Goal: Task Accomplishment & Management: Manage account settings

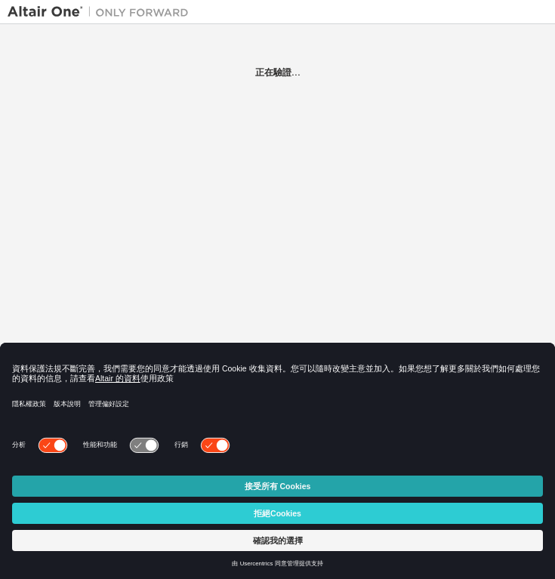
click at [252, 483] on font "接受所有 Cookies" at bounding box center [278, 486] width 66 height 9
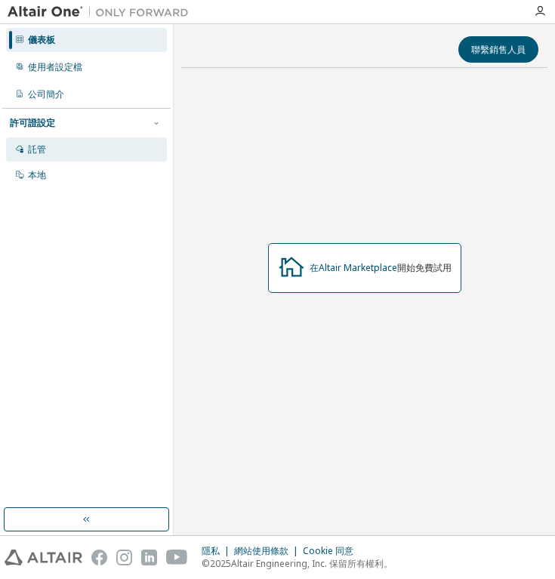
click at [49, 146] on div "託管" at bounding box center [86, 149] width 161 height 24
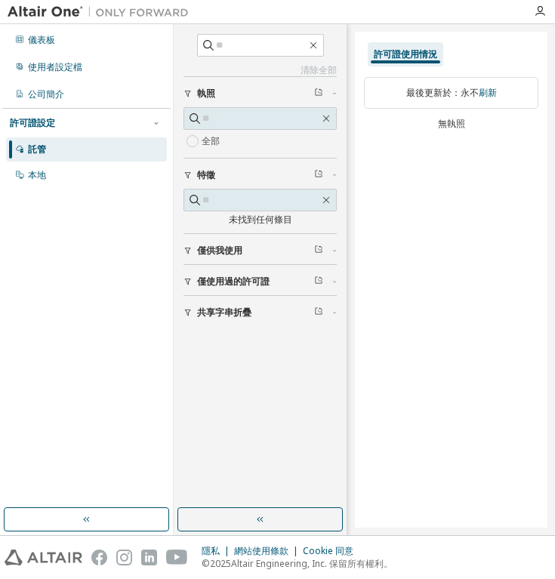
click at [481, 131] on div "最後更新於： 永不 刷新 無執照" at bounding box center [451, 105] width 174 height 74
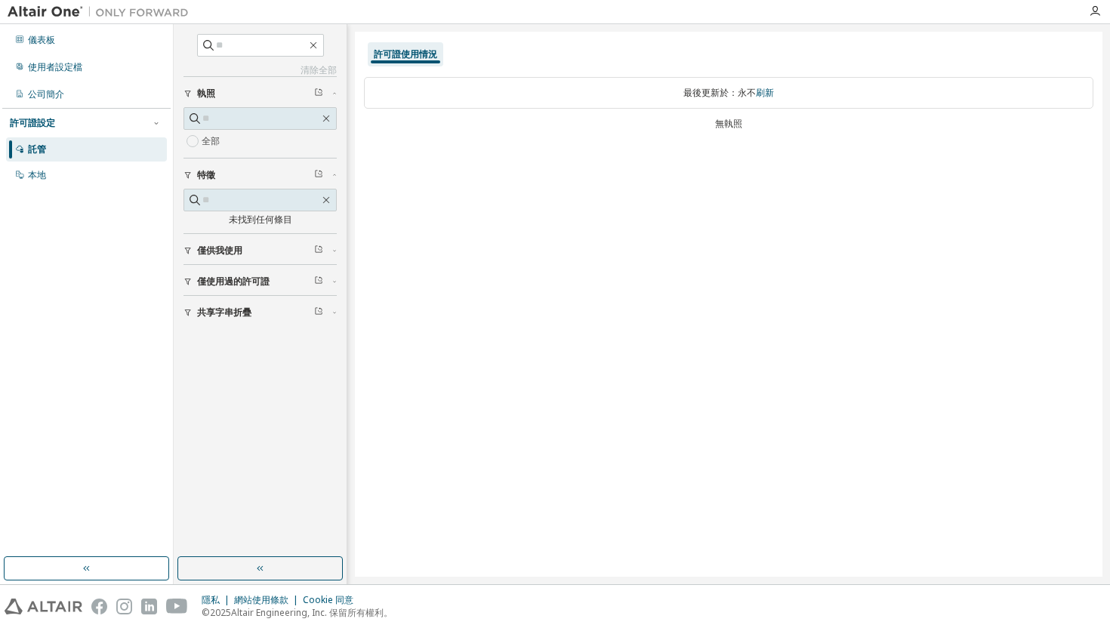
click at [414, 55] on font "許可證使用情況" at bounding box center [405, 54] width 63 height 13
click at [414, 54] on font "許可證使用情況" at bounding box center [405, 54] width 63 height 13
click at [424, 173] on div "許可證使用情況 最後更新於： 永不 刷新 無執照" at bounding box center [729, 304] width 748 height 545
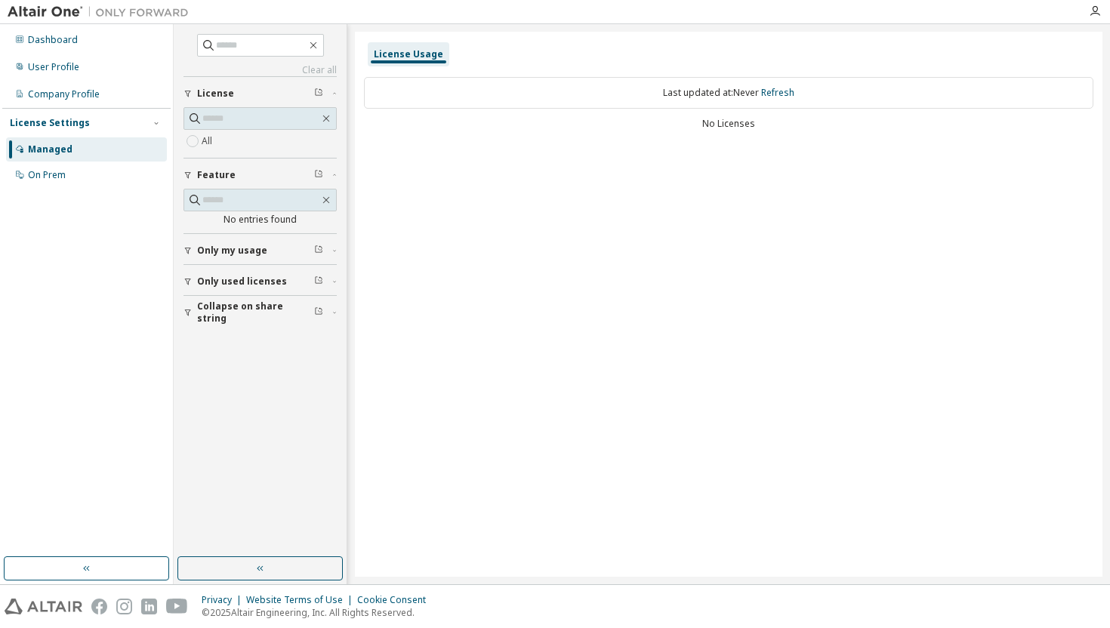
click at [520, 158] on div "License Usage Last updated at: Never Refresh No Licenses" at bounding box center [729, 304] width 748 height 545
click at [256, 279] on span "Only used licenses" at bounding box center [242, 282] width 90 height 12
click at [243, 253] on span "Only my usage" at bounding box center [232, 251] width 70 height 12
click at [249, 247] on span "Only my usage" at bounding box center [232, 251] width 70 height 12
click at [38, 183] on div "On Prem" at bounding box center [86, 175] width 161 height 24
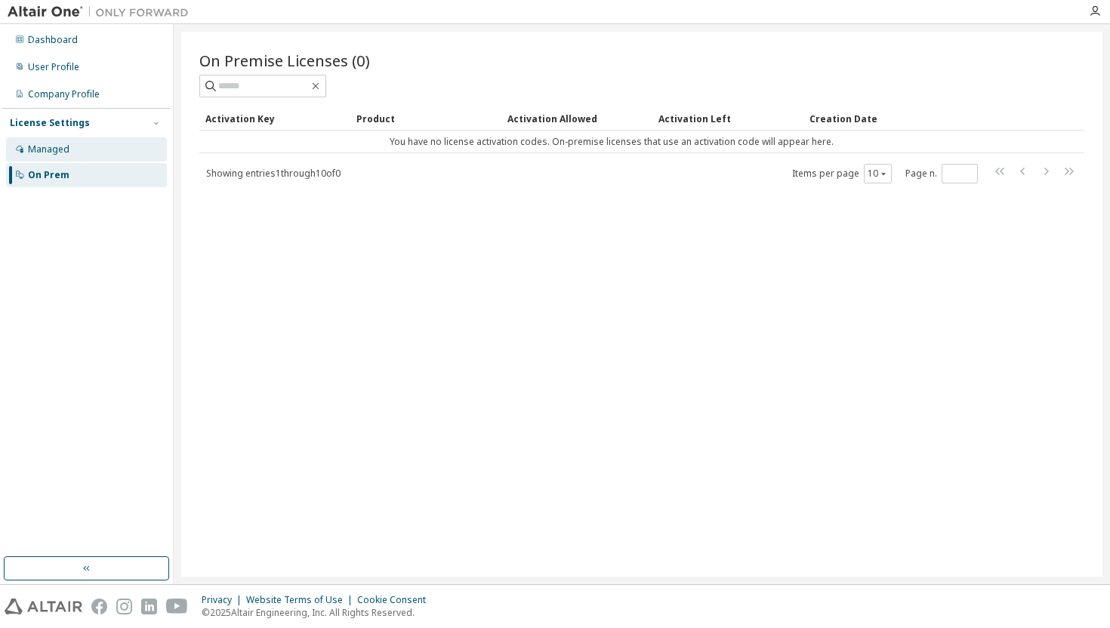
click at [66, 141] on div "Managed" at bounding box center [86, 149] width 161 height 24
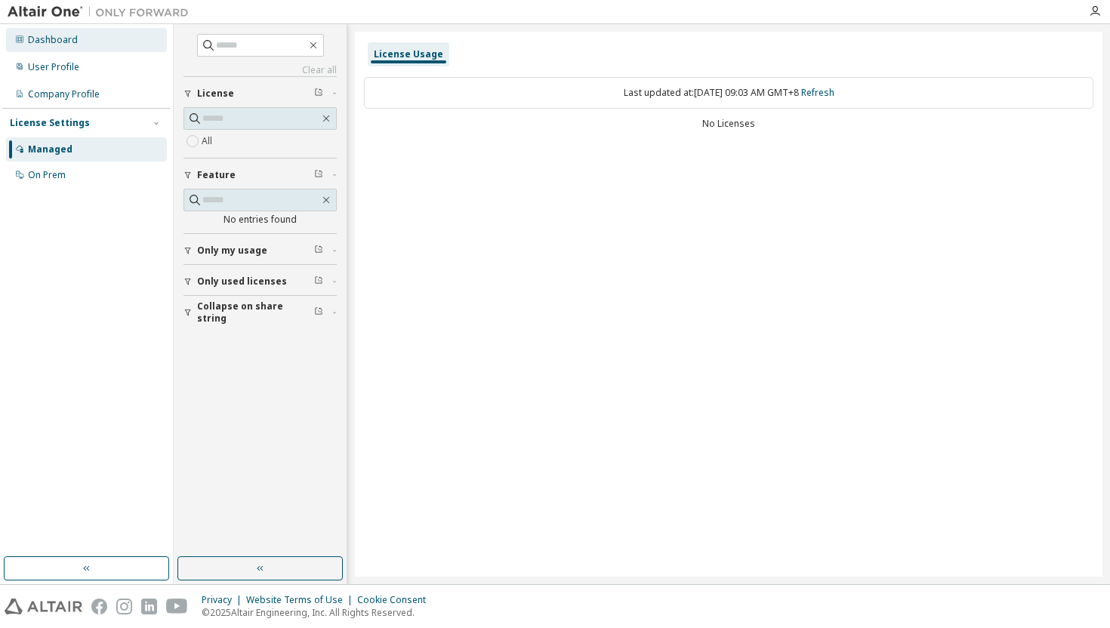
click at [92, 33] on div "Dashboard" at bounding box center [86, 40] width 161 height 24
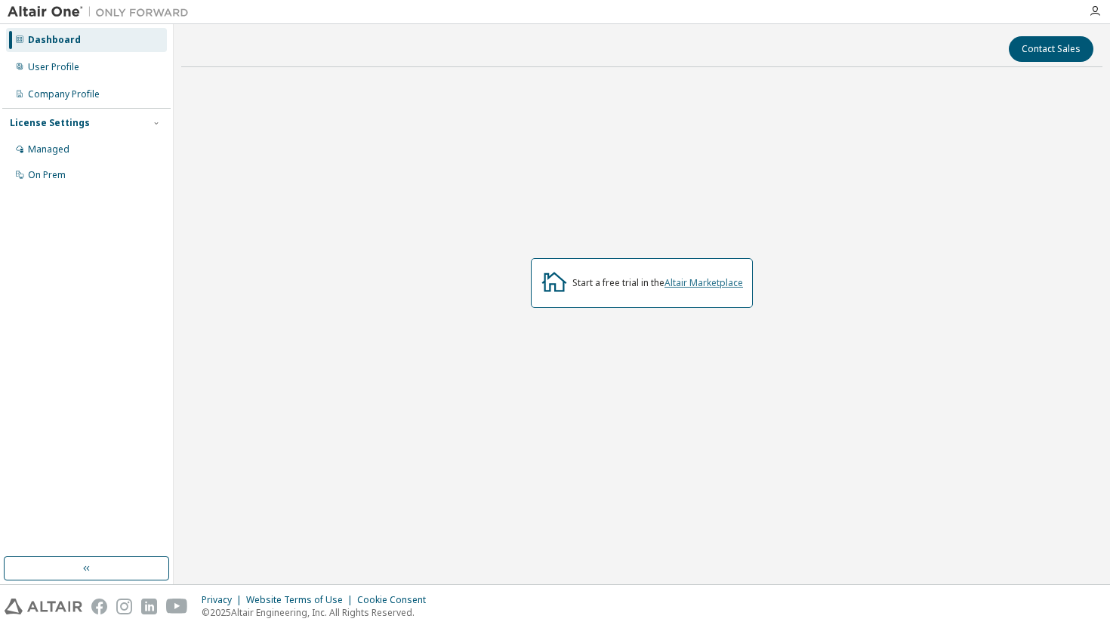
click at [733, 283] on link "Altair Marketplace" at bounding box center [704, 282] width 79 height 13
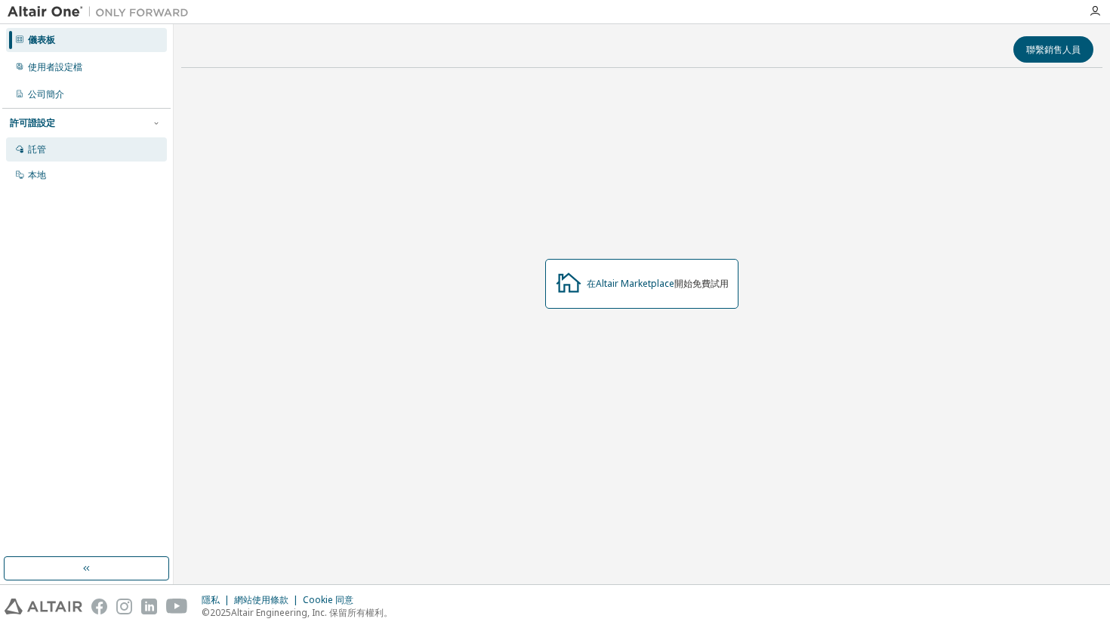
click at [54, 154] on div "託管" at bounding box center [86, 149] width 161 height 24
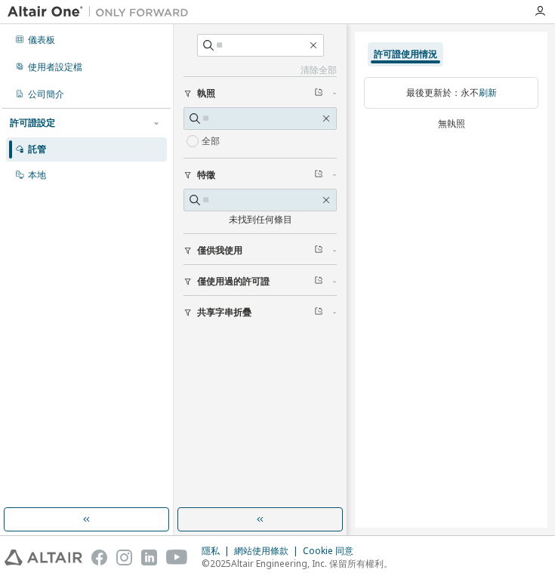
click at [88, 152] on div "託管" at bounding box center [86, 149] width 161 height 24
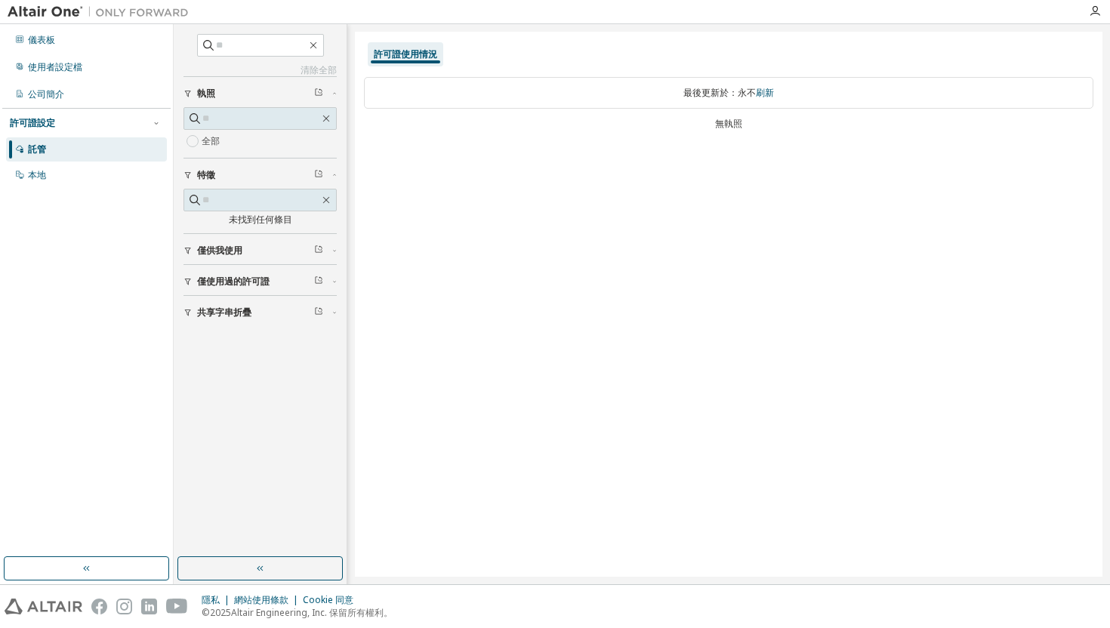
click at [422, 57] on font "許可證使用情況" at bounding box center [405, 54] width 63 height 13
click at [412, 51] on font "許可證使用情況" at bounding box center [405, 54] width 63 height 13
click at [48, 176] on div "本地" at bounding box center [86, 175] width 161 height 24
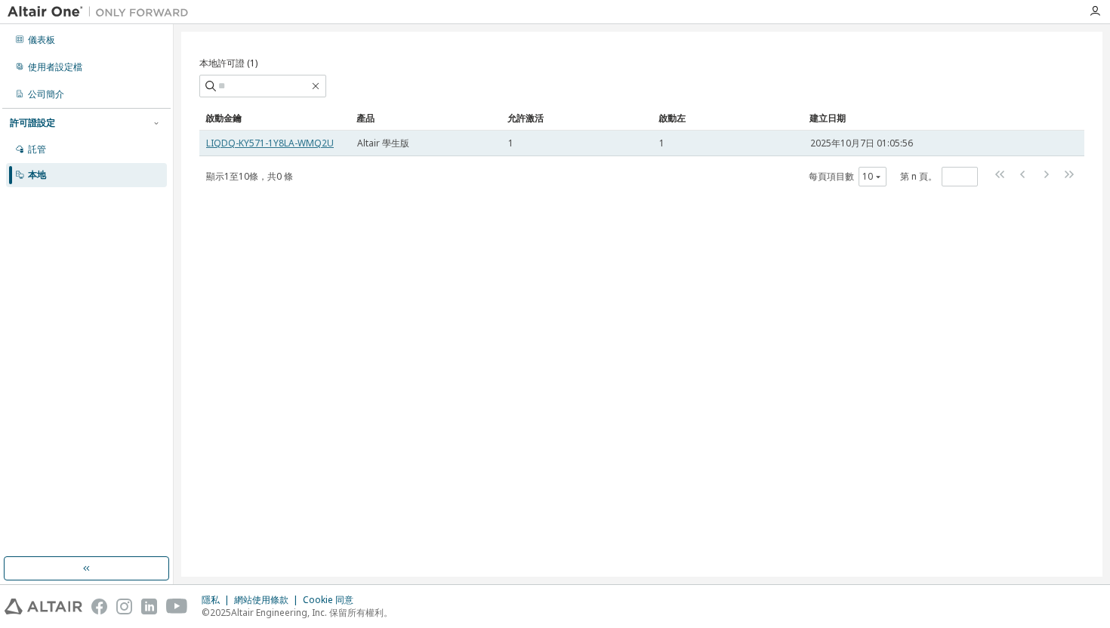
click at [268, 142] on font "LIQDQ-KY571-1Y8LA-WMQ2U" at bounding box center [270, 143] width 128 height 13
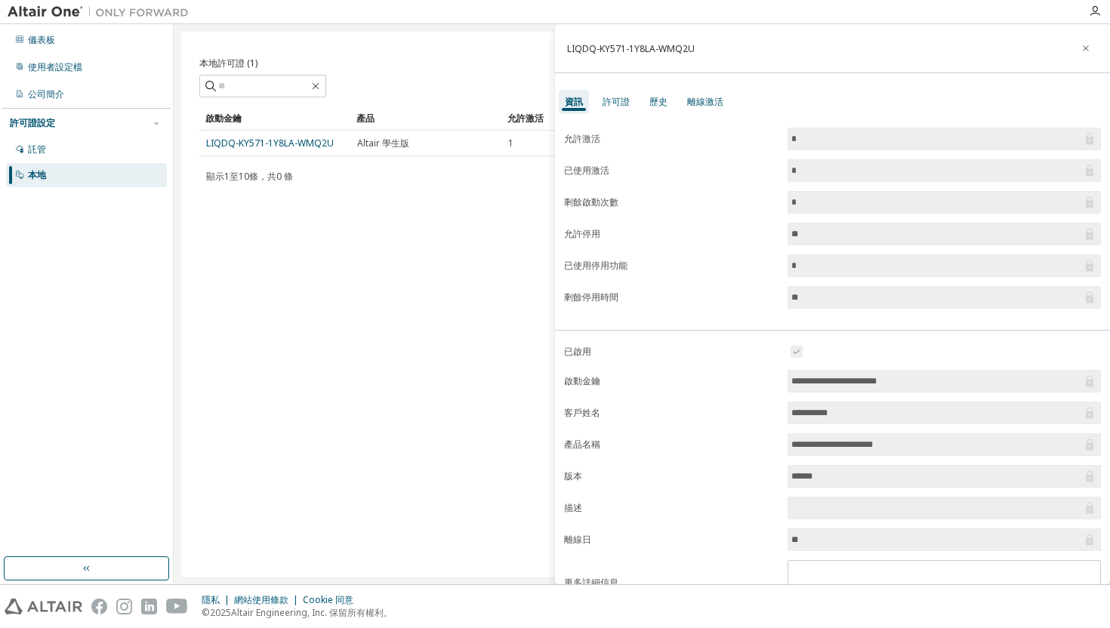
scroll to position [69, 0]
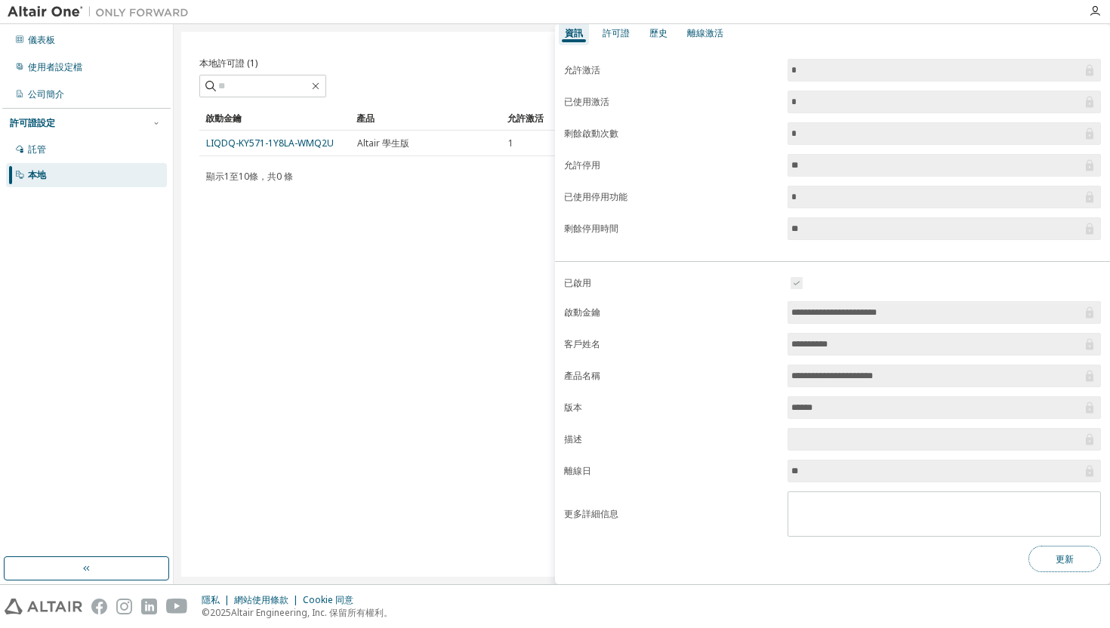
click at [1050, 551] on button "更新" at bounding box center [1065, 559] width 73 height 26
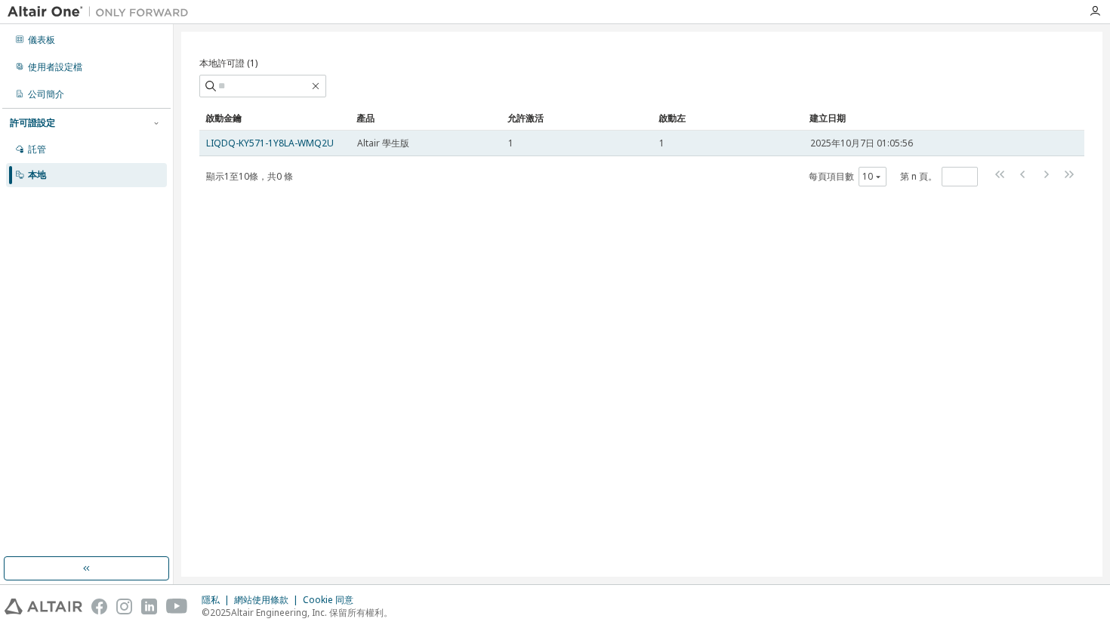
click at [641, 136] on td "1" at bounding box center [577, 144] width 151 height 26
click at [596, 141] on div "1" at bounding box center [576, 143] width 137 height 12
click at [267, 147] on font "LIQDQ-KY571-1Y8LA-WMQ2U" at bounding box center [270, 143] width 128 height 13
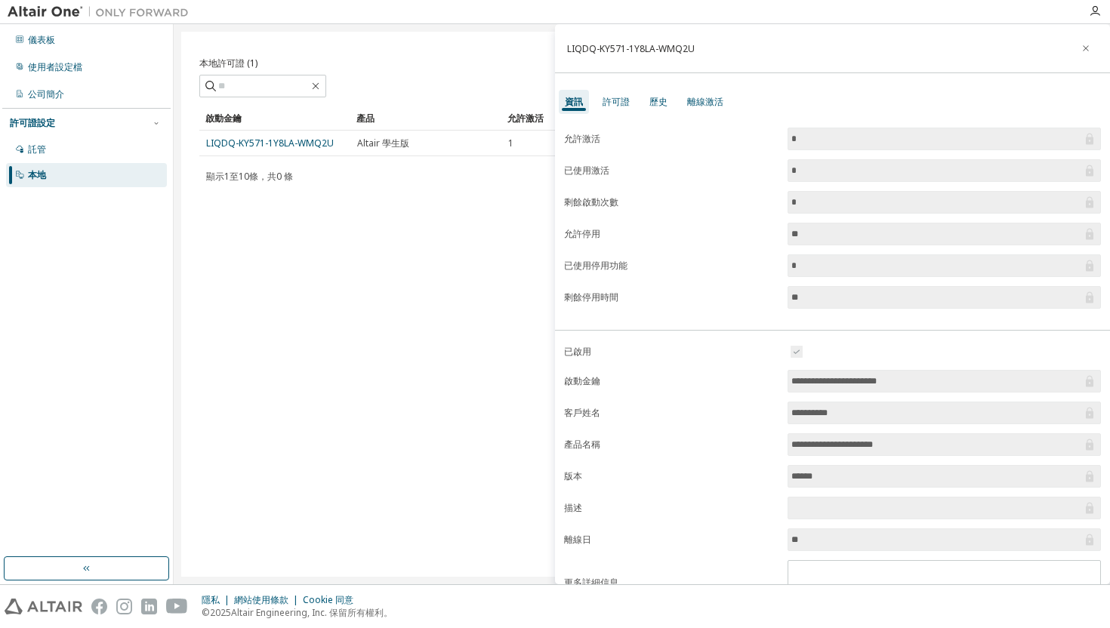
click at [771, 300] on label "剩餘停用時間" at bounding box center [671, 298] width 215 height 12
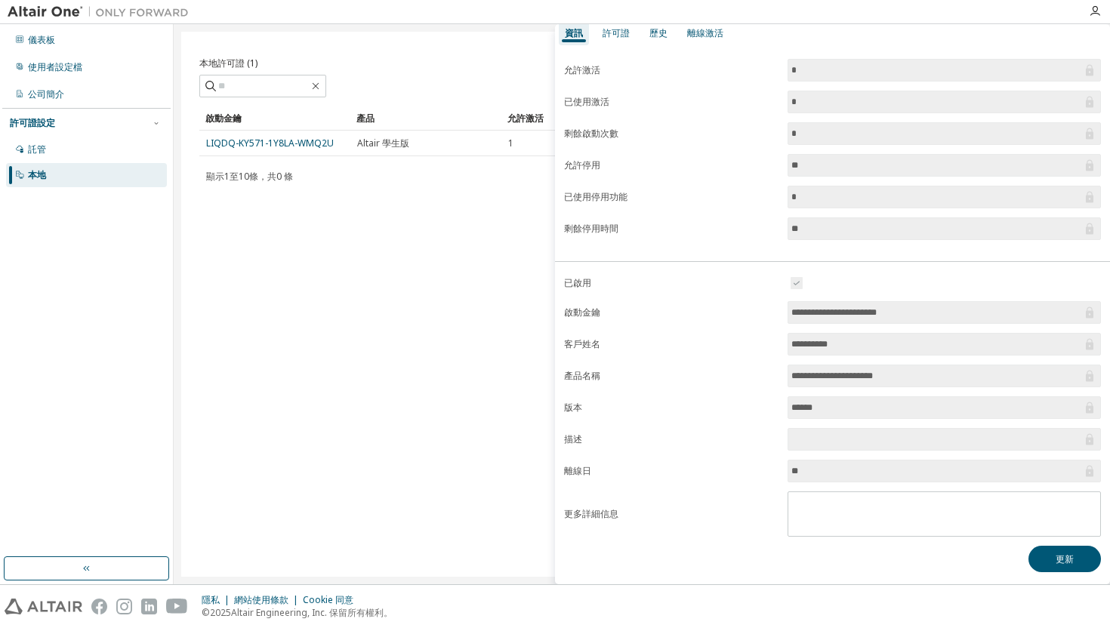
click at [872, 309] on input "**********" at bounding box center [937, 312] width 291 height 15
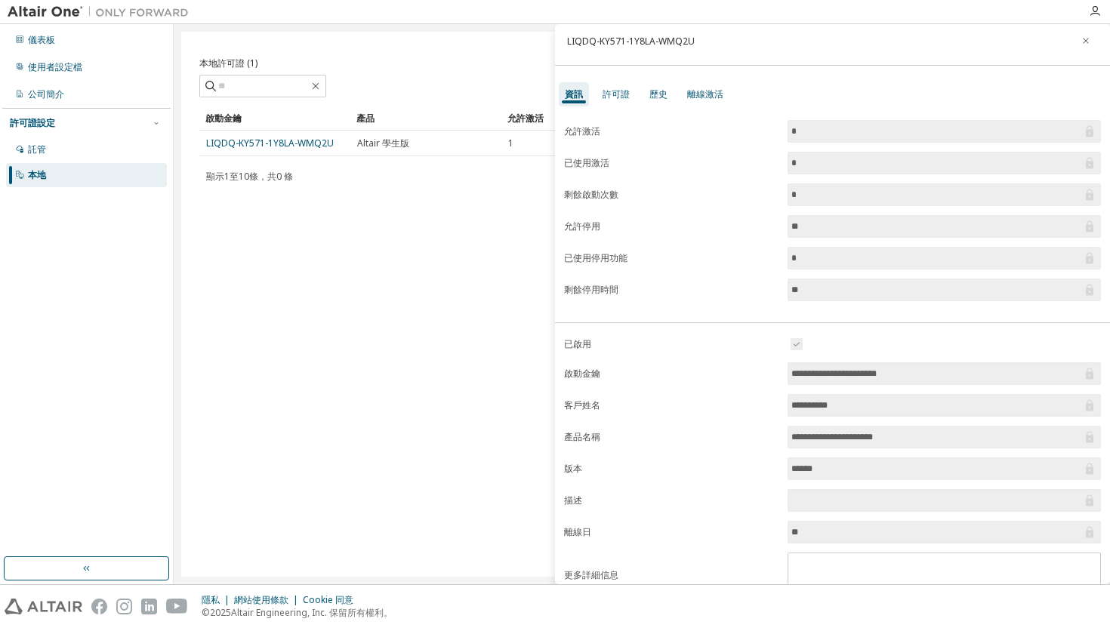
scroll to position [0, 0]
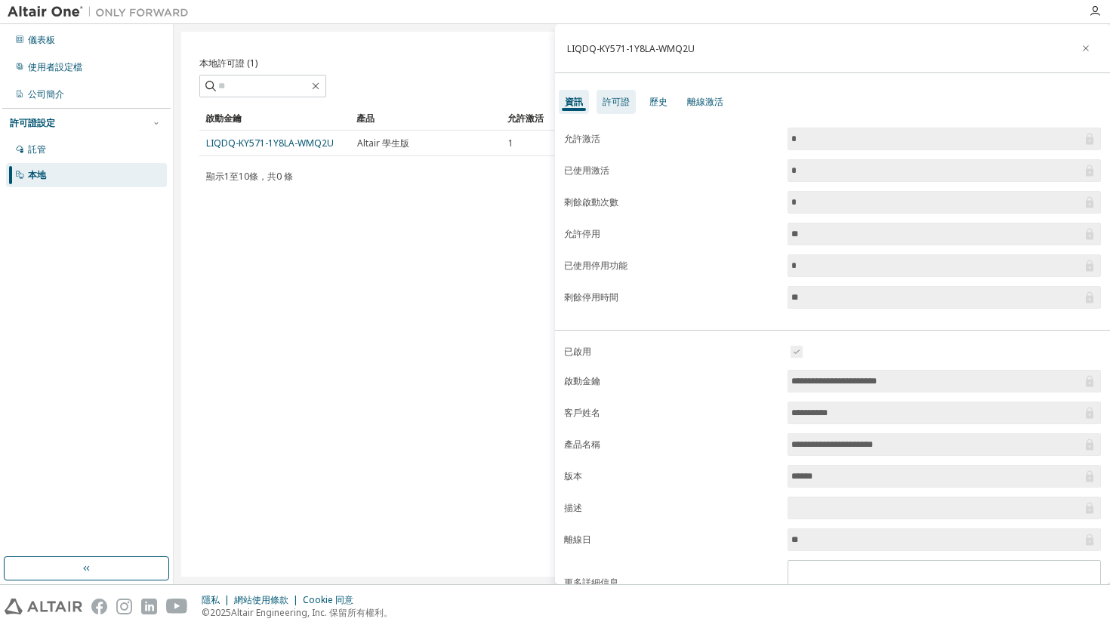
click at [618, 100] on font "許可證" at bounding box center [616, 101] width 27 height 13
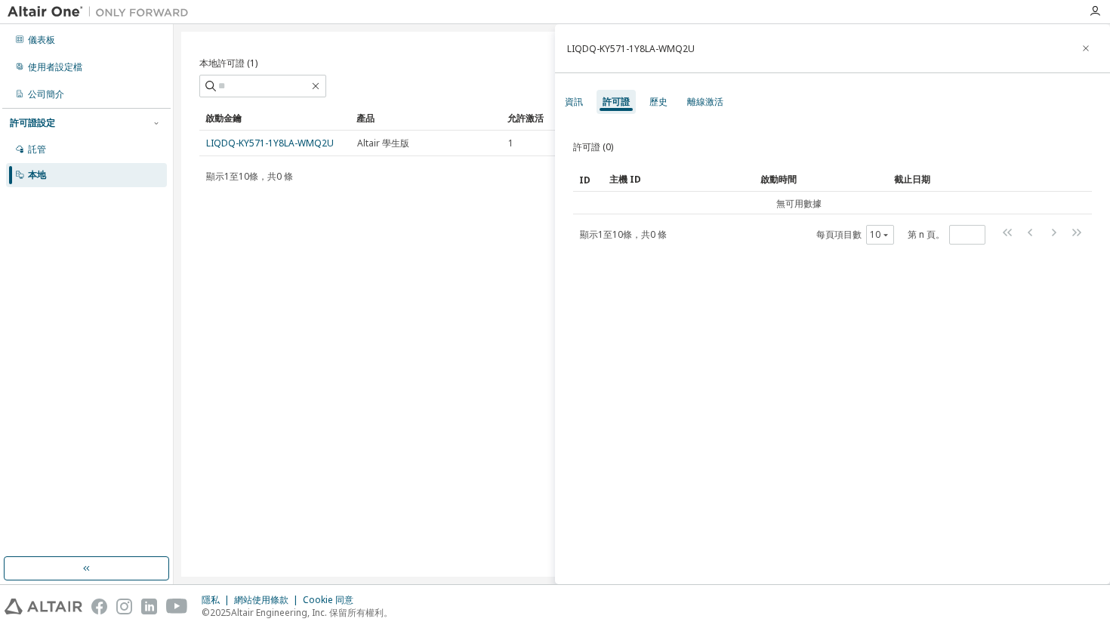
click at [675, 99] on div "資訊 許可證 歷史 離線激活" at bounding box center [832, 101] width 555 height 27
click at [661, 100] on font "歷史" at bounding box center [659, 101] width 18 height 13
click at [695, 105] on font "離線激活" at bounding box center [705, 101] width 36 height 13
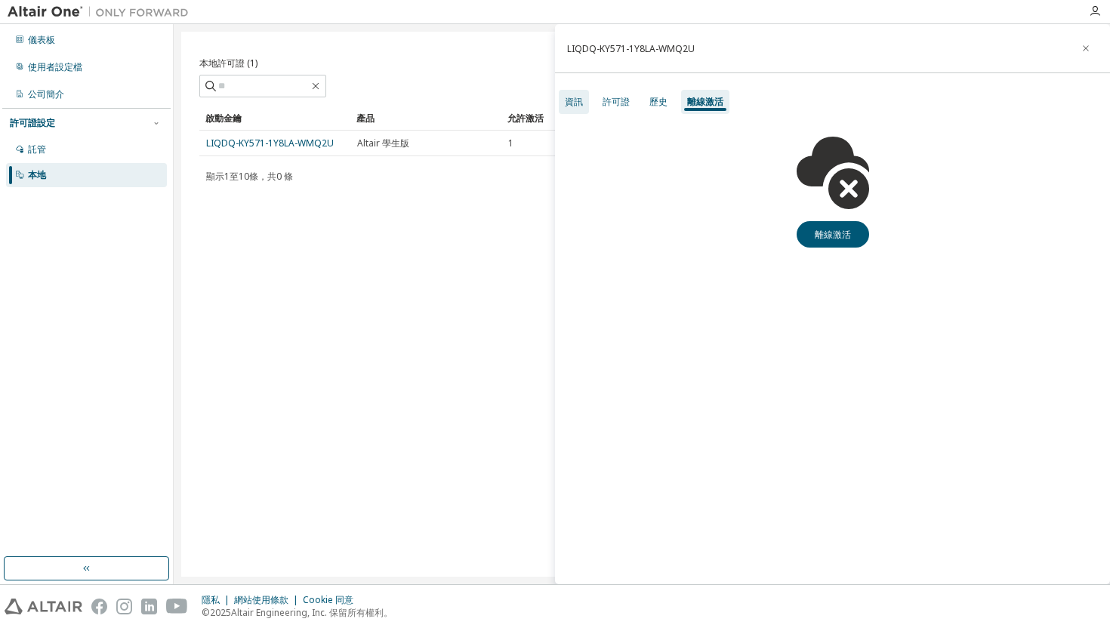
click at [582, 105] on font "資訊" at bounding box center [574, 101] width 18 height 13
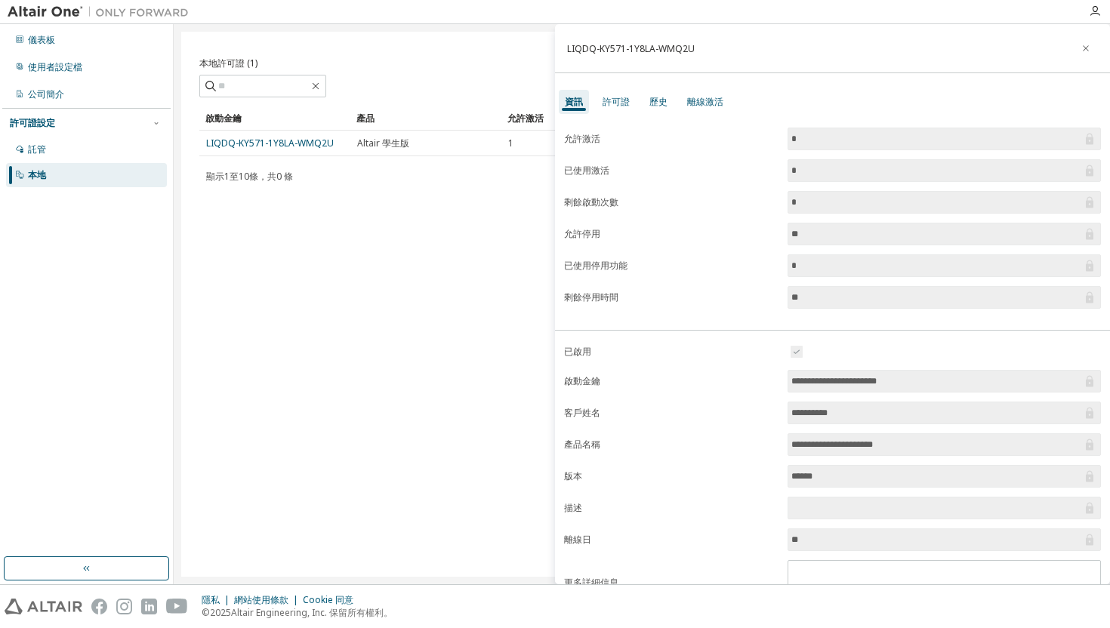
click at [400, 348] on div "本地許可證 (1) 清除 載入 節省 另存為 場地 操作員 價值 選擇過濾器 選擇操作數 新增條件 搜尋 啟動金鑰 產品 允許激活 啟動左 建立日期 LIQD…" at bounding box center [642, 304] width 922 height 545
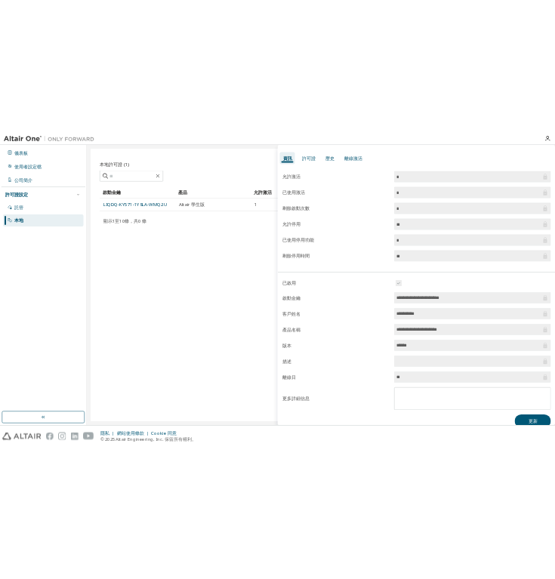
scroll to position [69, 0]
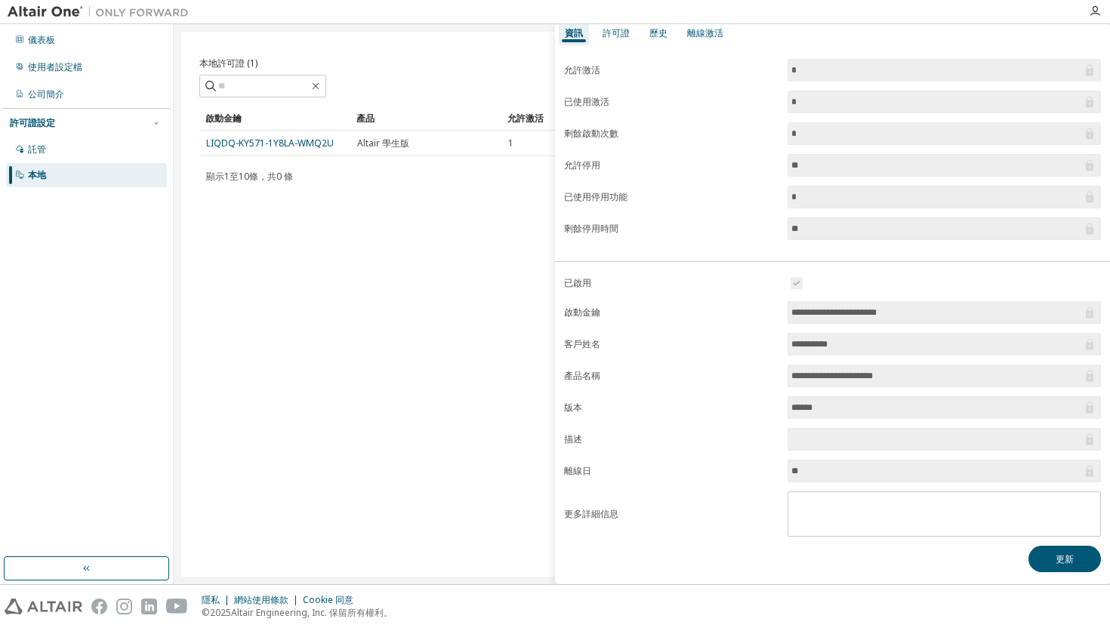
click at [691, 497] on form "**********" at bounding box center [832, 405] width 537 height 263
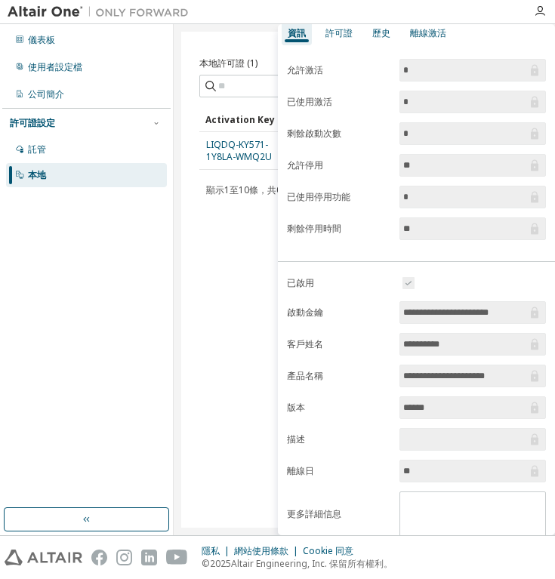
scroll to position [68, 0]
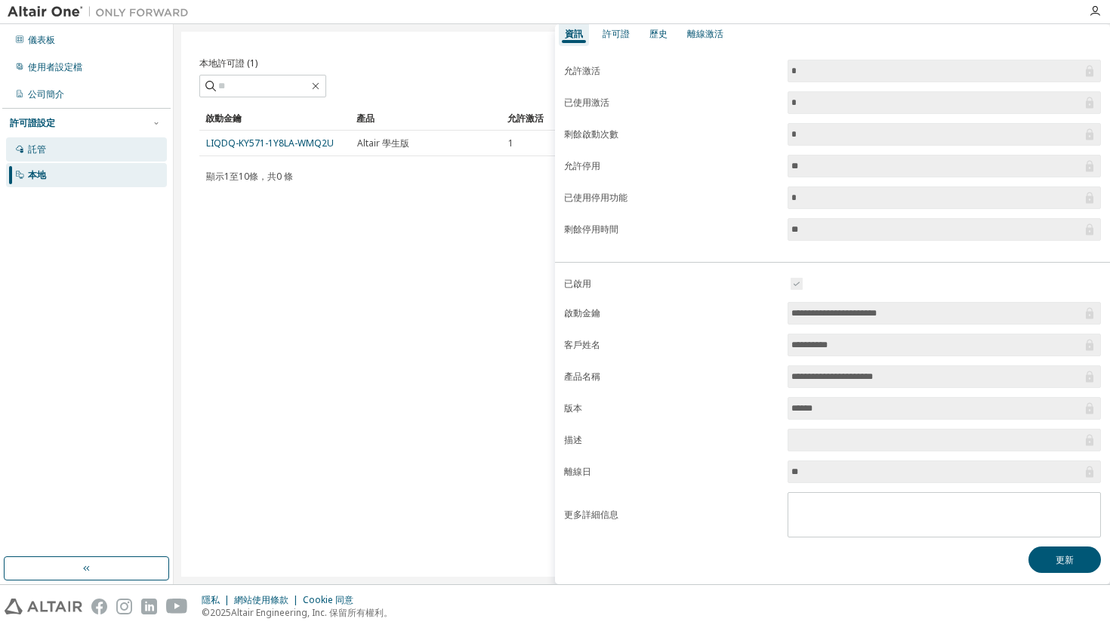
click at [73, 144] on div "託管" at bounding box center [86, 149] width 161 height 24
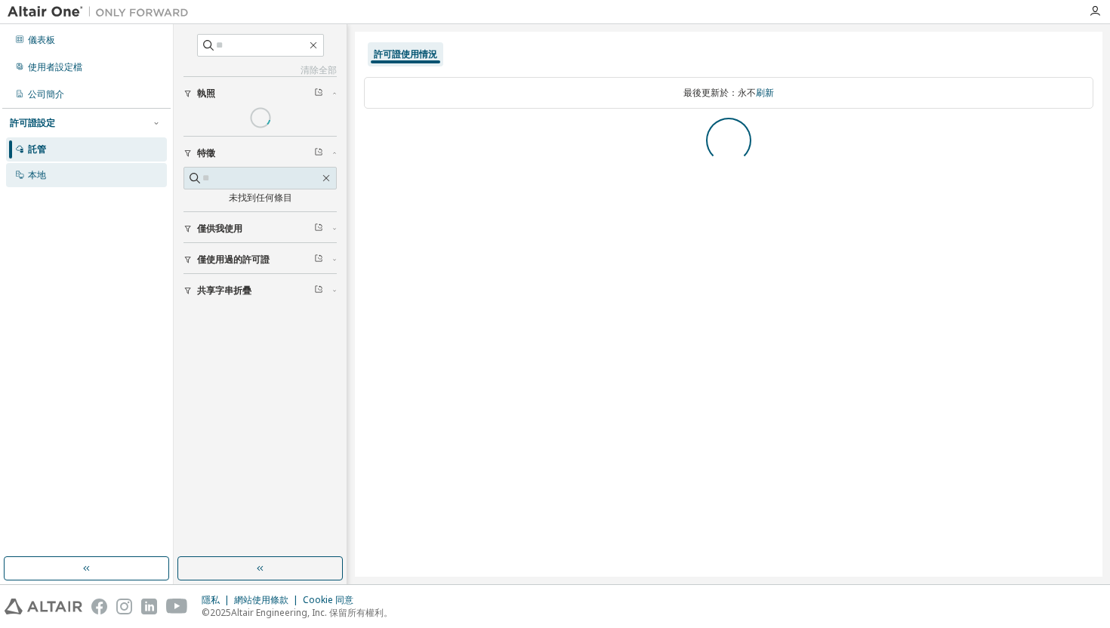
click at [70, 177] on div "本地" at bounding box center [86, 175] width 161 height 24
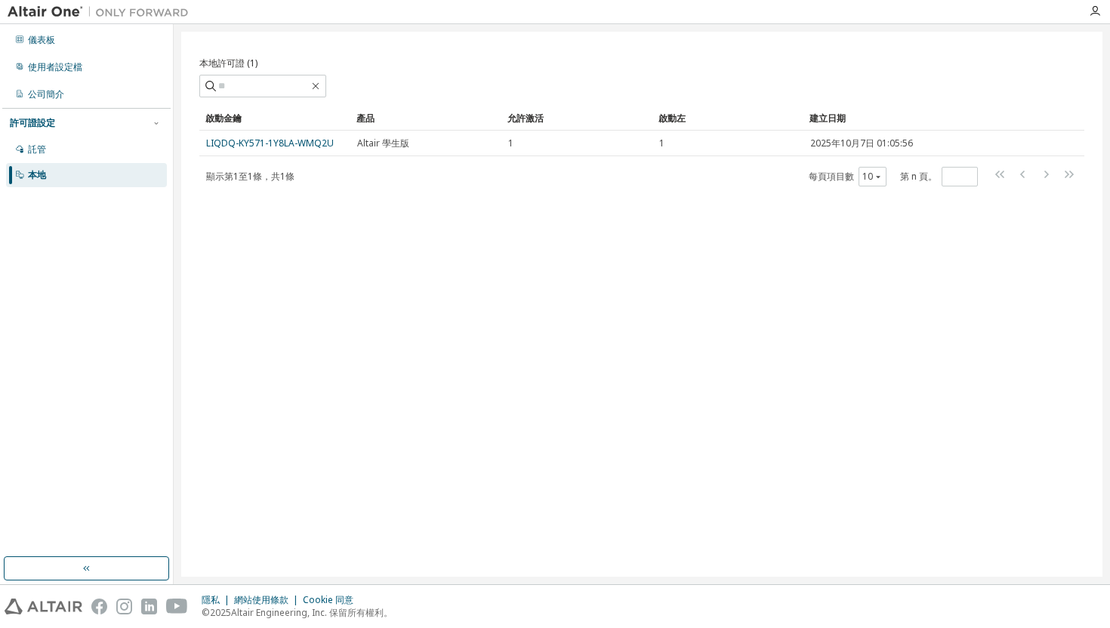
click at [393, 271] on div "本地許可證 (1) 清除 載入 節省 另存為 場地 操作員 價值 選擇過濾器 選擇操作數 新增條件 搜尋 啟動金鑰 產品 允許激活 啟動左 建立日期 LIQD…" at bounding box center [642, 304] width 922 height 545
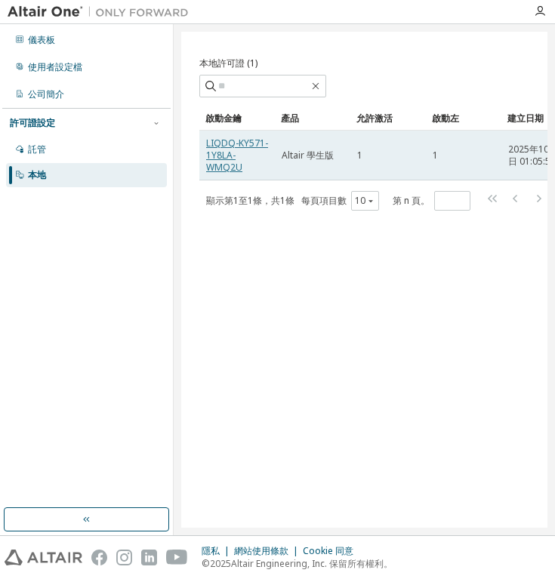
click at [228, 170] on font "LIQDQ-KY571-1Y8LA-WMQ2U" at bounding box center [237, 155] width 62 height 37
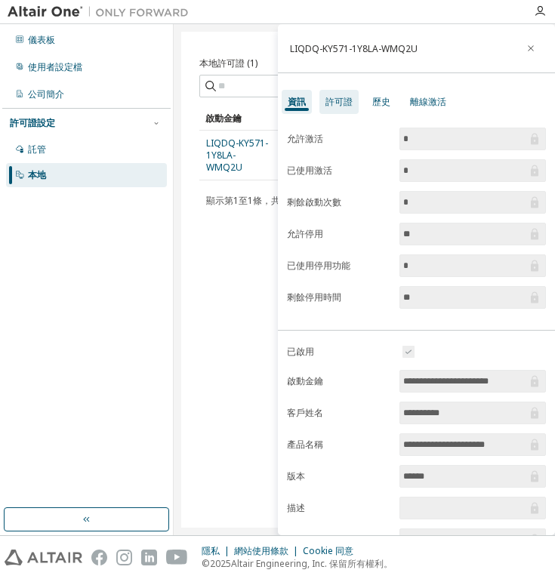
click at [344, 100] on font "許可證" at bounding box center [339, 101] width 27 height 13
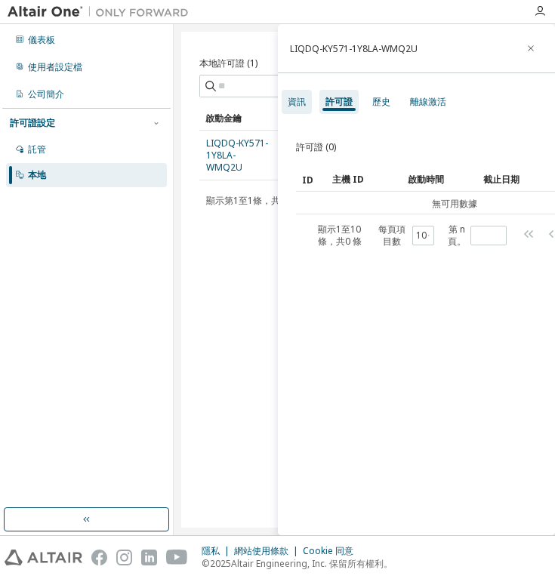
click at [293, 108] on div "資訊" at bounding box center [297, 102] width 30 height 24
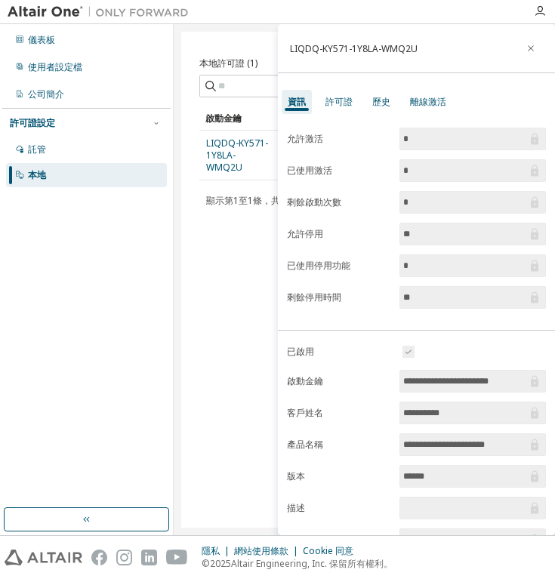
click at [515, 389] on span "**********" at bounding box center [473, 381] width 147 height 23
drag, startPoint x: 520, startPoint y: 380, endPoint x: 403, endPoint y: 381, distance: 117.8
click at [403, 381] on span "**********" at bounding box center [473, 381] width 147 height 23
click at [408, 381] on input "**********" at bounding box center [462, 381] width 119 height 15
click at [541, 8] on icon "button" at bounding box center [540, 11] width 12 height 12
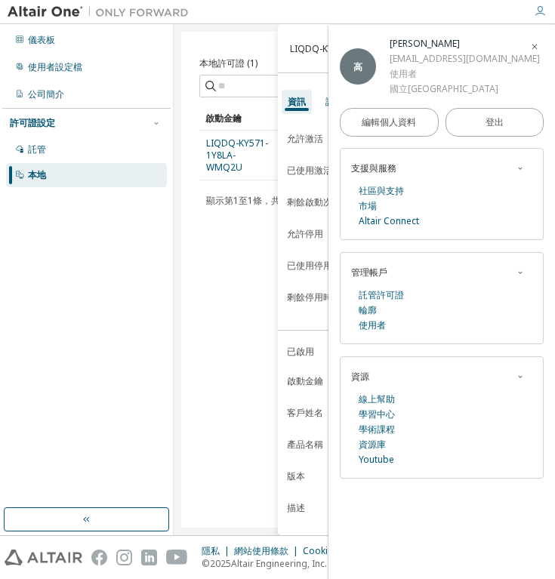
click at [465, 59] on font "sarahkao@gapp.nthu.edu.tw" at bounding box center [465, 58] width 150 height 13
click at [412, 122] on font "編輯個人資料" at bounding box center [389, 122] width 54 height 13
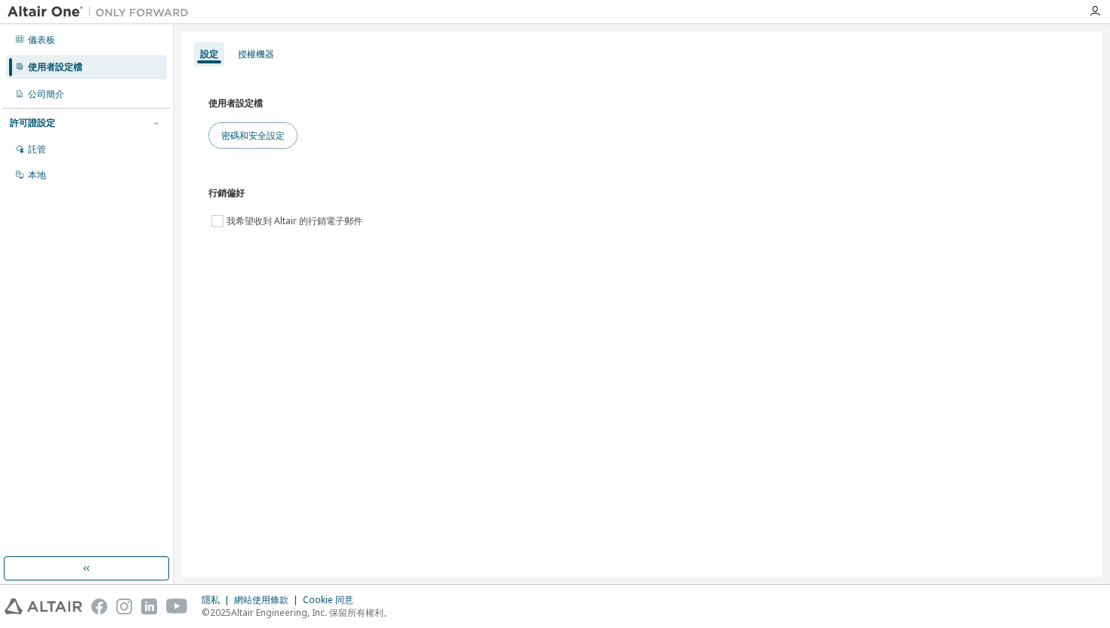
click at [266, 146] on button "密碼和安全設定" at bounding box center [252, 135] width 89 height 26
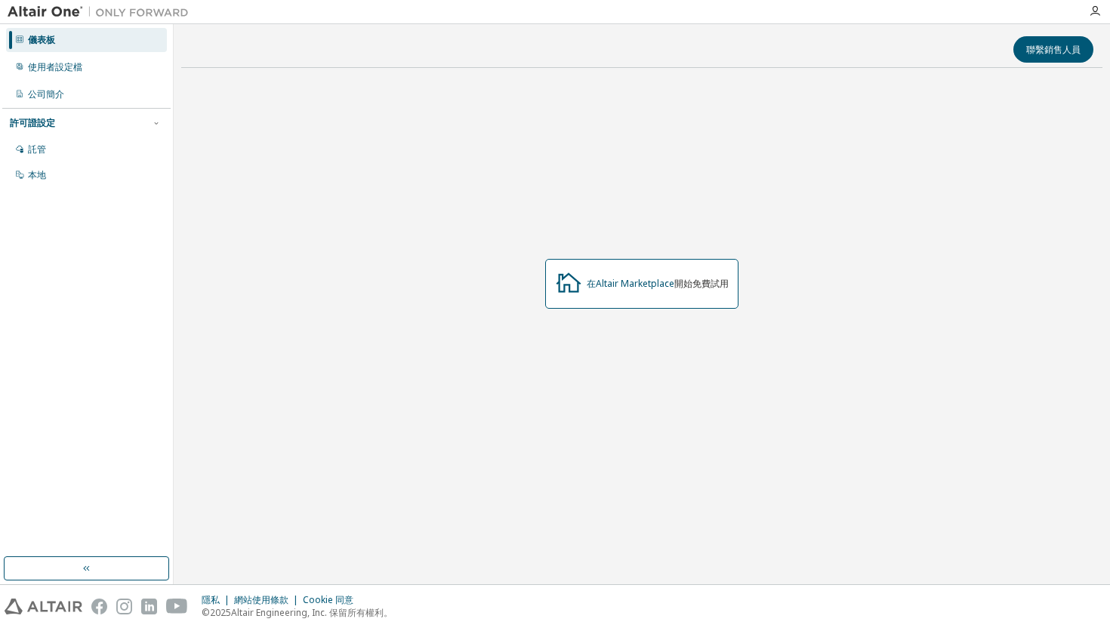
click at [475, 131] on div "在Altair Marketplace 開始免費試用" at bounding box center [642, 284] width 922 height 409
click at [1095, 18] on div at bounding box center [1095, 11] width 30 height 23
click at [1095, 10] on icon "button" at bounding box center [1095, 11] width 12 height 12
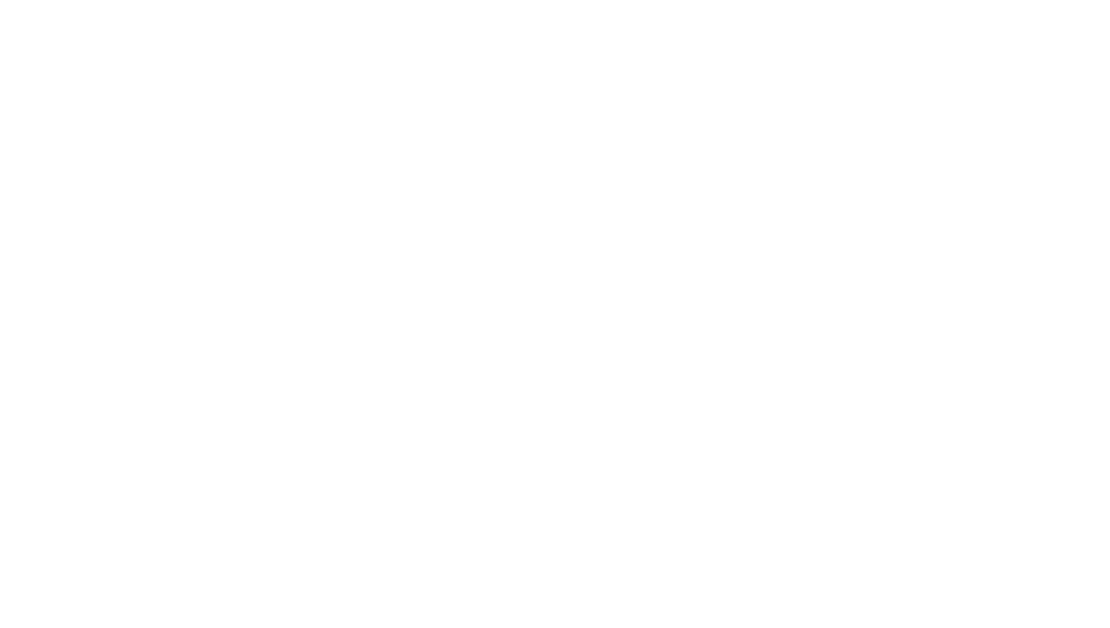
click at [141, 91] on div at bounding box center [555, 314] width 1110 height 628
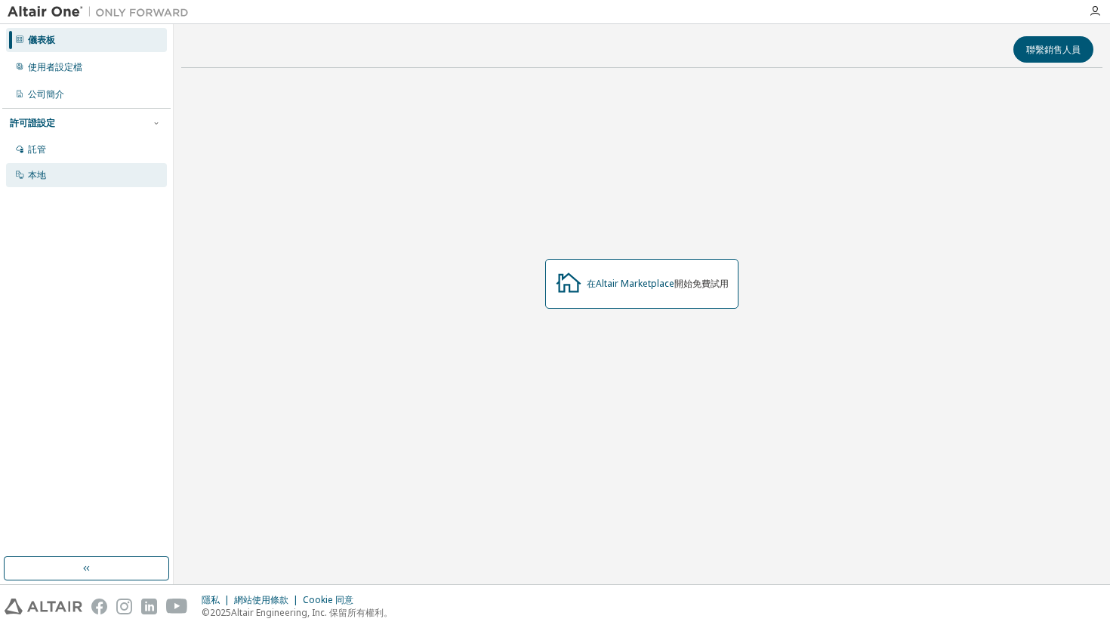
click at [46, 181] on div "本地" at bounding box center [86, 175] width 161 height 24
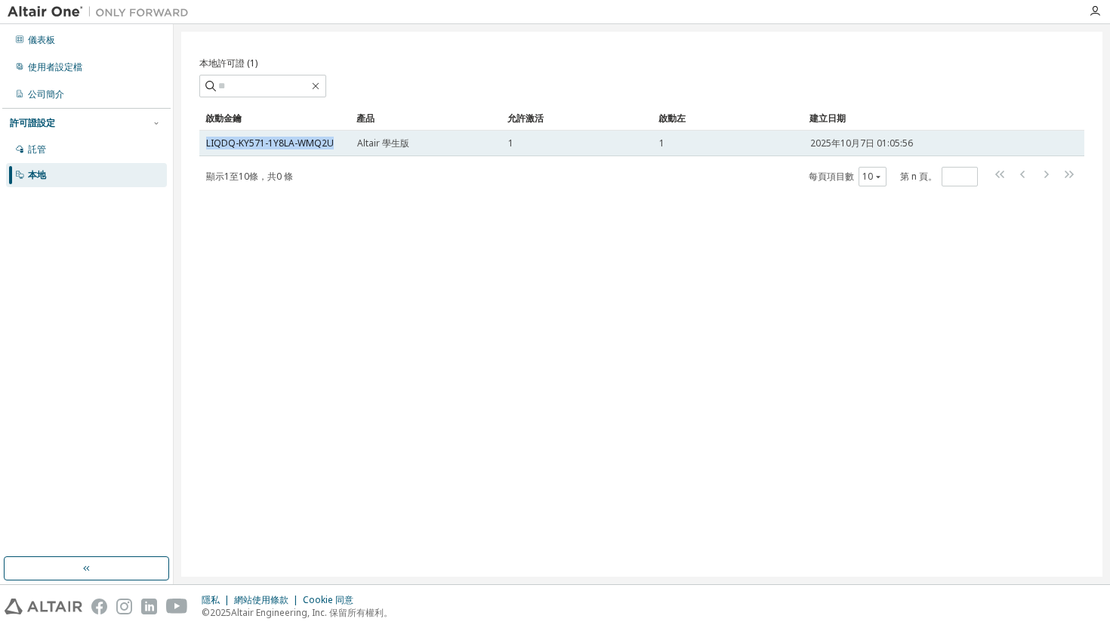
drag, startPoint x: 332, startPoint y: 144, endPoint x: 202, endPoint y: 144, distance: 130.7
click at [201, 145] on td "LIQDQ-KY571-1Y8LA-WMQ2U" at bounding box center [274, 144] width 151 height 26
copy font "LIQDQ-KY571-1Y8LA-WMQ2U"
click at [299, 140] on font "LIQDQ-KY571-1Y8LA-WMQ2U" at bounding box center [270, 143] width 128 height 13
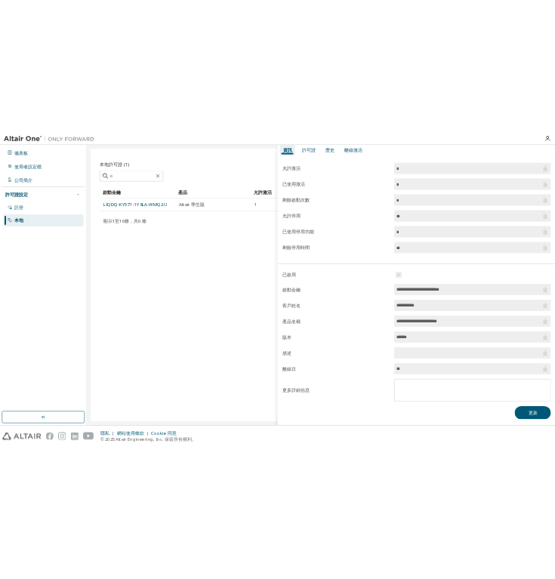
scroll to position [68, 0]
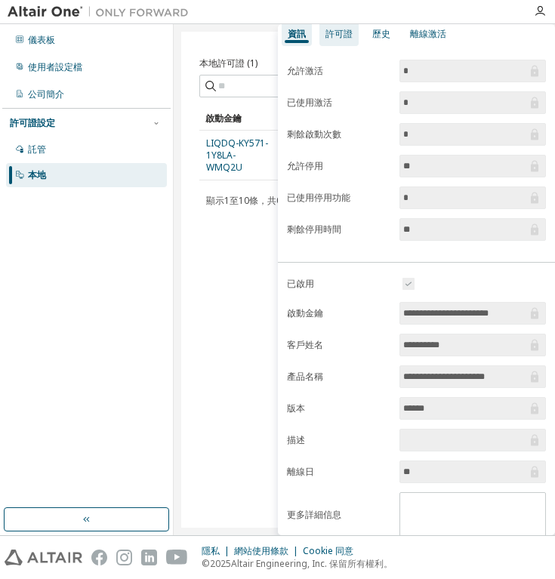
click at [342, 36] on font "許可證" at bounding box center [339, 33] width 27 height 13
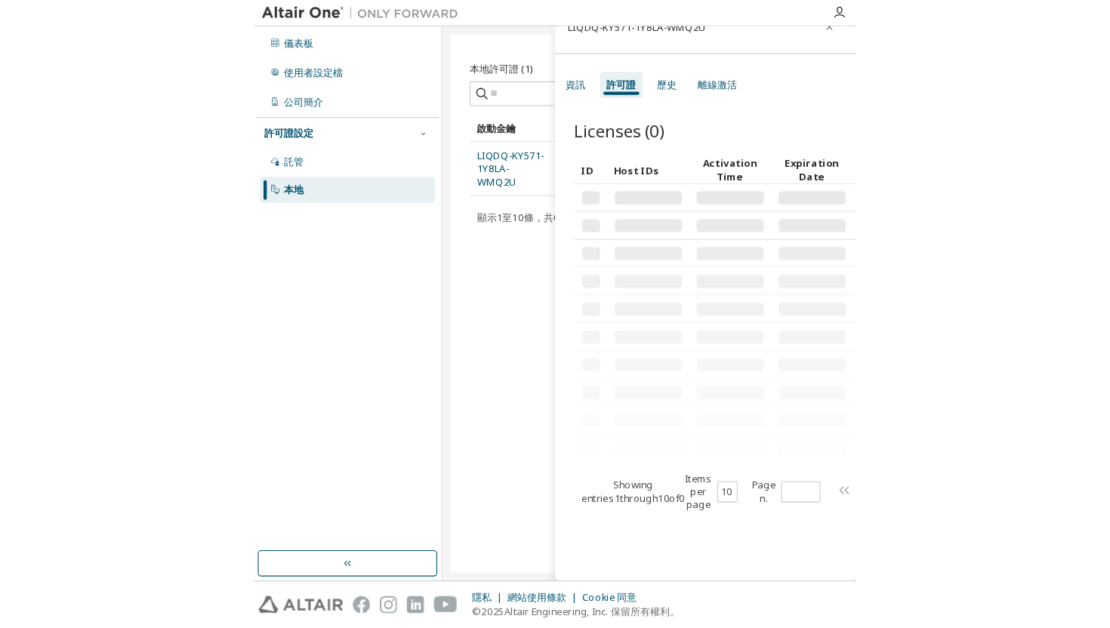
scroll to position [23, 0]
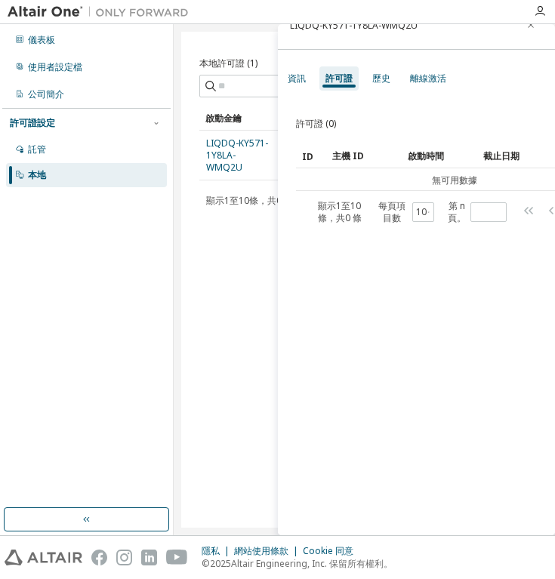
click at [446, 169] on td "無可用數據" at bounding box center [454, 179] width 317 height 23
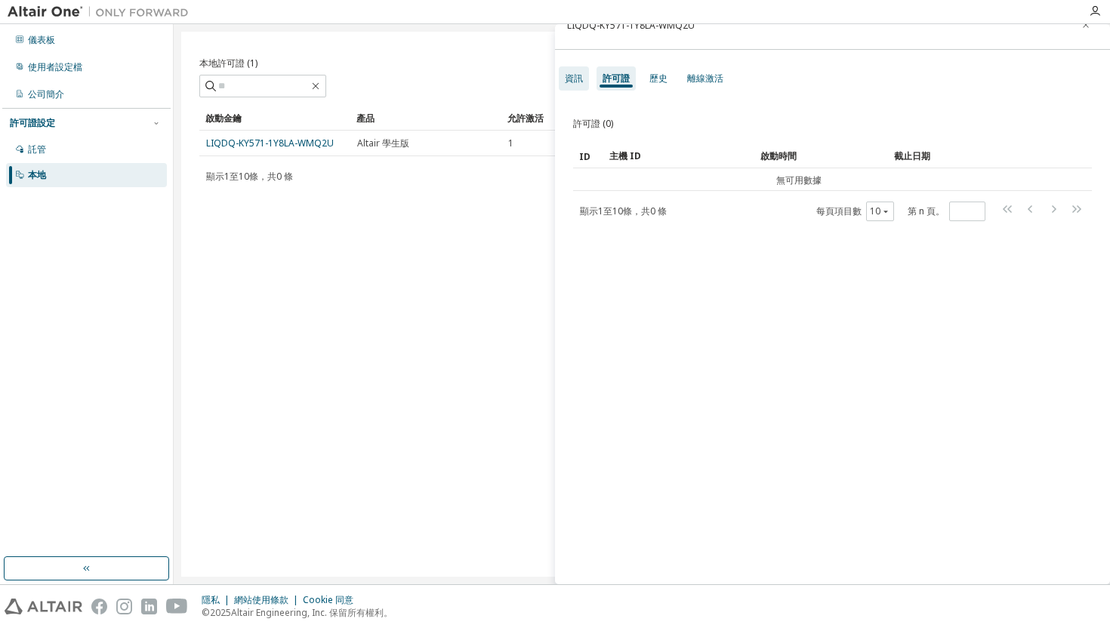
click at [574, 76] on font "資訊" at bounding box center [574, 78] width 18 height 13
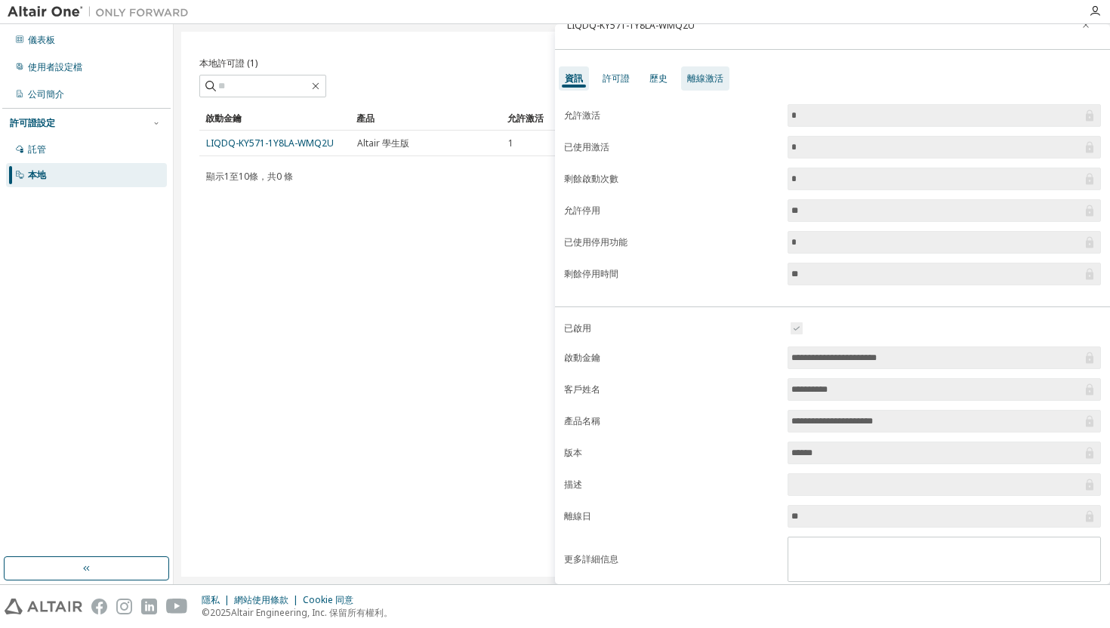
click at [704, 74] on font "離線激活" at bounding box center [705, 78] width 36 height 13
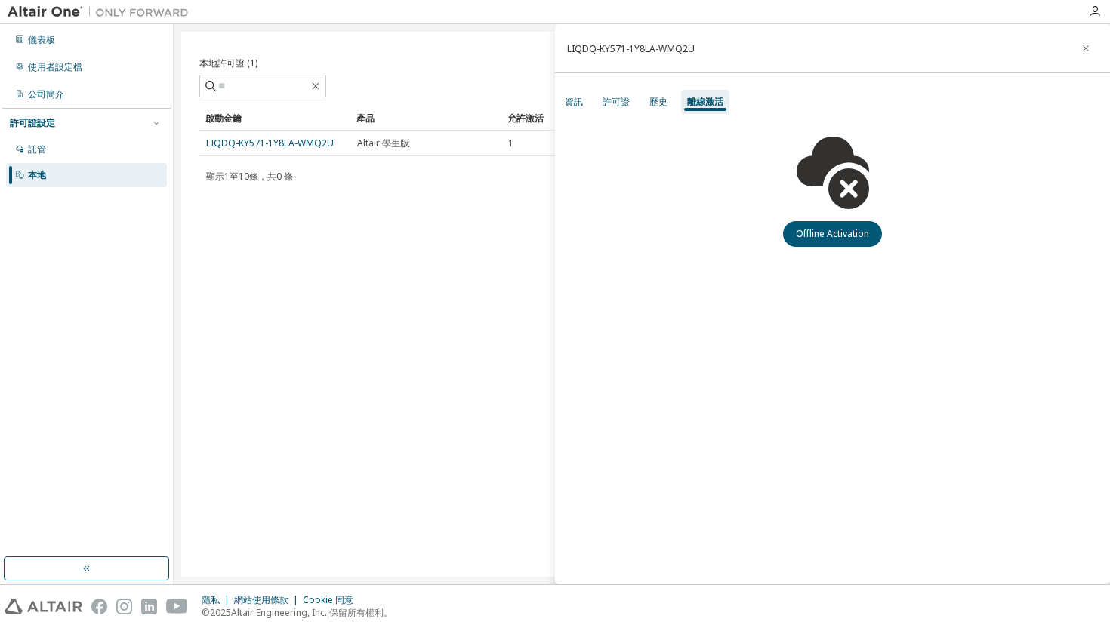
scroll to position [0, 0]
click at [855, 240] on button "離線激活" at bounding box center [833, 234] width 73 height 26
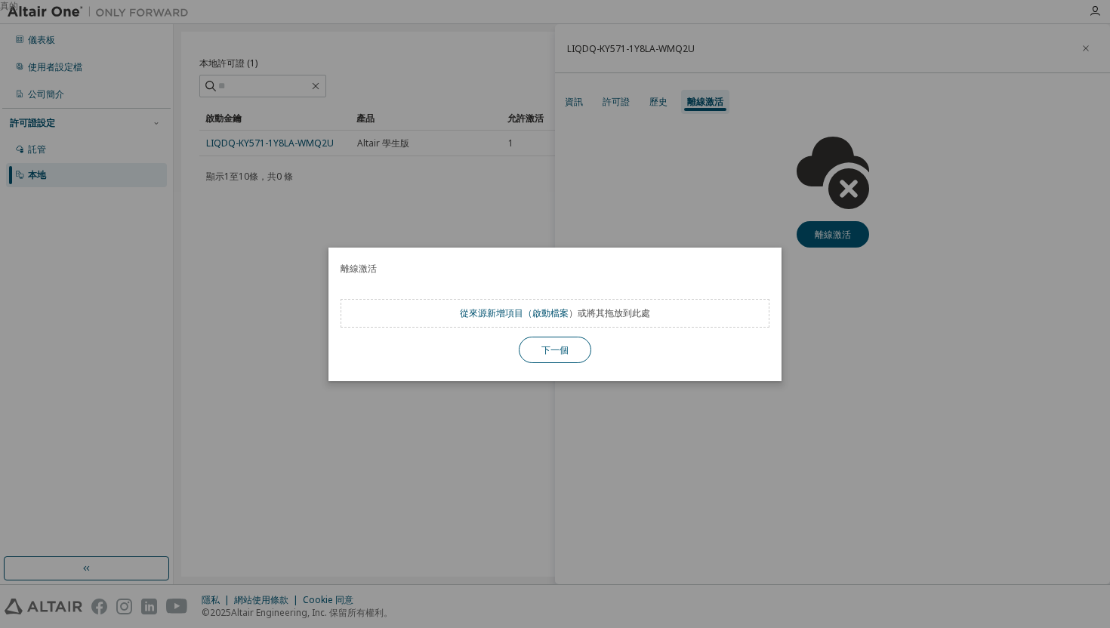
click at [565, 351] on font "下一個" at bounding box center [555, 349] width 27 height 13
click at [511, 168] on div "真的" at bounding box center [555, 314] width 1110 height 628
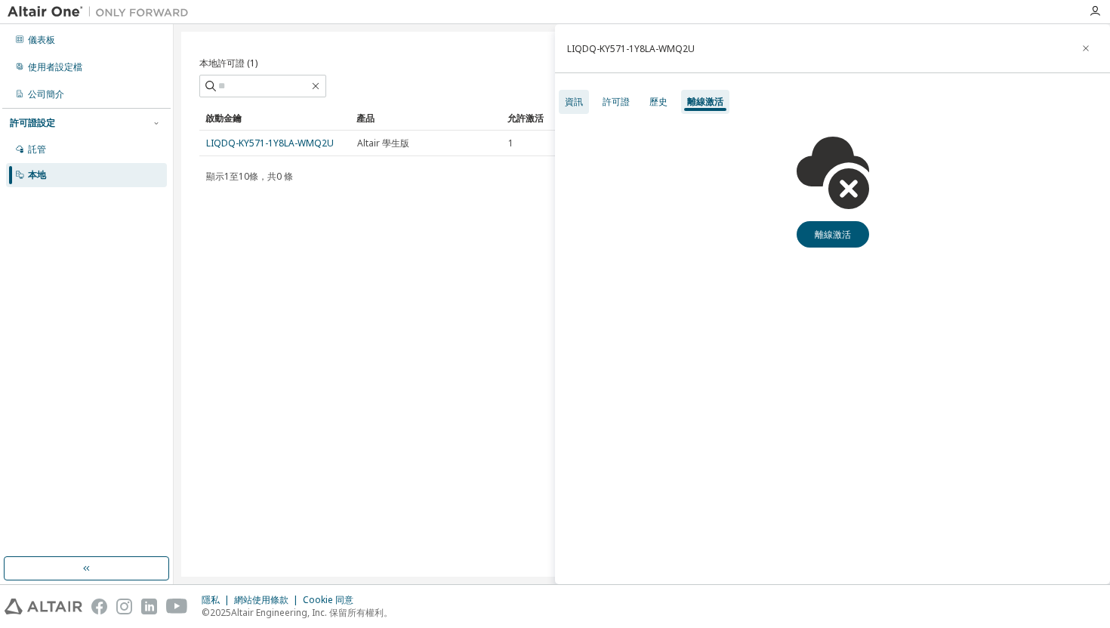
click at [575, 100] on font "資訊" at bounding box center [574, 101] width 18 height 13
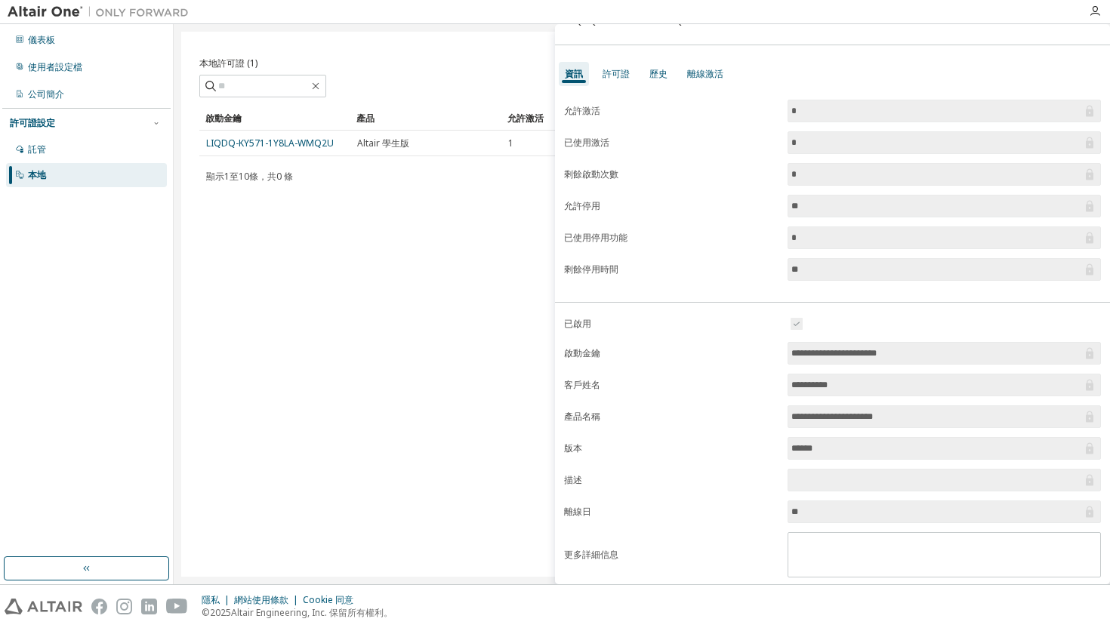
scroll to position [69, 0]
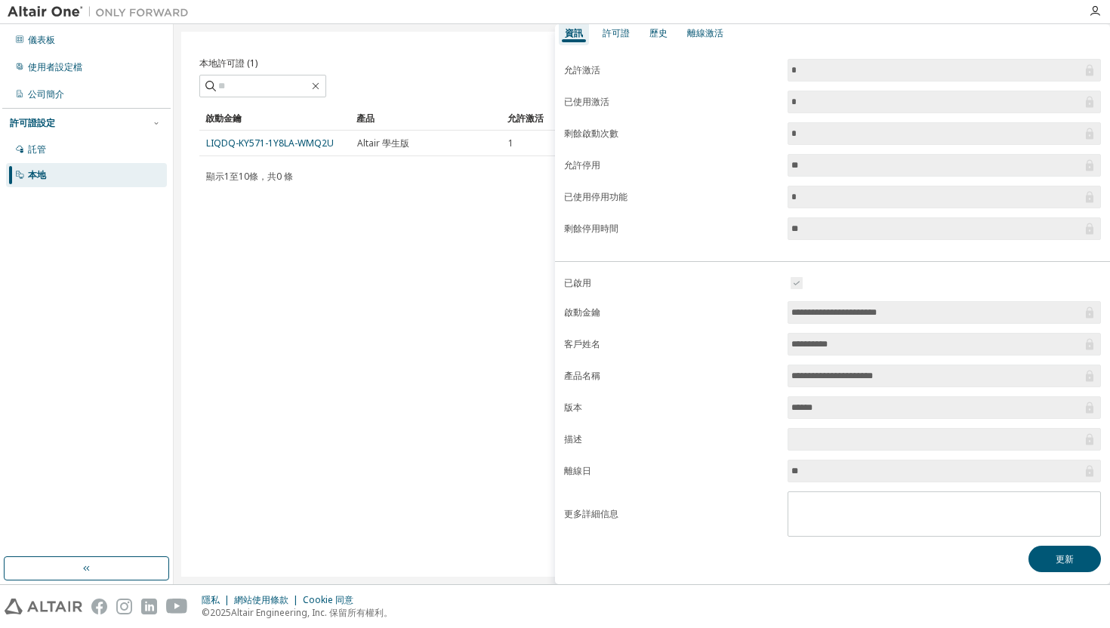
click at [317, 124] on div "啟動金鑰" at bounding box center [274, 119] width 139 height 24
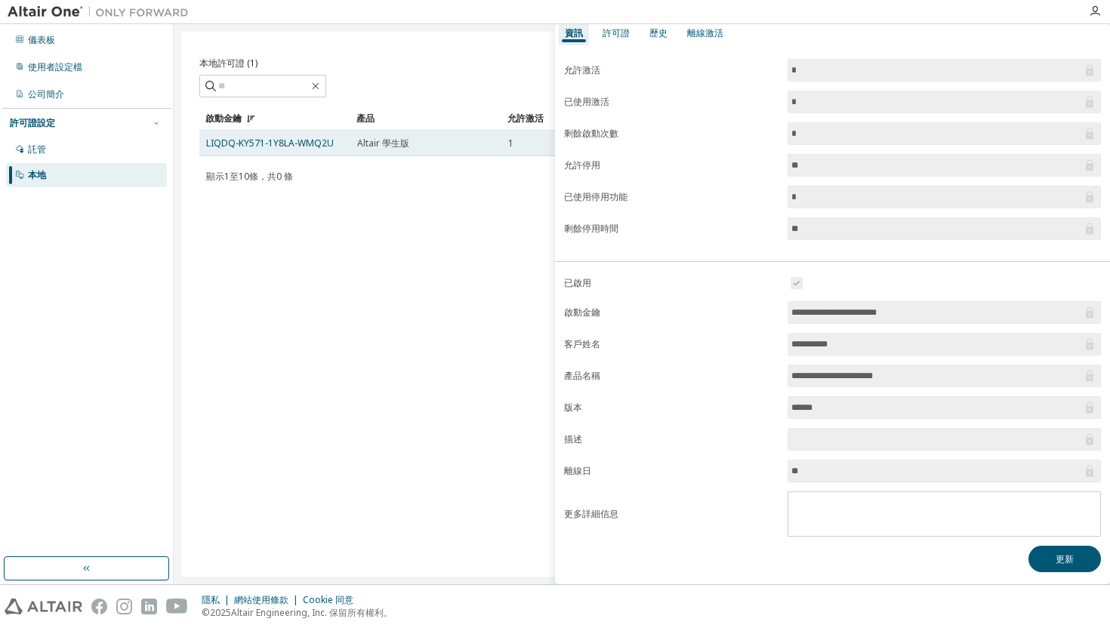
click at [390, 137] on font "Altair 學生版" at bounding box center [383, 143] width 52 height 13
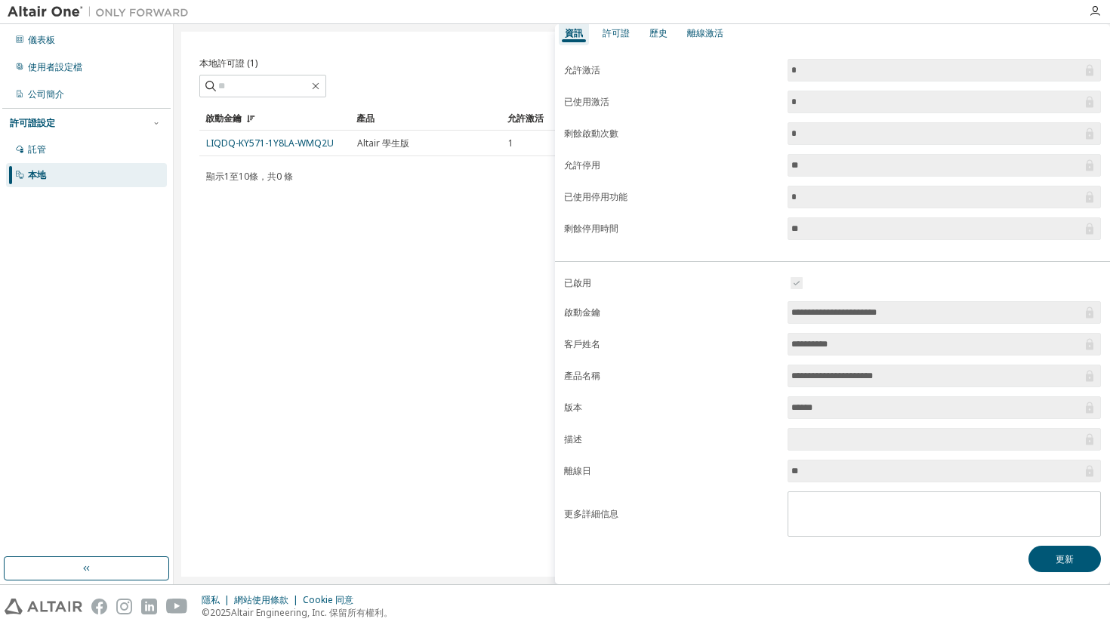
click at [347, 171] on div "顯示 1 至 10條， 共 0 條 每頁項目數 10 第 n 頁。 *" at bounding box center [641, 176] width 885 height 22
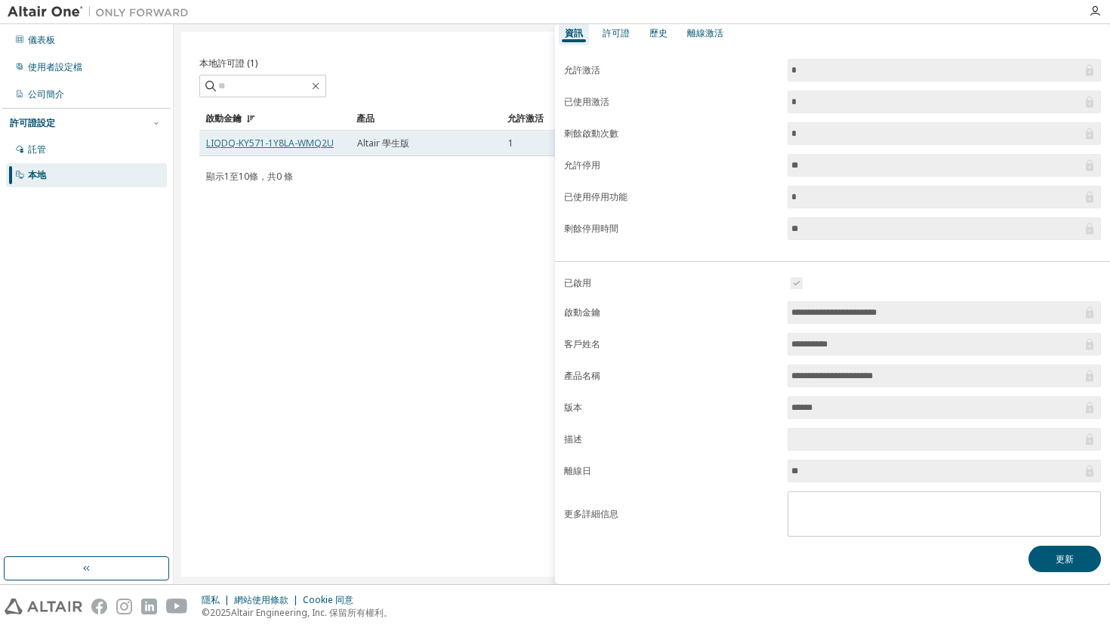
click at [298, 137] on font "LIQDQ-KY571-1Y8LA-WMQ2U" at bounding box center [270, 143] width 128 height 13
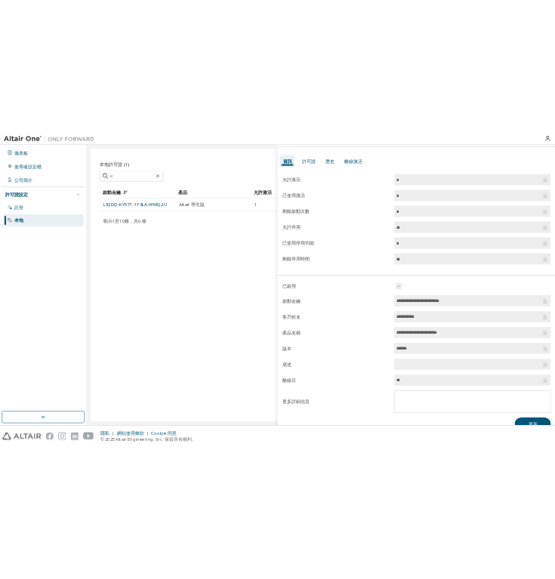
scroll to position [0, 0]
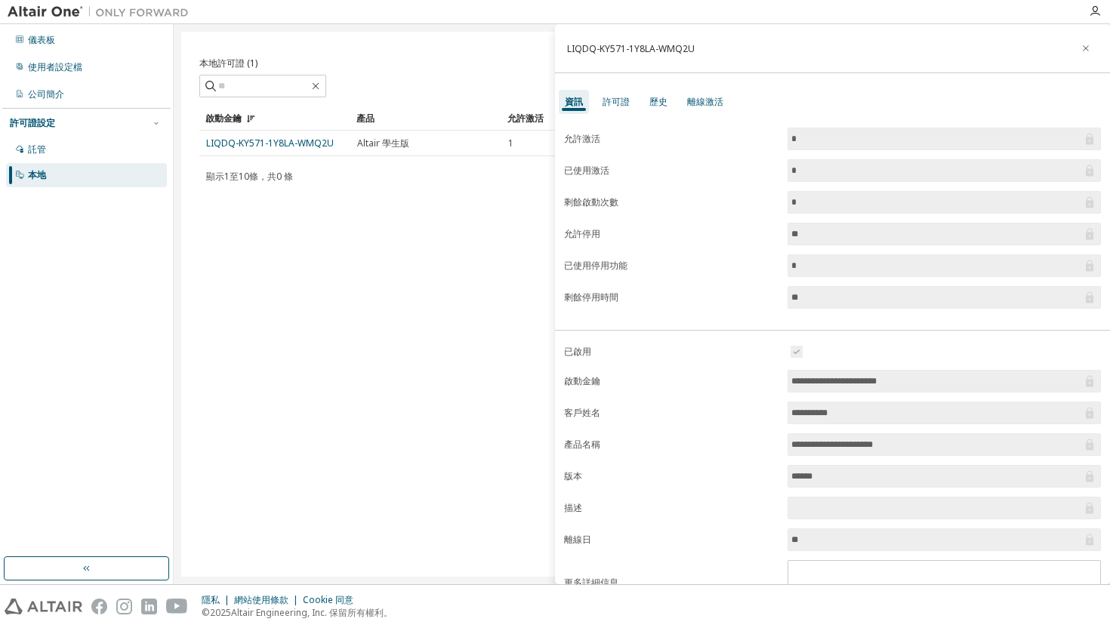
click at [640, 148] on form "允許激活 * 已使用激活 * 剩餘啟動次數 * 允許停用 ** 已使用停用功能 * 剩餘停用時間 **" at bounding box center [832, 218] width 537 height 181
click at [616, 165] on label "已使用激活" at bounding box center [671, 171] width 215 height 12
click at [614, 203] on font "剩餘啟動次數" at bounding box center [591, 202] width 54 height 13
click at [1092, 10] on icon "button" at bounding box center [1095, 11] width 12 height 12
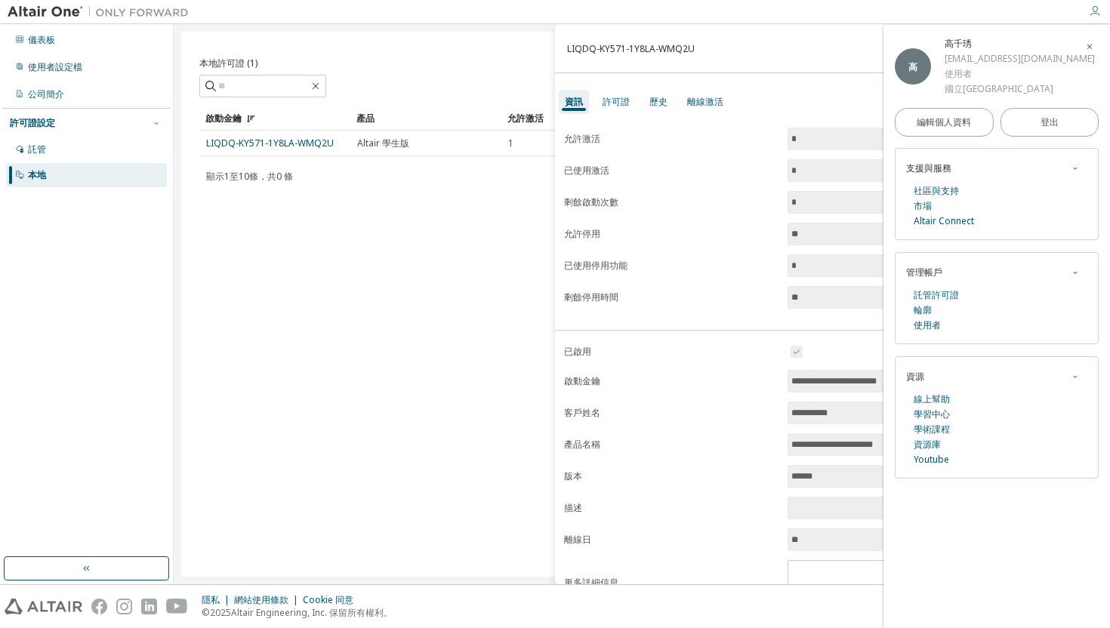
click at [1009, 65] on div "sarahkao@gapp.nthu.edu.tw" at bounding box center [1020, 58] width 150 height 15
click at [947, 220] on font "Altair Connect" at bounding box center [944, 221] width 60 height 13
click at [848, 136] on input "*" at bounding box center [937, 138] width 291 height 15
click at [417, 276] on div "本地許可證 (1) 清除 載入 節省 另存為 場地 操作員 價值 選擇過濾器 選擇操作數 新增條件 搜尋 啟動金鑰 產品 允許激活 啟動左 建立日期 LIQD…" at bounding box center [642, 304] width 922 height 545
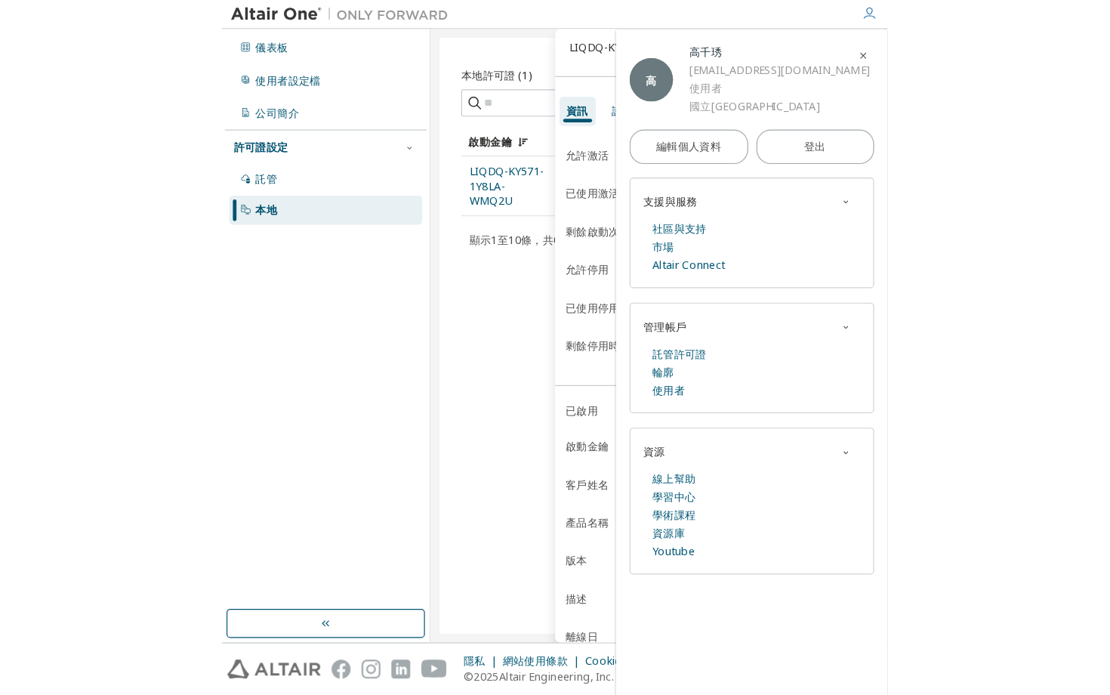
scroll to position [10, 0]
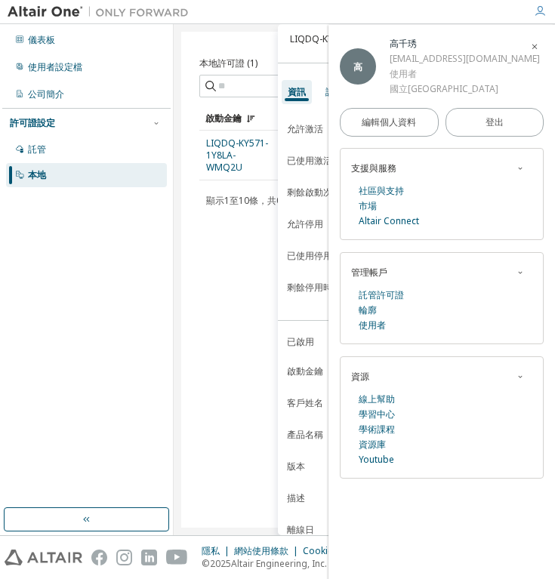
click at [224, 325] on div "本地許可證 (1) 清除 載入 節省 另存為 場地 操作員 價值 選擇過濾器 選擇操作數 新增條件 搜尋 啟動金鑰 產品 允許激活 啟動左 建立日期 LIQD…" at bounding box center [364, 280] width 366 height 496
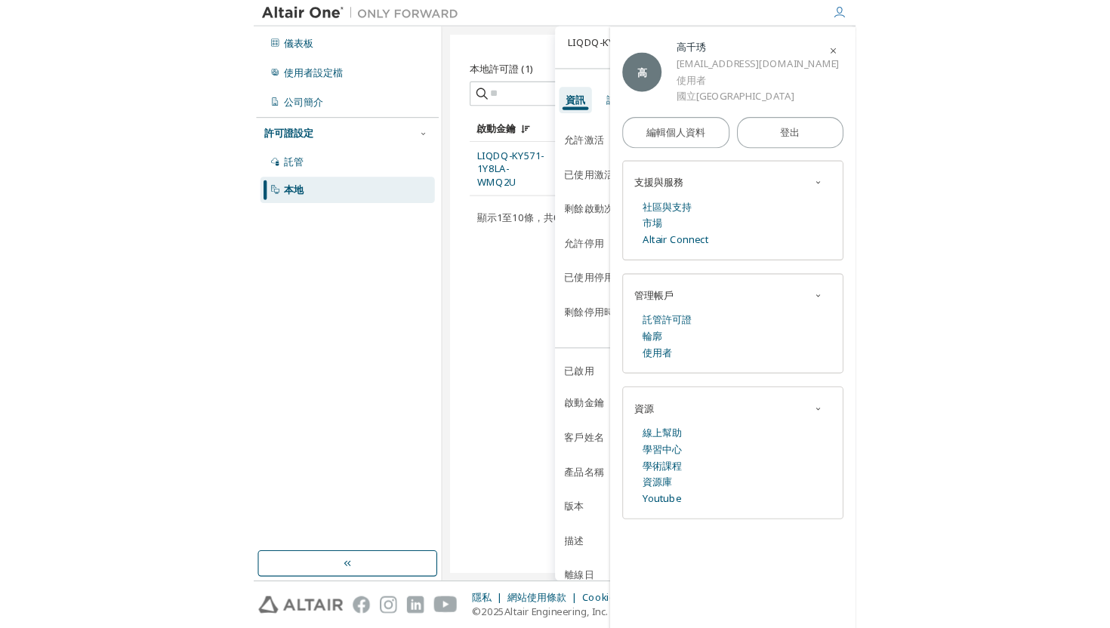
scroll to position [2, 0]
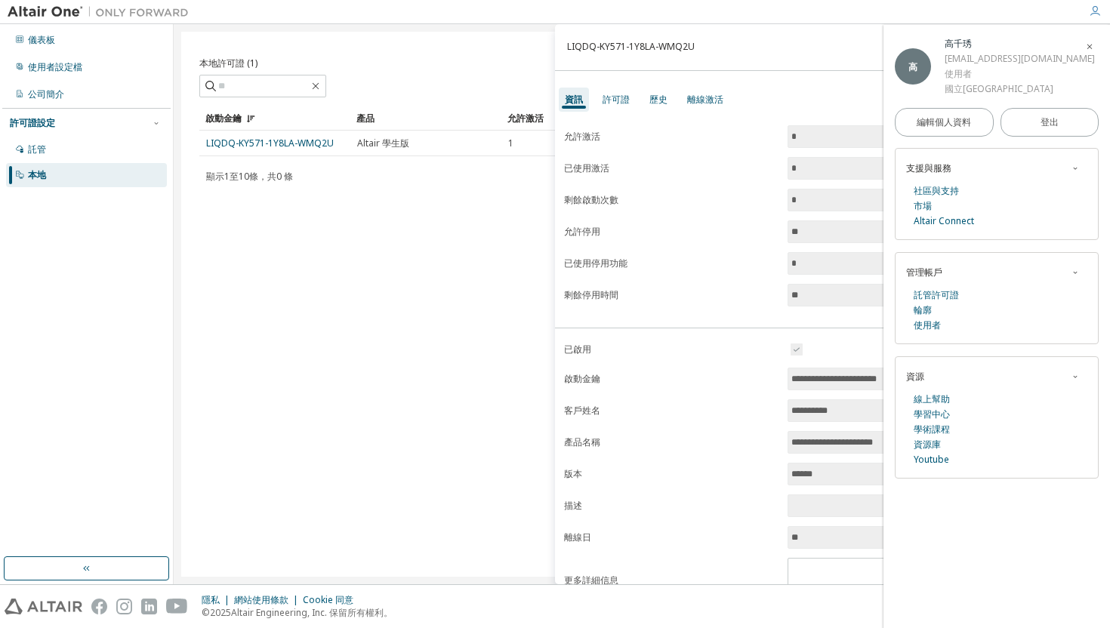
click at [398, 313] on div "本地許可證 (1) 清除 載入 節省 另存為 場地 操作員 價值 選擇過濾器 選擇操作數 新增條件 搜尋 啟動金鑰 產品 允許激活 啟動左 建立日期 LIQD…" at bounding box center [642, 304] width 922 height 545
click at [328, 242] on div "本地許可證 (1) 清除 載入 節省 另存為 場地 操作員 價值 選擇過濾器 選擇操作數 新增條件 搜尋 啟動金鑰 產品 允許激活 啟動左 建立日期 LIQD…" at bounding box center [642, 304] width 922 height 545
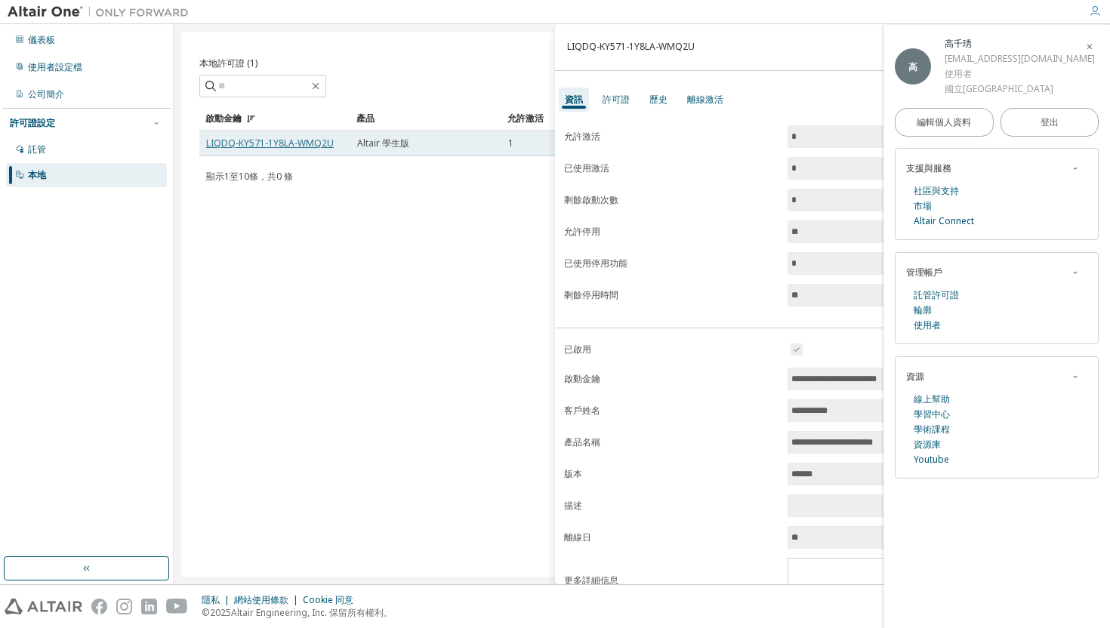
click at [292, 143] on font "LIQDQ-KY571-1Y8LA-WMQ2U" at bounding box center [270, 143] width 128 height 13
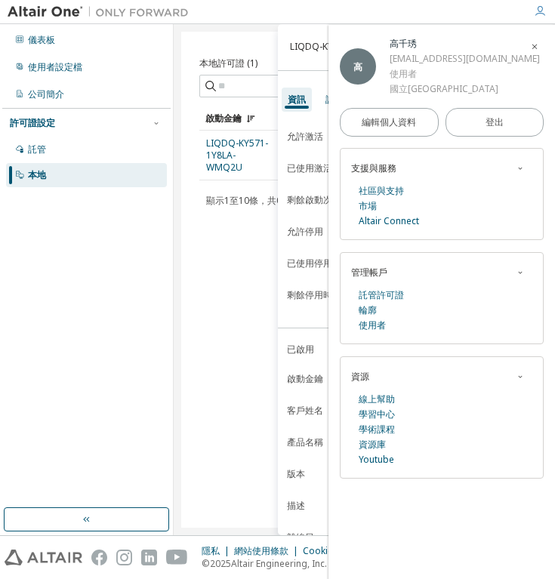
click at [207, 290] on div "本地許可證 (1) 清除 載入 節省 另存為 場地 操作員 價值 選擇過濾器 選擇操作數 新增條件 搜尋 啟動金鑰 產品 允許激活 啟動左 建立日期 LIQD…" at bounding box center [364, 280] width 366 height 496
click at [165, 296] on div "儀表板 使用者設定檔 公司簡介 許可證設定 託管 本地" at bounding box center [86, 266] width 168 height 480
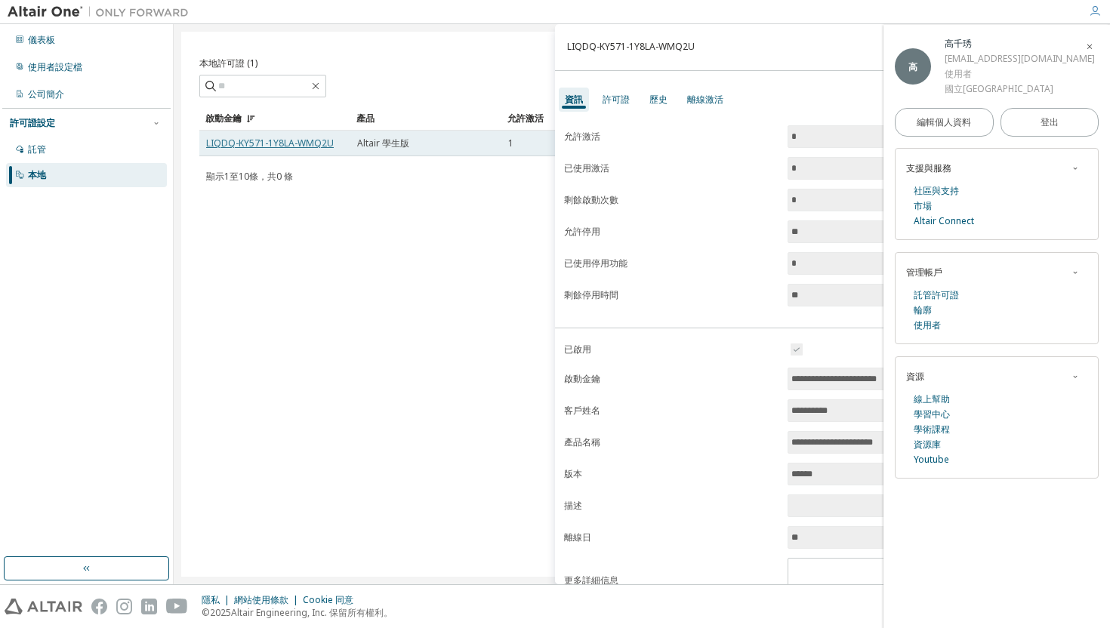
click at [323, 144] on font "LIQDQ-KY571-1Y8LA-WMQ2U" at bounding box center [270, 143] width 128 height 13
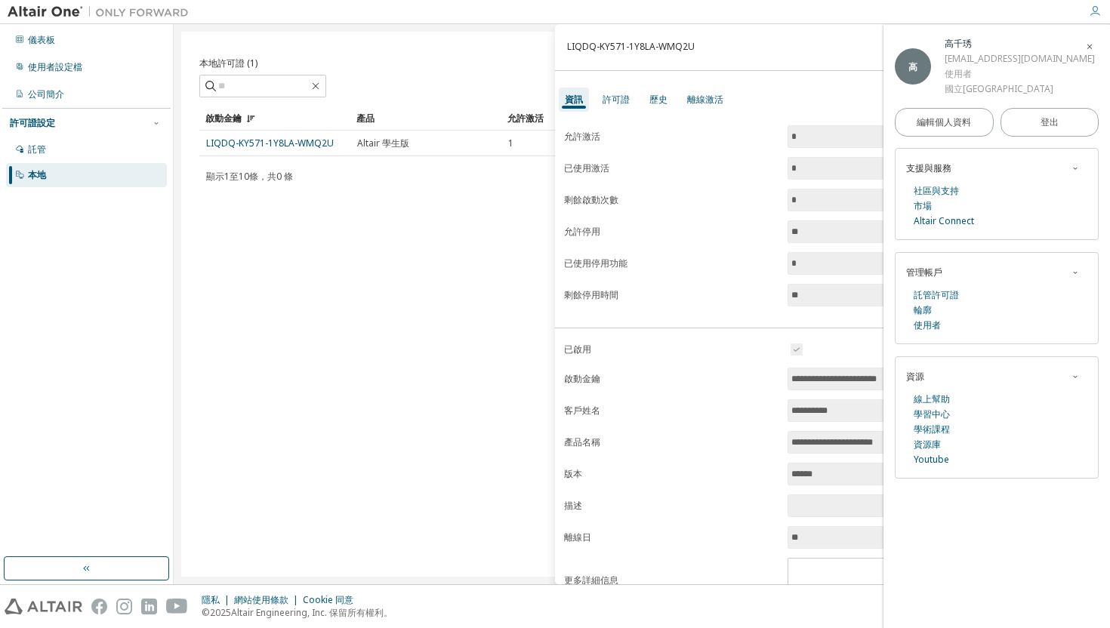
click at [701, 324] on div "**********" at bounding box center [832, 382] width 555 height 538
click at [1087, 41] on icon "button" at bounding box center [1090, 46] width 9 height 12
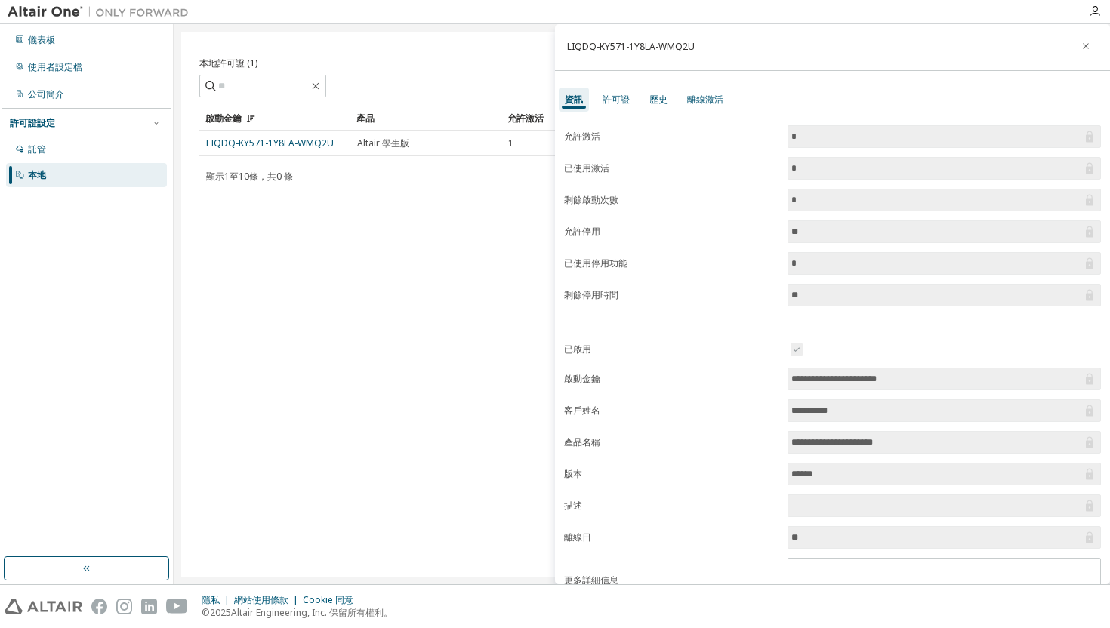
scroll to position [69, 0]
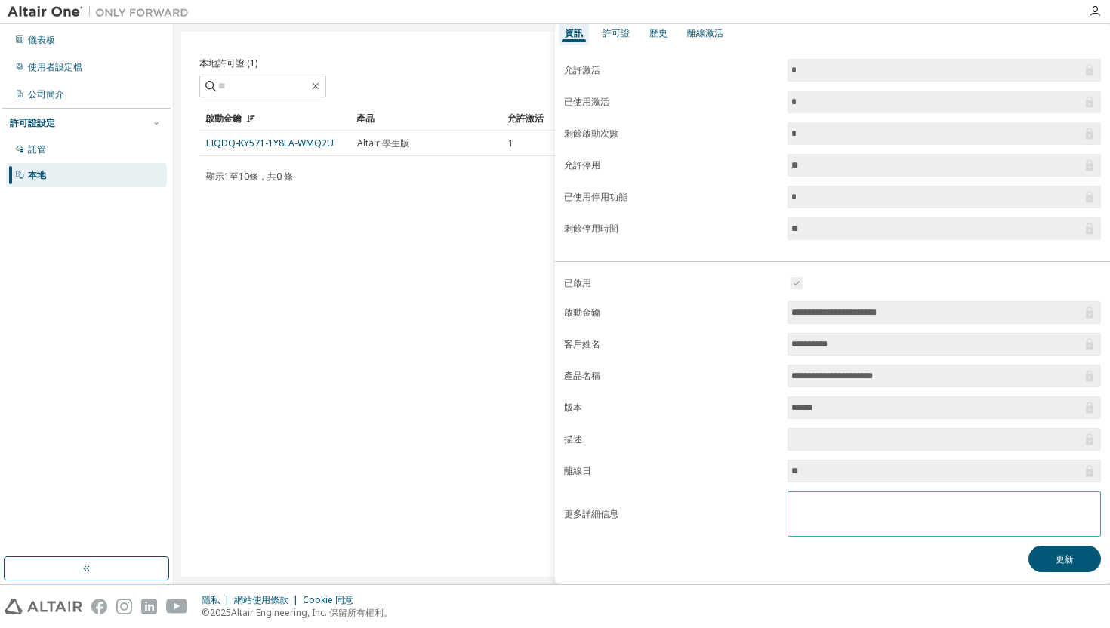
click at [857, 514] on textarea at bounding box center [945, 512] width 312 height 39
click at [860, 351] on span "*********" at bounding box center [944, 344] width 313 height 23
click at [865, 305] on input "**********" at bounding box center [937, 312] width 291 height 15
click at [822, 388] on form "**********" at bounding box center [832, 405] width 537 height 263
click at [709, 42] on div "離線激活" at bounding box center [705, 33] width 48 height 24
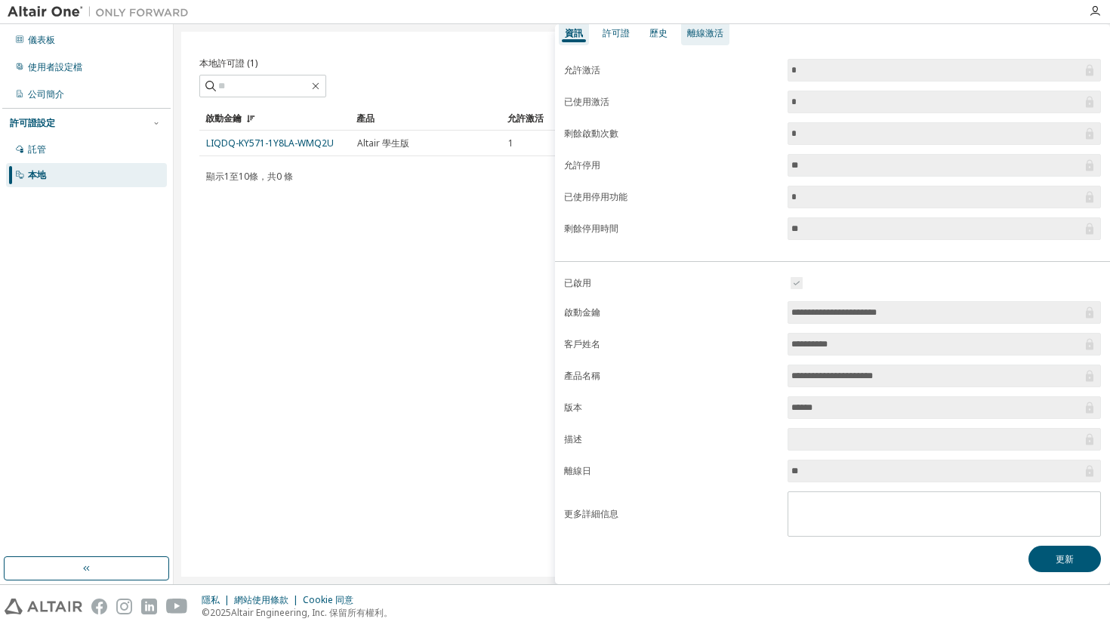
scroll to position [0, 0]
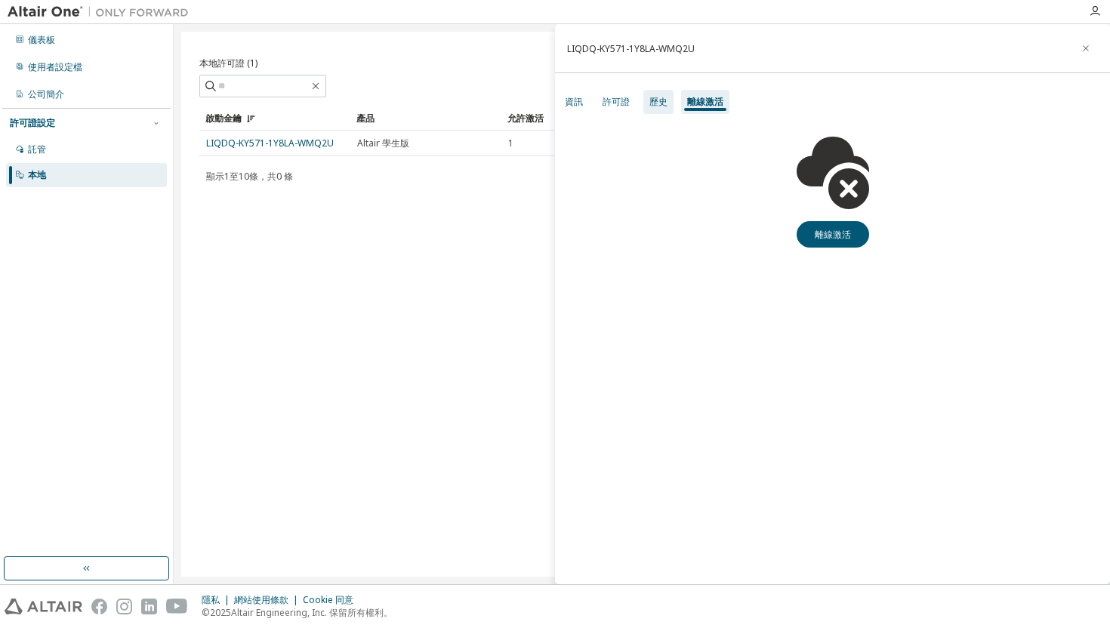
click at [662, 100] on font "歷史" at bounding box center [659, 101] width 18 height 13
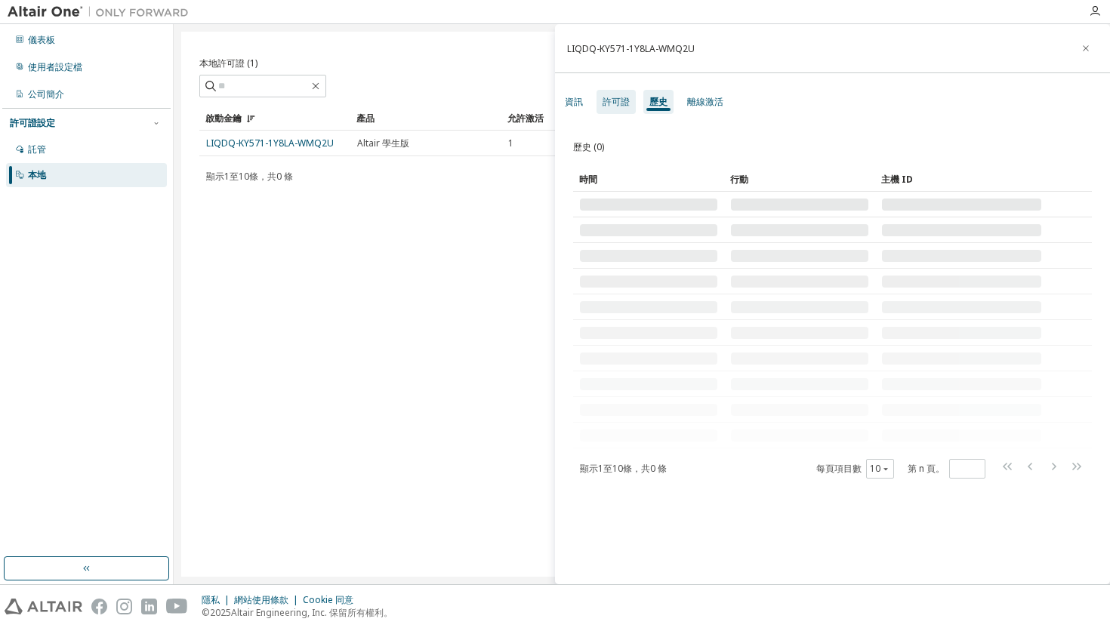
click at [611, 99] on font "許可證" at bounding box center [616, 101] width 27 height 13
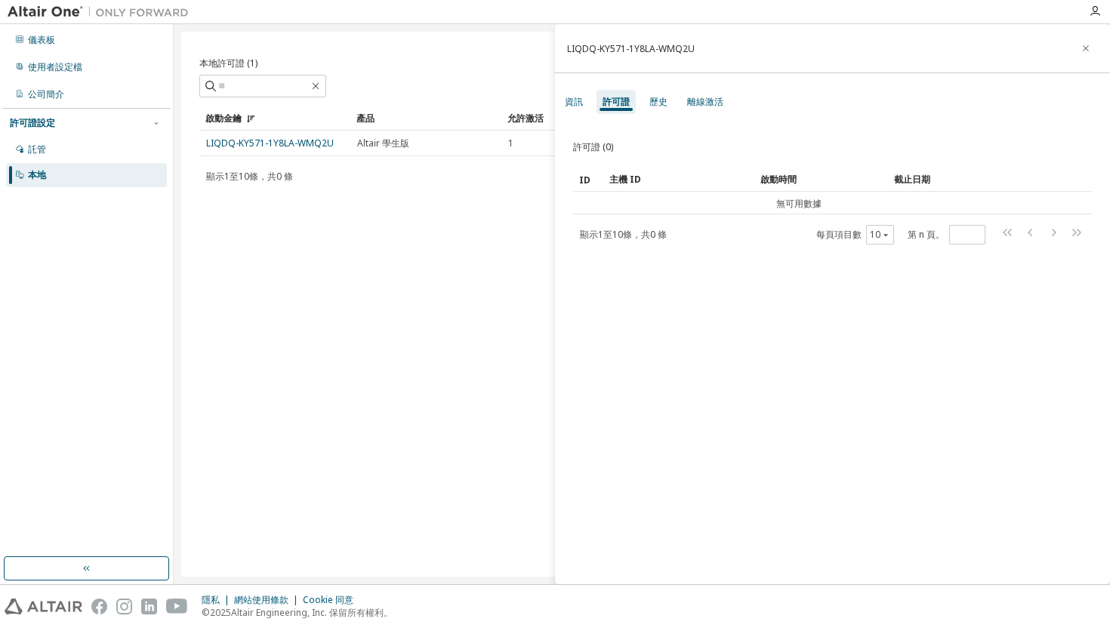
click at [620, 215] on div "ID 主機 ID 啟動時間 截止日期 無可用數據 顯示 1 至 10條， 共 0 條 每頁項目數 10 第 n 頁。 *" at bounding box center [832, 207] width 519 height 78
click at [585, 102] on div "資訊" at bounding box center [574, 102] width 30 height 24
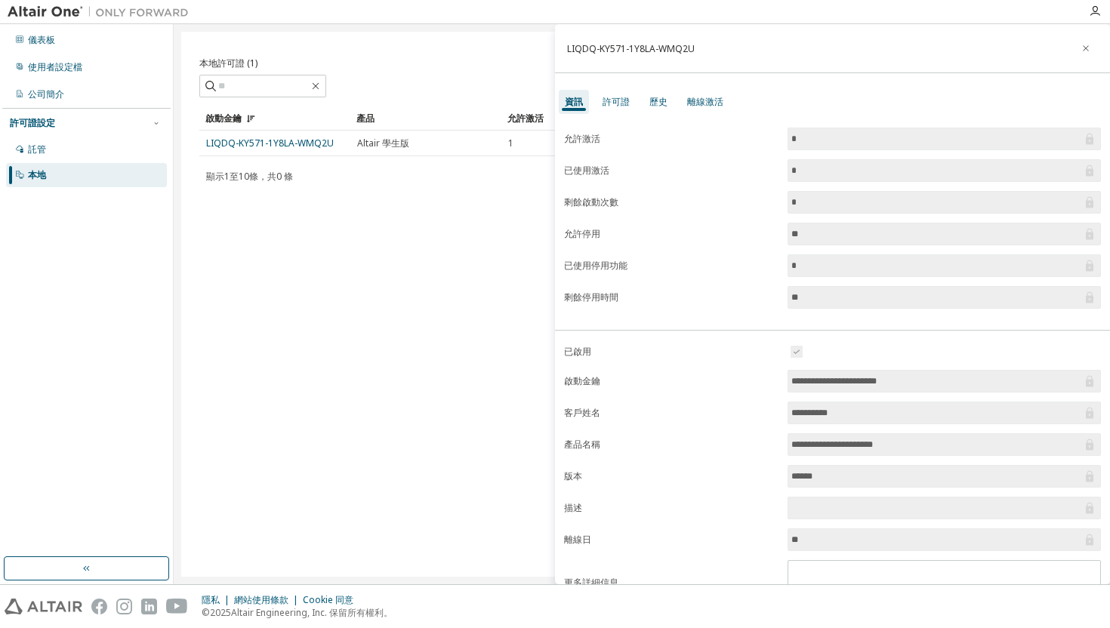
click at [639, 42] on div "LIQDQ-KY571-1Y8LA-WMQ2U" at bounding box center [631, 49] width 128 height 14
click at [458, 230] on div "本地許可證 (1) 清除 載入 節省 另存為 場地 操作員 價值 選擇過濾器 選擇操作數 新增條件 搜尋 啟動金鑰 產品 允許激活 啟動左 建立日期 LIQD…" at bounding box center [642, 304] width 922 height 545
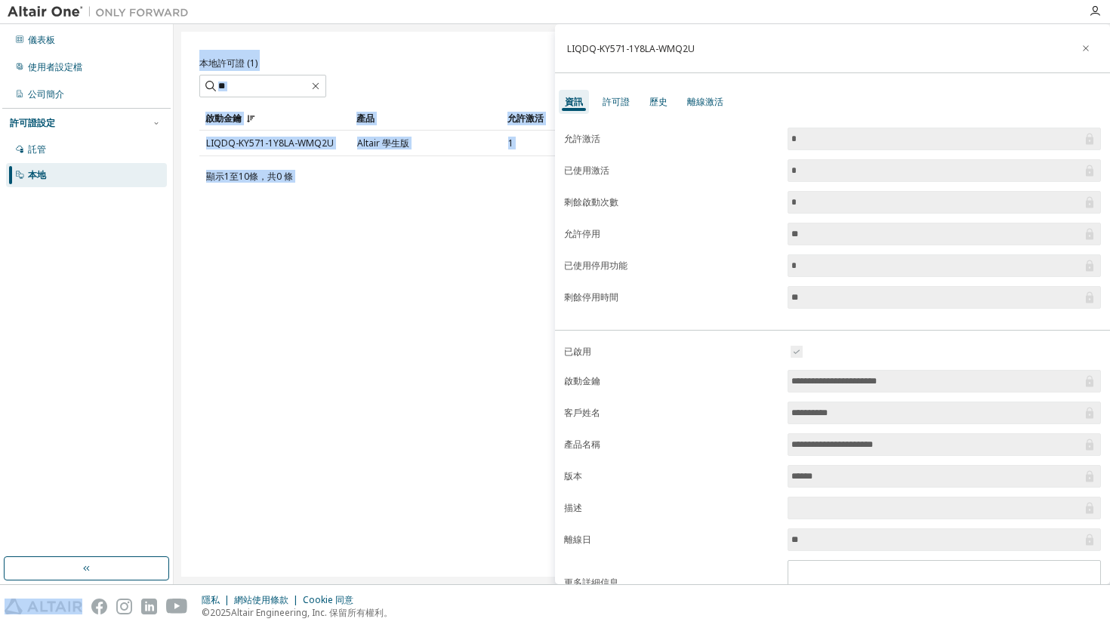
click at [458, 230] on div "本地許可證 (1) 清除 載入 節省 另存為 場地 操作員 價值 選擇過濾器 選擇操作數 新增條件 搜尋 啟動金鑰 產品 允許激活 啟動左 建立日期 LIQD…" at bounding box center [642, 304] width 922 height 545
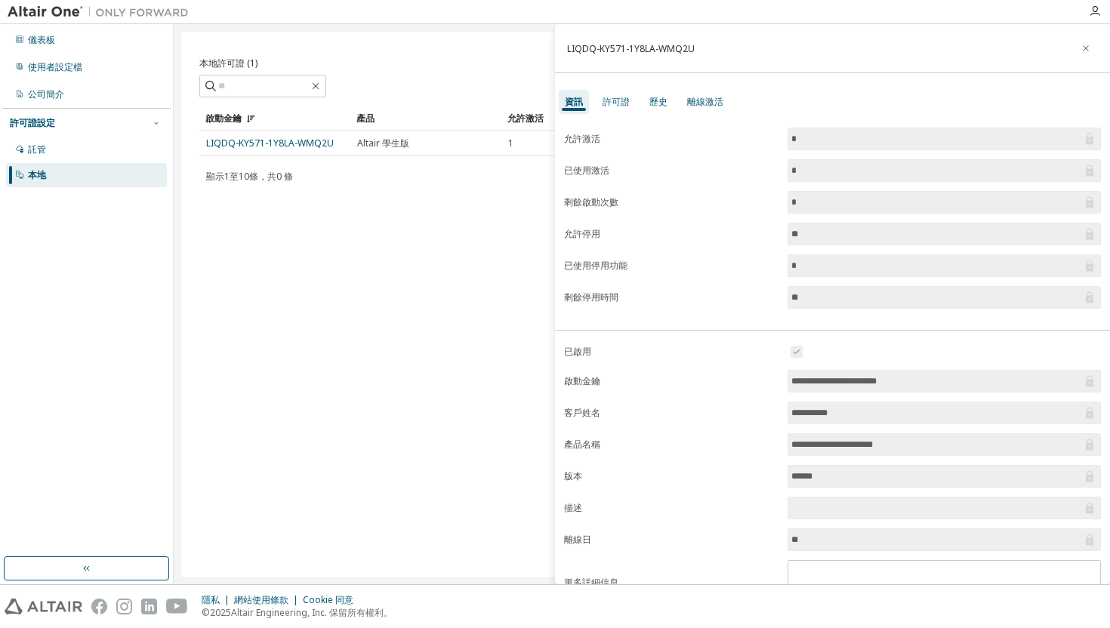
click at [668, 139] on label "允許激活" at bounding box center [671, 139] width 215 height 12
click at [854, 141] on input "*" at bounding box center [937, 138] width 291 height 15
click at [650, 471] on label "版本" at bounding box center [671, 477] width 215 height 12
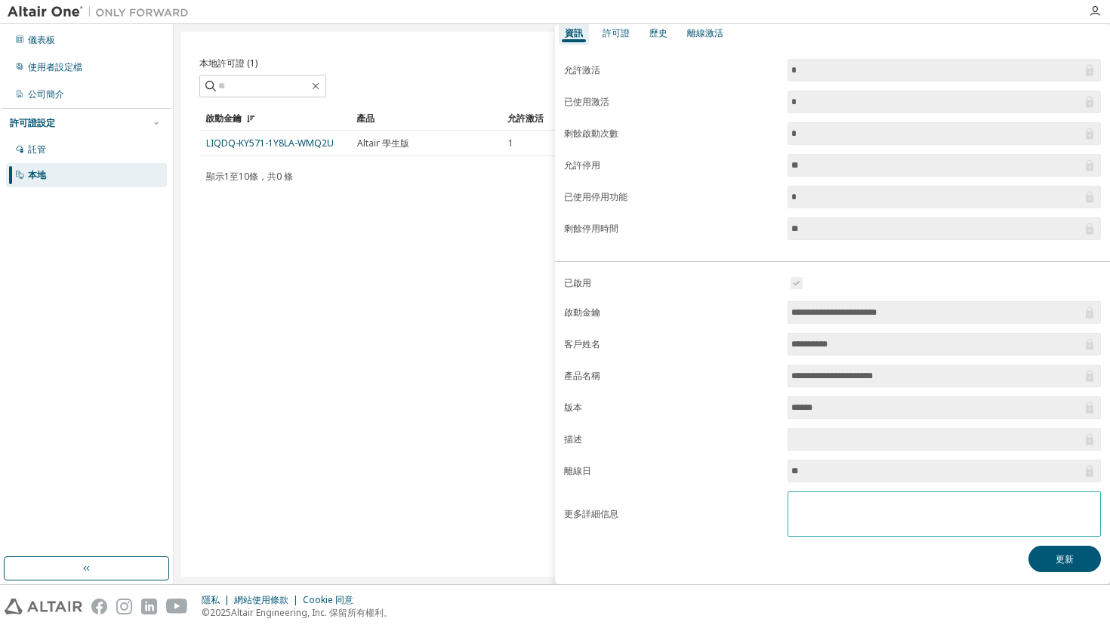
drag, startPoint x: 791, startPoint y: 312, endPoint x: 822, endPoint y: 514, distance: 204.8
click at [822, 514] on form "**********" at bounding box center [832, 405] width 537 height 263
click at [822, 514] on textarea at bounding box center [945, 512] width 312 height 39
click at [818, 514] on textarea at bounding box center [945, 512] width 312 height 39
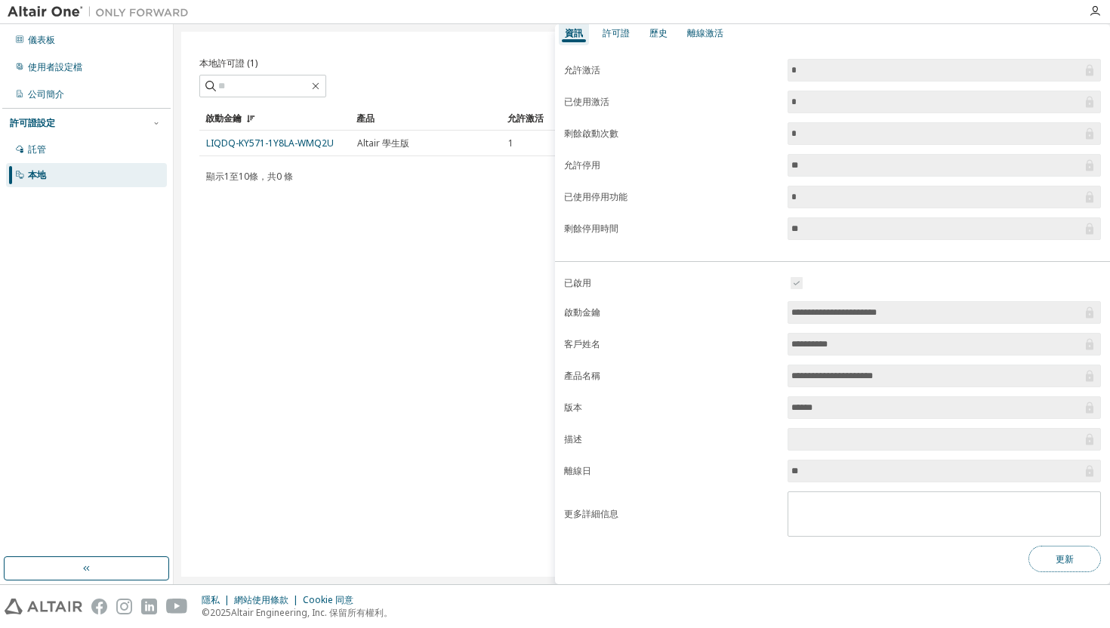
click at [1067, 560] on button "更新" at bounding box center [1065, 559] width 73 height 26
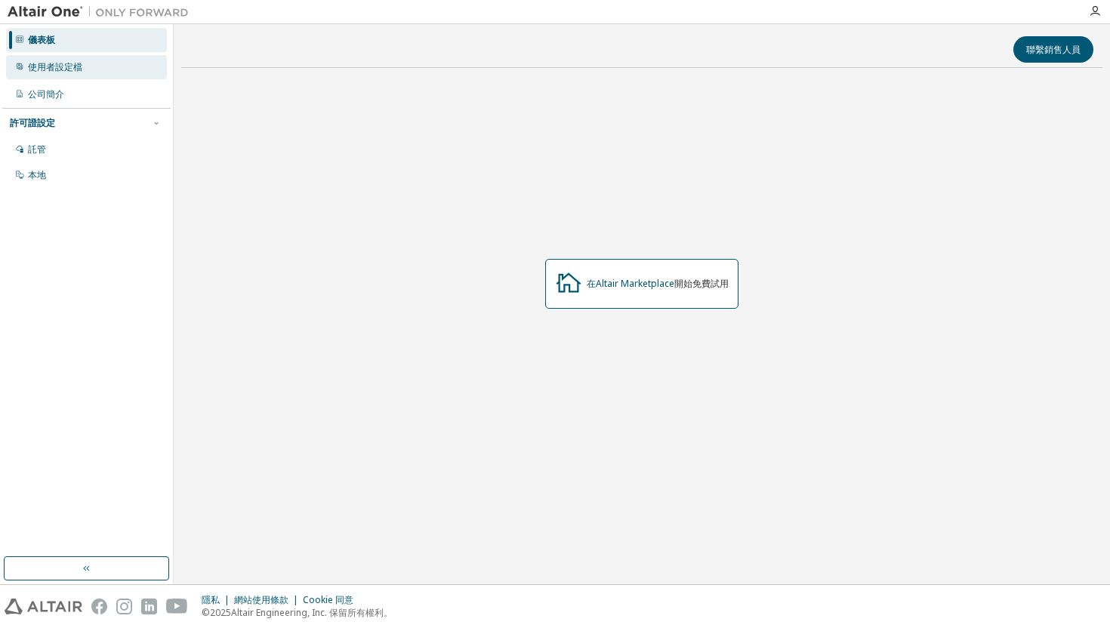
click at [66, 66] on font "使用者設定檔" at bounding box center [55, 66] width 54 height 13
click at [162, 120] on button "button" at bounding box center [157, 123] width 14 height 14
click at [156, 120] on icon "button" at bounding box center [156, 123] width 9 height 9
click at [48, 153] on div "託管" at bounding box center [86, 149] width 161 height 24
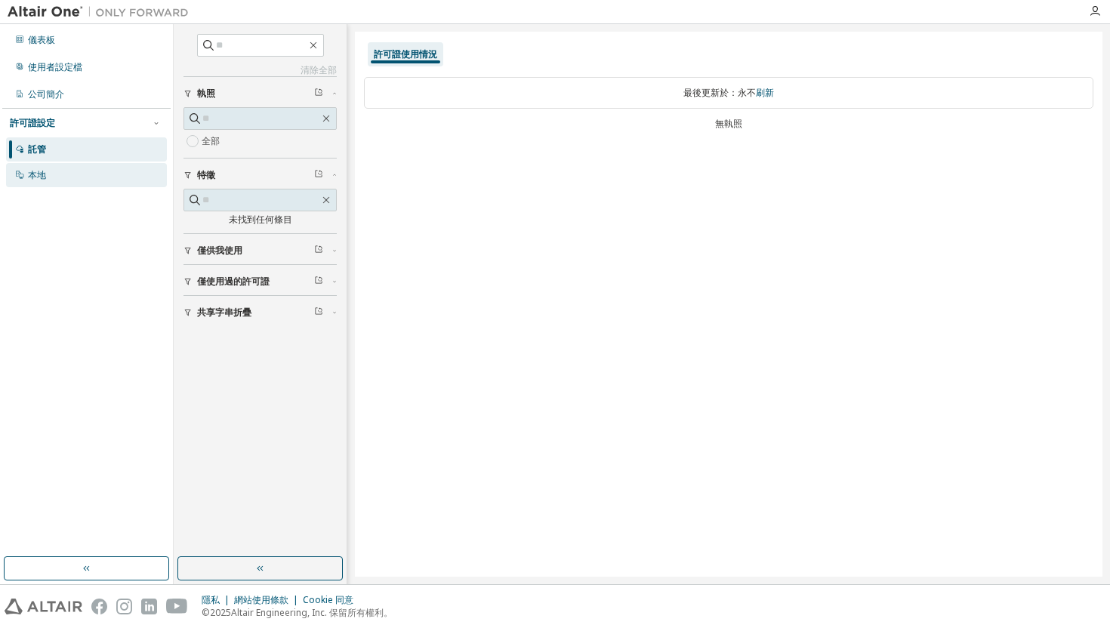
click at [53, 165] on div "本地" at bounding box center [86, 175] width 161 height 24
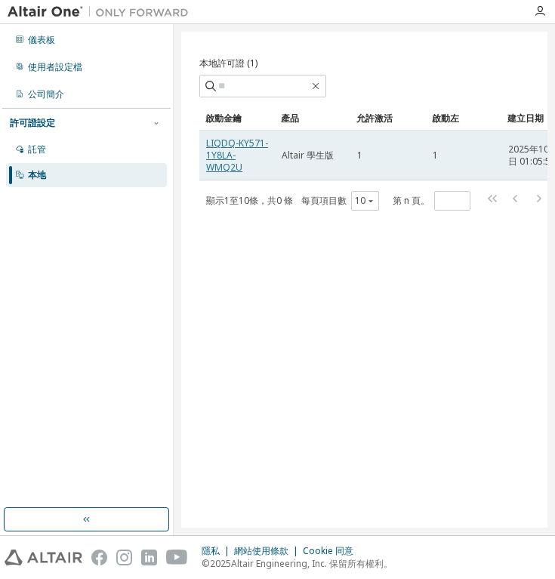
click at [226, 150] on font "LIQDQ-KY571-1Y8LA-WMQ2U" at bounding box center [237, 155] width 62 height 37
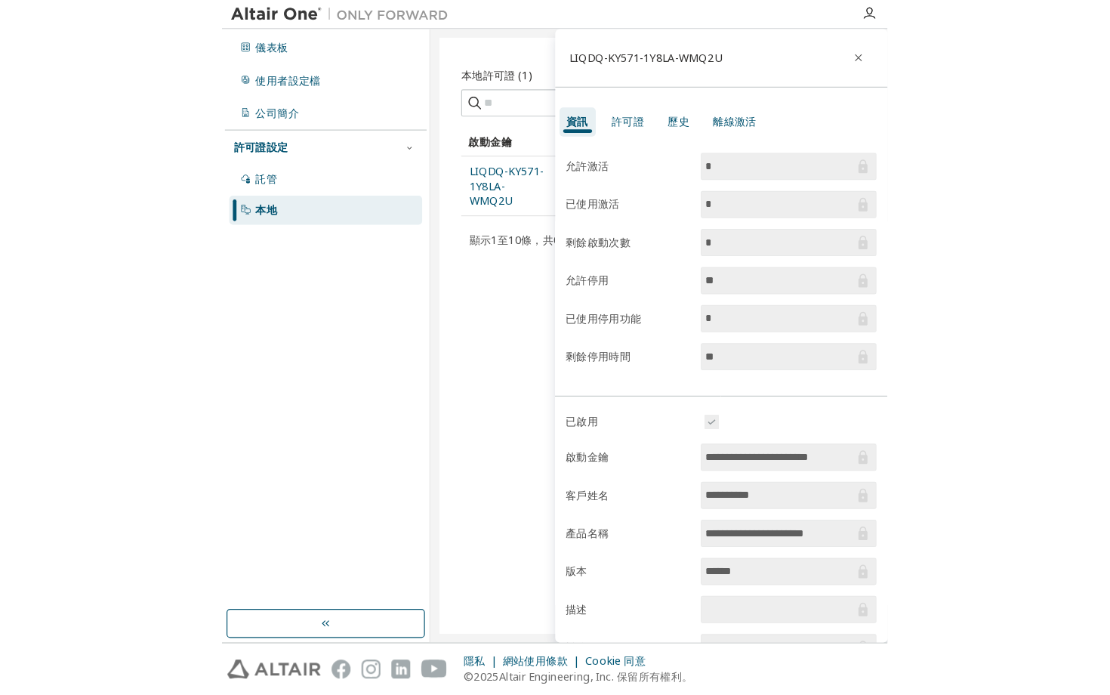
scroll to position [118, 0]
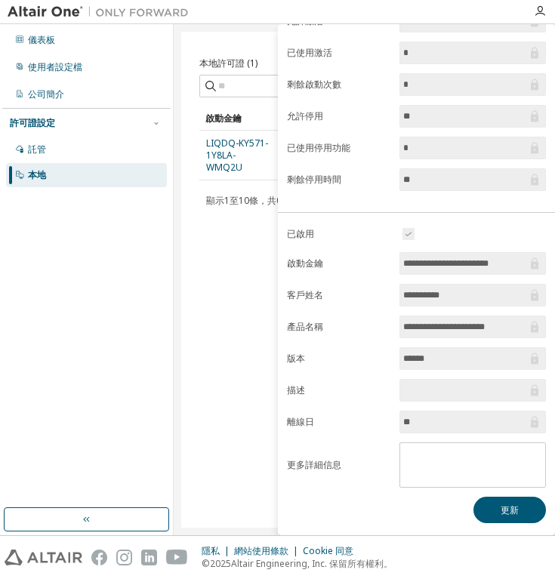
click at [473, 388] on input "text" at bounding box center [465, 390] width 124 height 15
click at [471, 391] on input "text" at bounding box center [465, 390] width 124 height 15
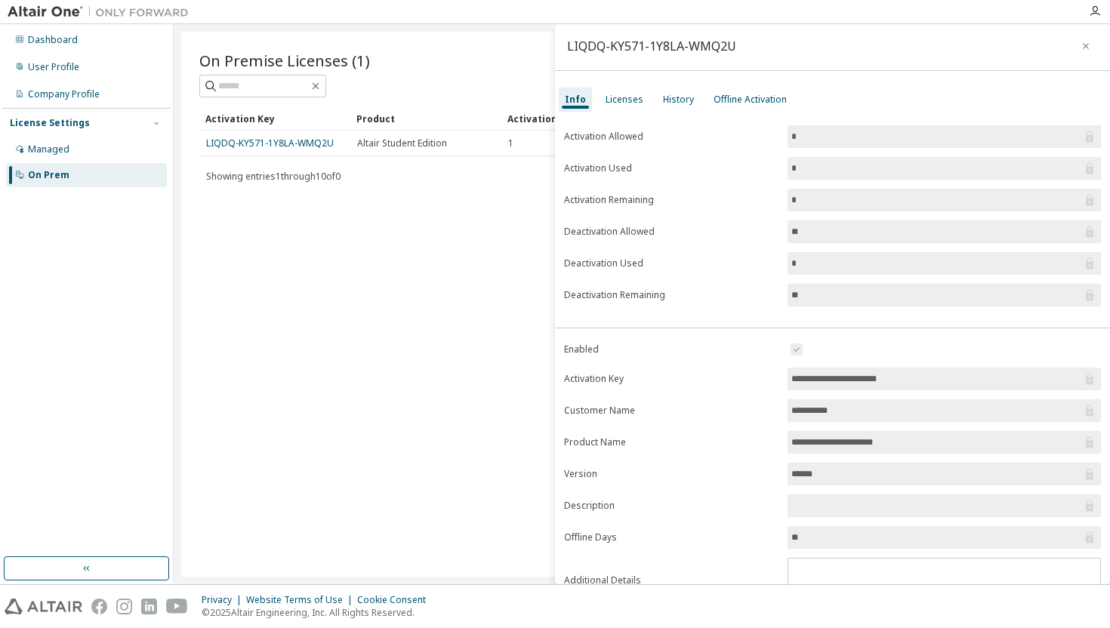
scroll to position [3, 0]
click at [761, 107] on div "Offline Activation" at bounding box center [750, 99] width 85 height 24
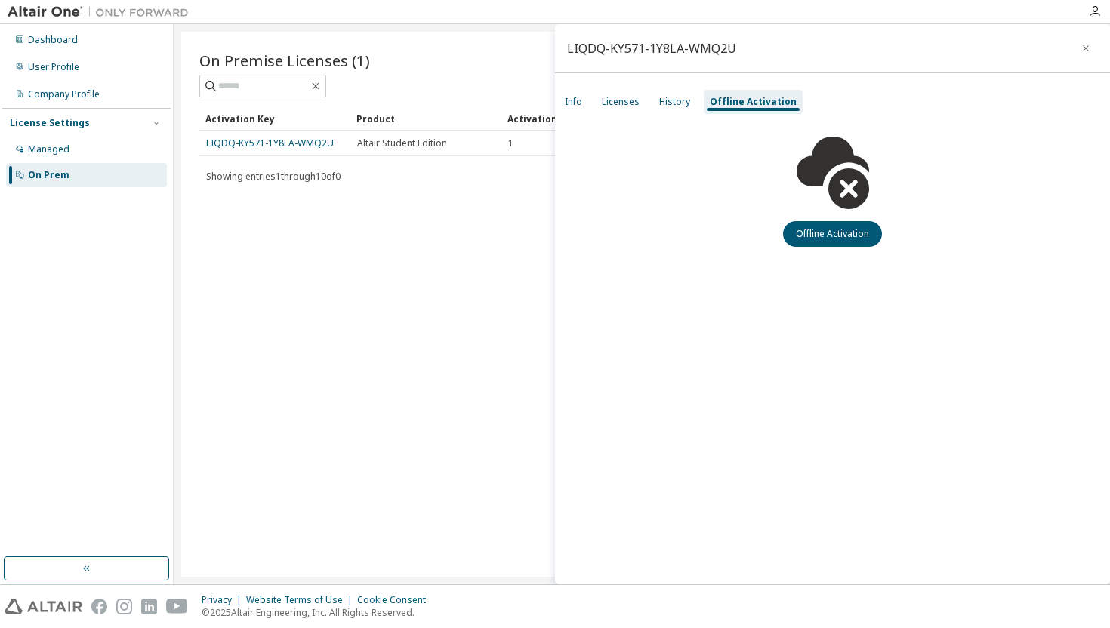
scroll to position [0, 0]
click at [659, 101] on div "History" at bounding box center [674, 102] width 31 height 12
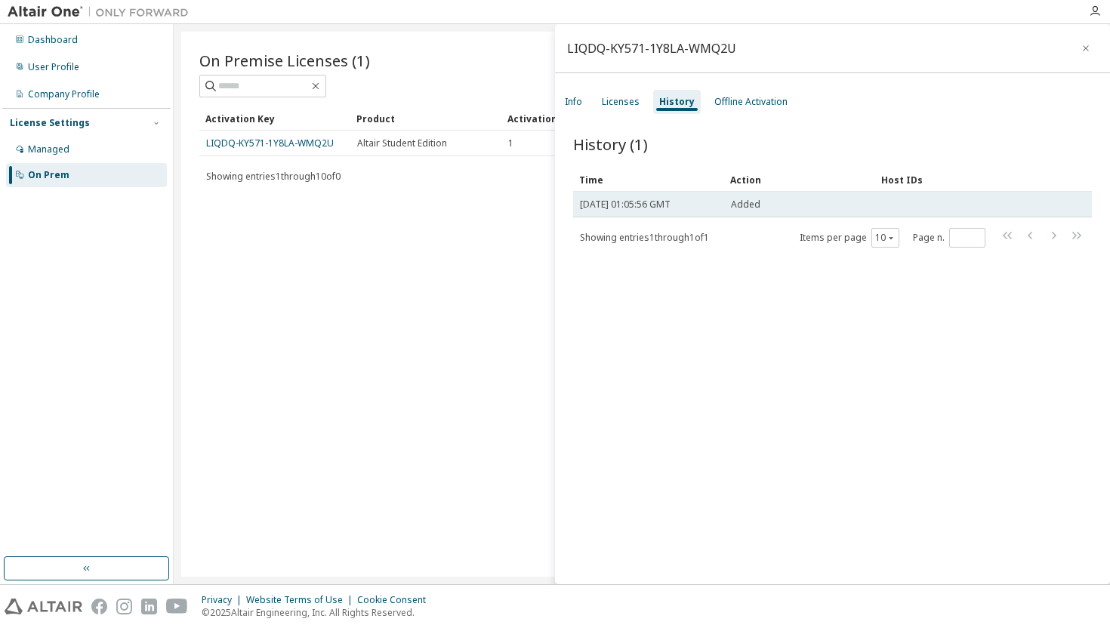
click at [648, 208] on span "[DATE] 01:05:56 GMT" at bounding box center [625, 205] width 91 height 12
click at [648, 208] on span "Tue, 07 Oct 2025 01:05:56 GMT" at bounding box center [625, 205] width 91 height 12
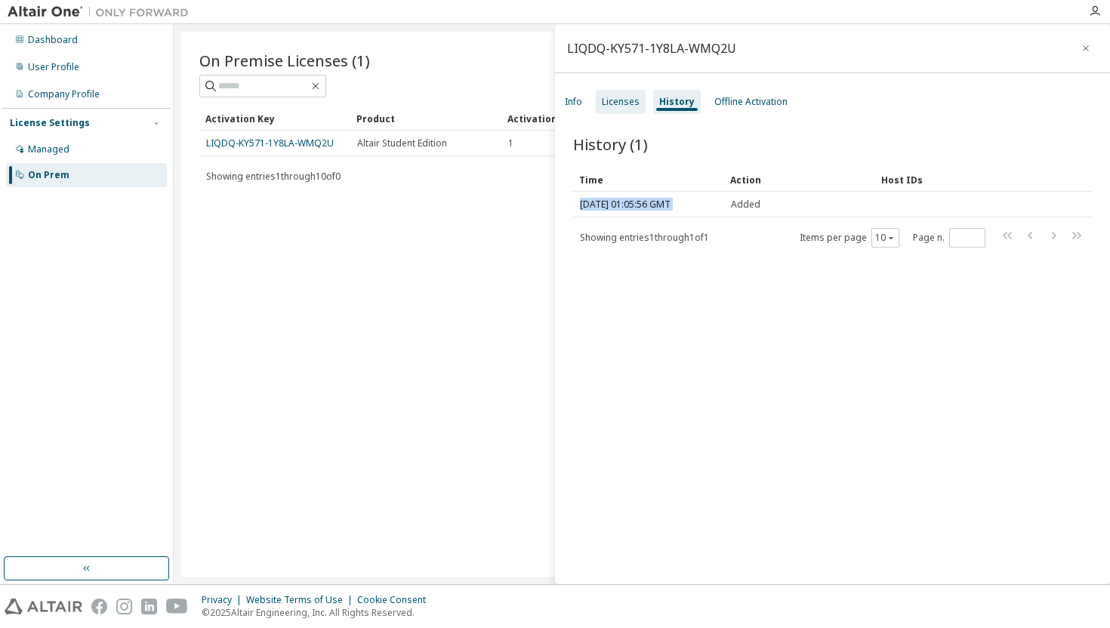
click at [619, 97] on div "Licenses" at bounding box center [621, 102] width 38 height 12
click at [619, 97] on div "Licenses" at bounding box center [623, 102] width 42 height 12
click at [677, 230] on span "Showing entries 1 through 10 of 0" at bounding box center [647, 236] width 134 height 13
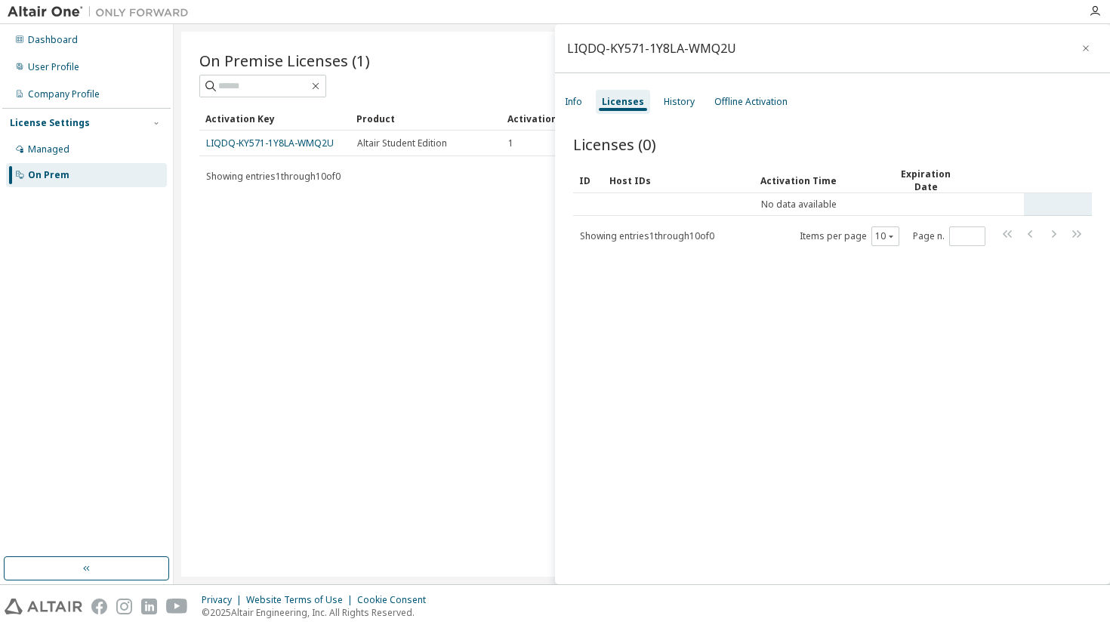
click at [798, 207] on td "No data available" at bounding box center [798, 204] width 451 height 23
click at [704, 142] on div "Licenses (0)" at bounding box center [832, 144] width 519 height 21
click at [959, 204] on td "No data available" at bounding box center [798, 204] width 451 height 23
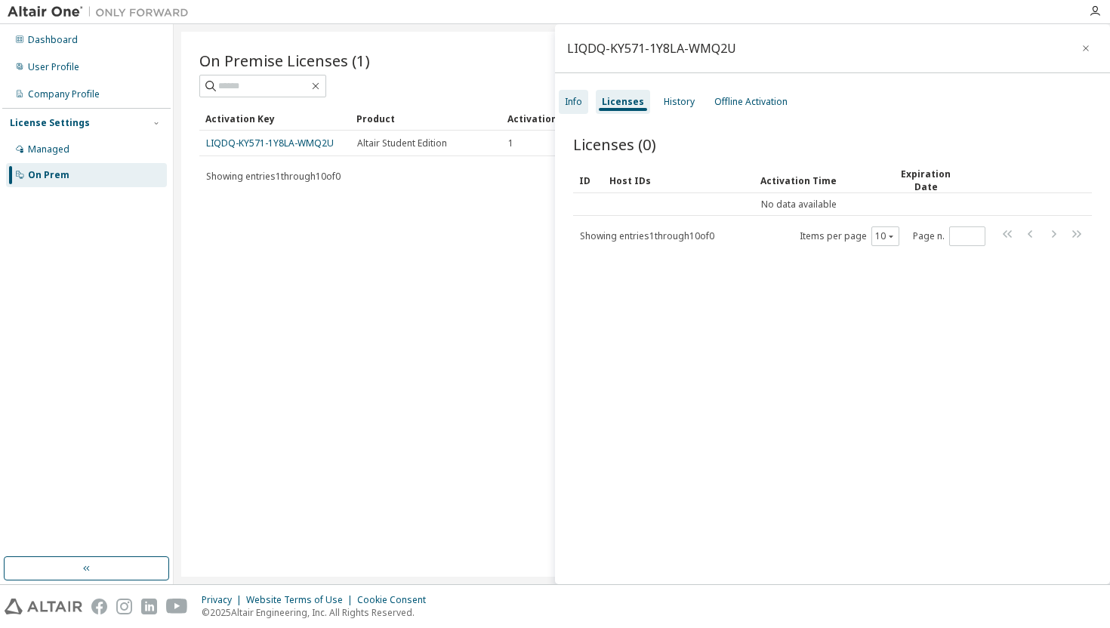
click at [580, 100] on div "Info" at bounding box center [573, 102] width 17 height 12
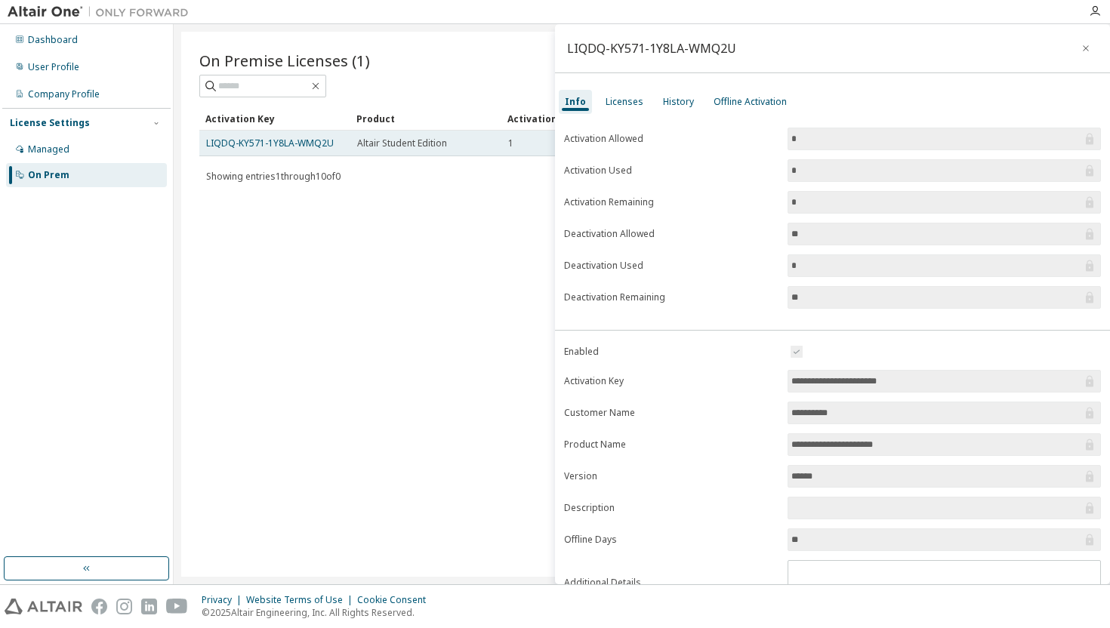
click at [374, 144] on span "Altair Student Edition" at bounding box center [402, 143] width 90 height 12
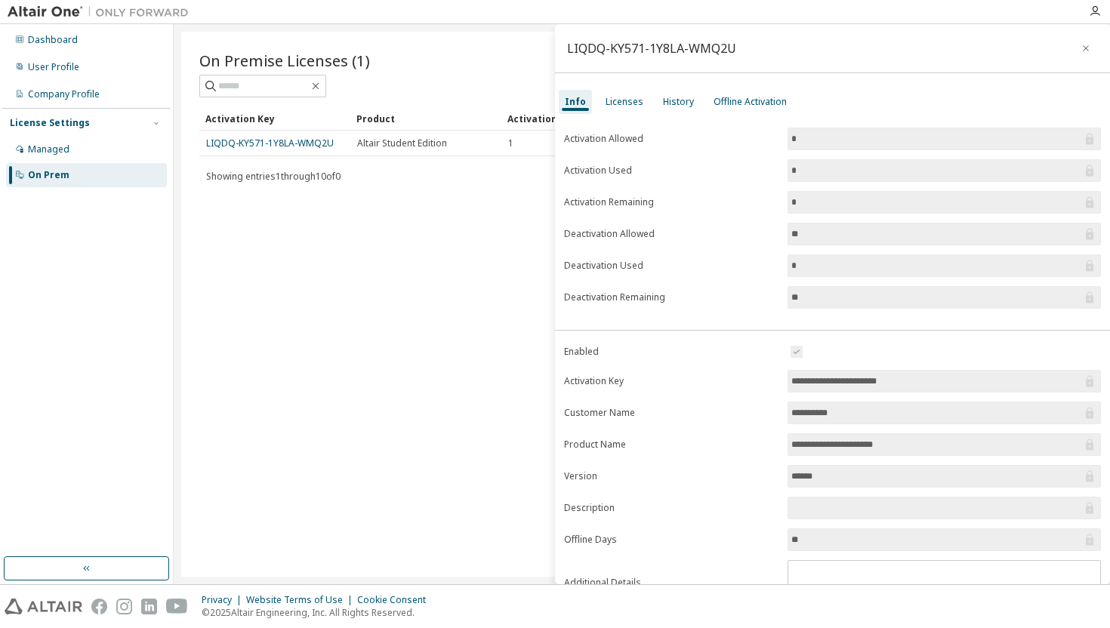
click at [338, 195] on div "On Premise Licenses (1) Clear Load Save Save As Field Operator Value Select fil…" at bounding box center [642, 304] width 922 height 545
click at [266, 126] on div "Activation Key" at bounding box center [274, 119] width 139 height 24
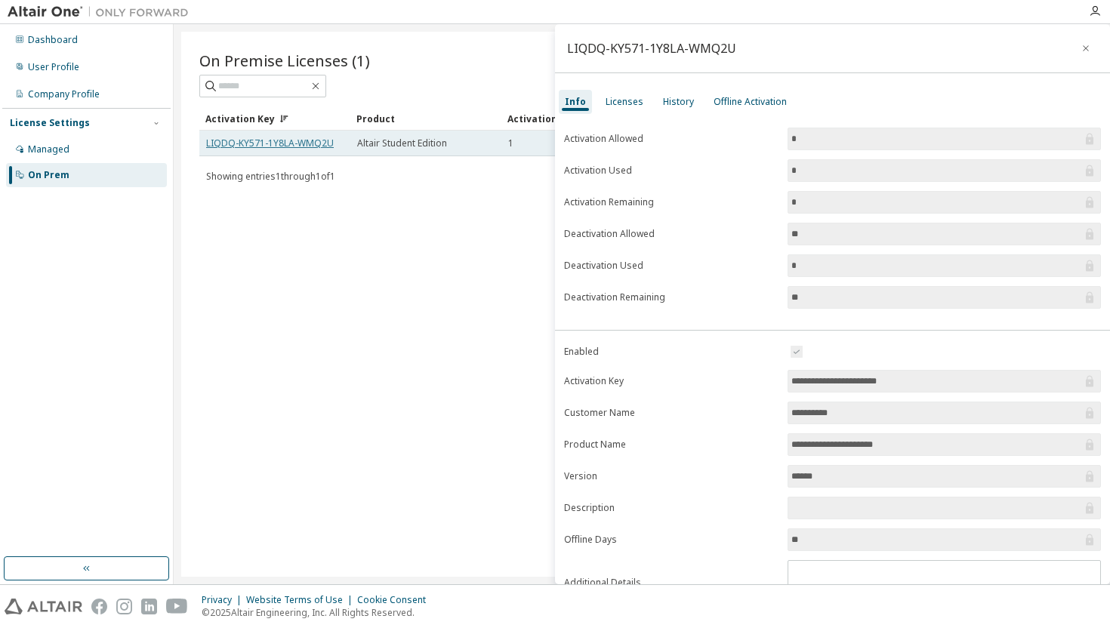
click at [272, 144] on link "LIQDQ-KY571-1Y8LA-WMQ2U" at bounding box center [270, 143] width 128 height 13
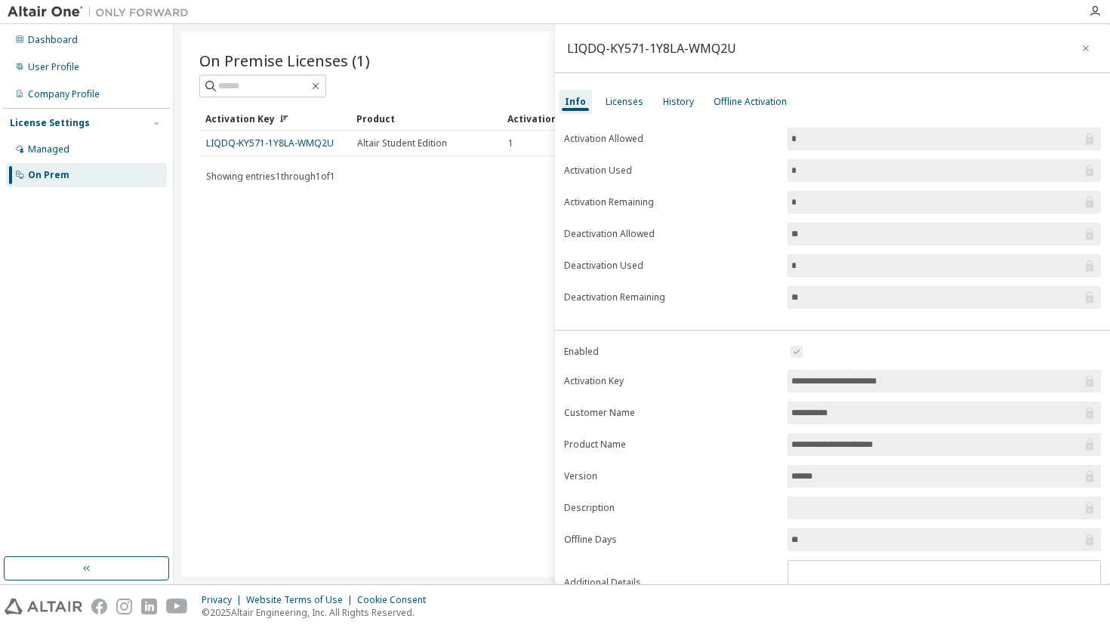
click at [286, 452] on div "On Premise Licenses (1) Clear Load Save Save As Field Operator Value Select fil…" at bounding box center [642, 304] width 922 height 545
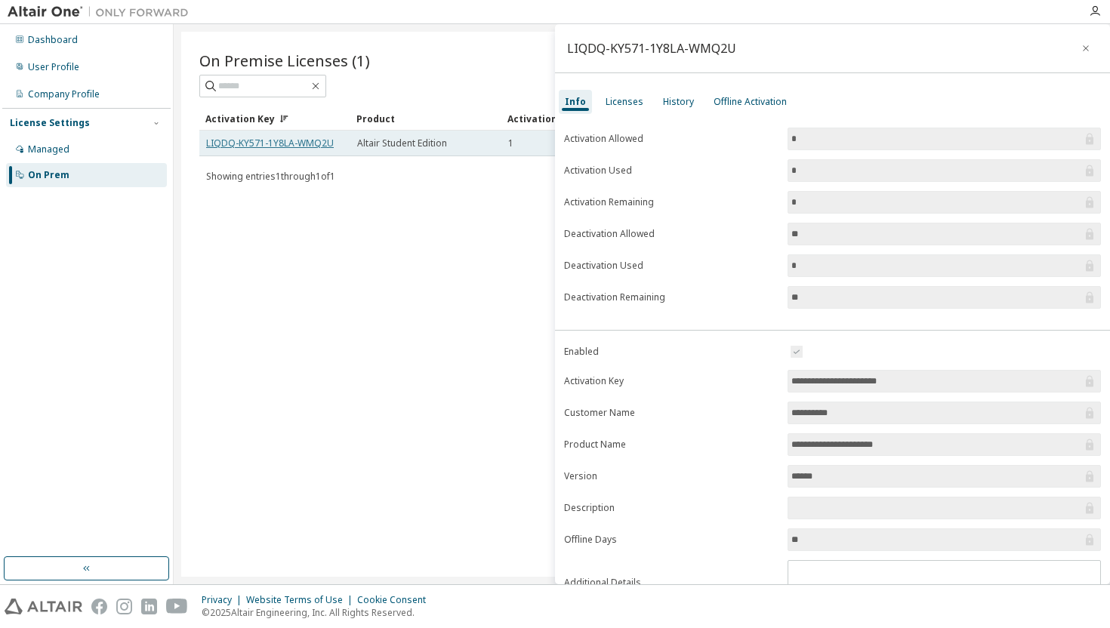
click at [261, 143] on link "LIQDQ-KY571-1Y8LA-WMQ2U" at bounding box center [270, 143] width 128 height 13
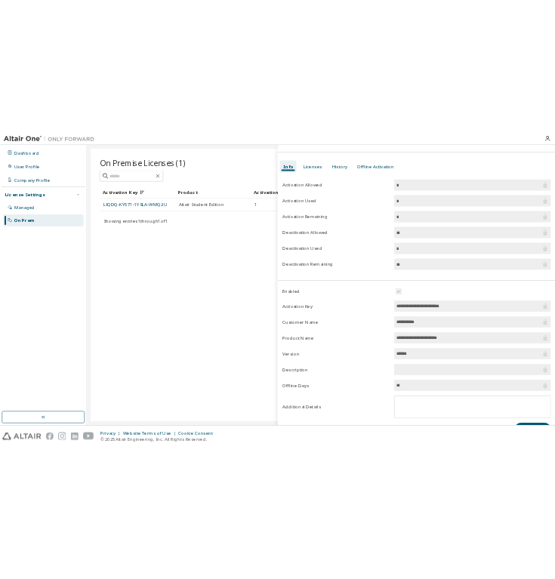
scroll to position [68, 0]
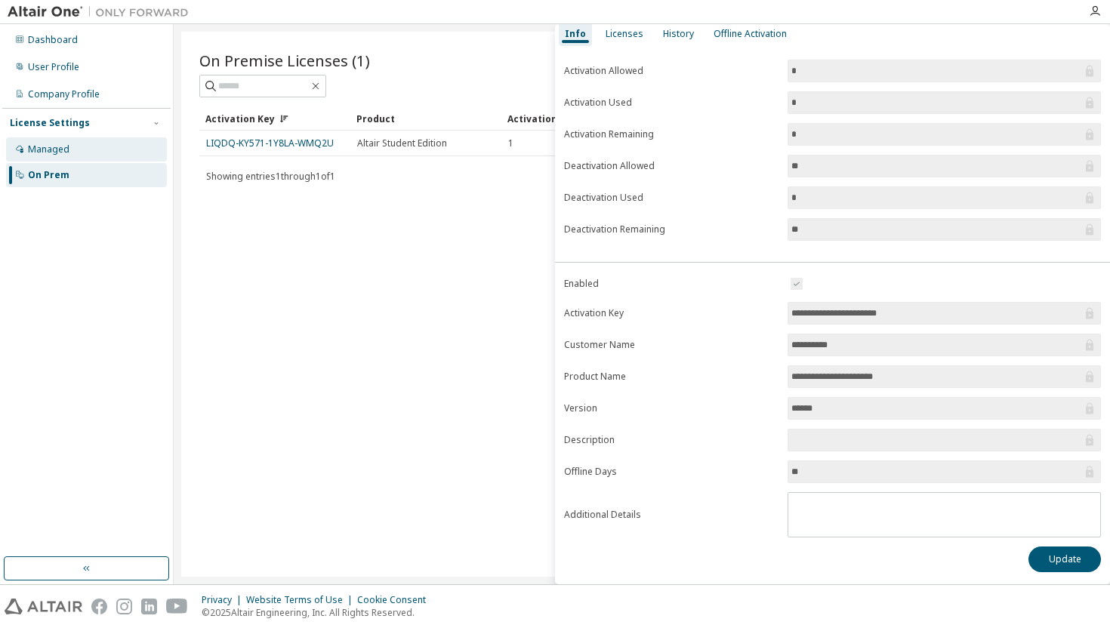
click at [82, 154] on div "Managed" at bounding box center [86, 149] width 161 height 24
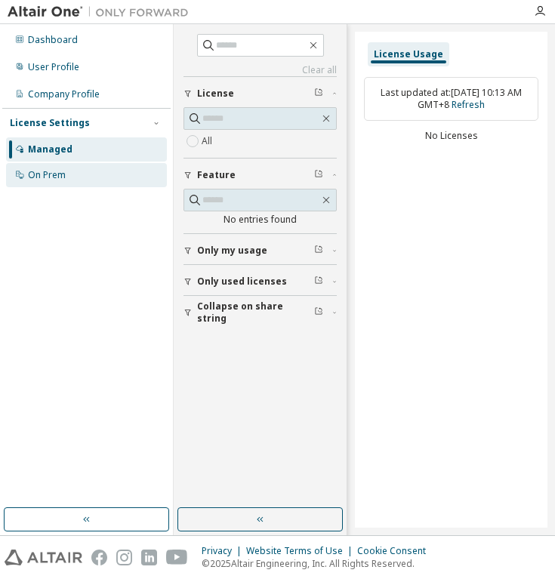
click at [45, 175] on div "On Prem" at bounding box center [47, 175] width 38 height 12
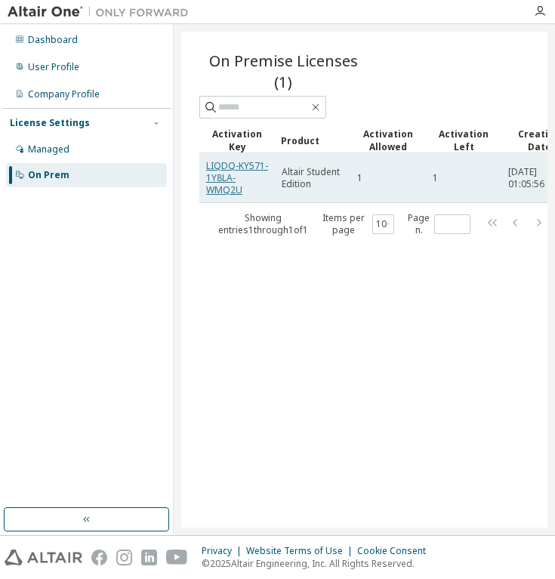
click at [222, 175] on link "LIQDQ-KY571-1Y8LA-WMQ2U" at bounding box center [237, 177] width 62 height 37
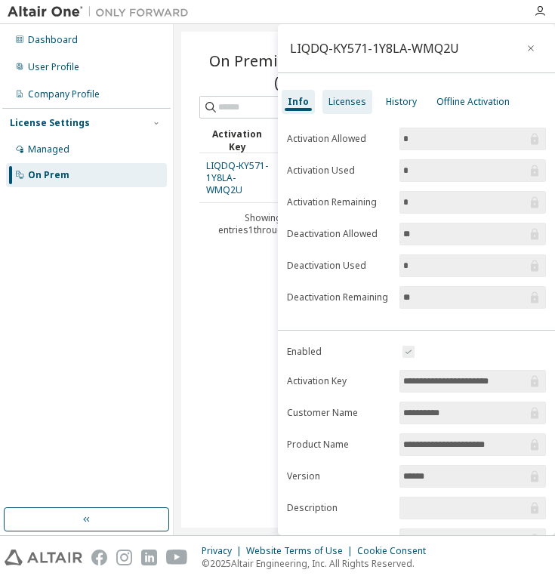
click at [341, 107] on div "Licenses" at bounding box center [348, 102] width 38 height 12
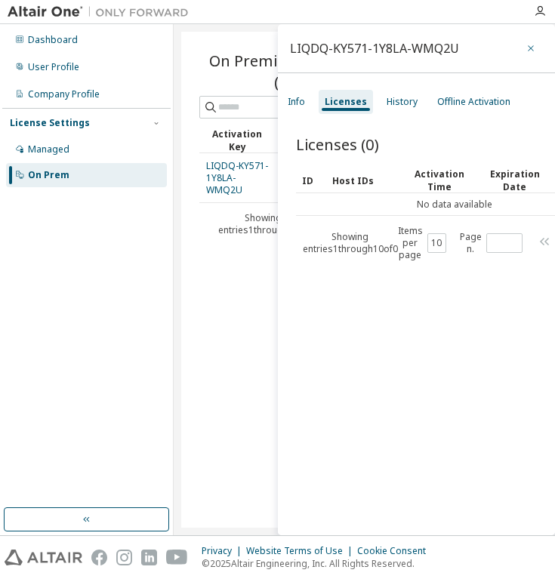
click at [526, 45] on icon "button" at bounding box center [531, 48] width 11 height 12
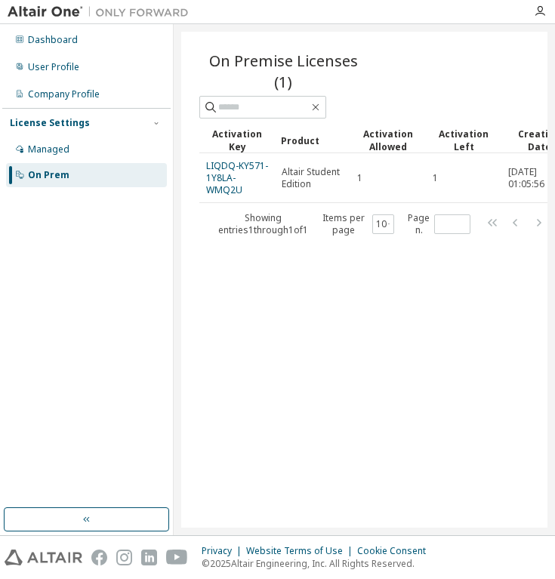
click at [325, 391] on div "On Premise Licenses (1) Clear Load Save Save As Field Operator Value Select fil…" at bounding box center [364, 280] width 366 height 496
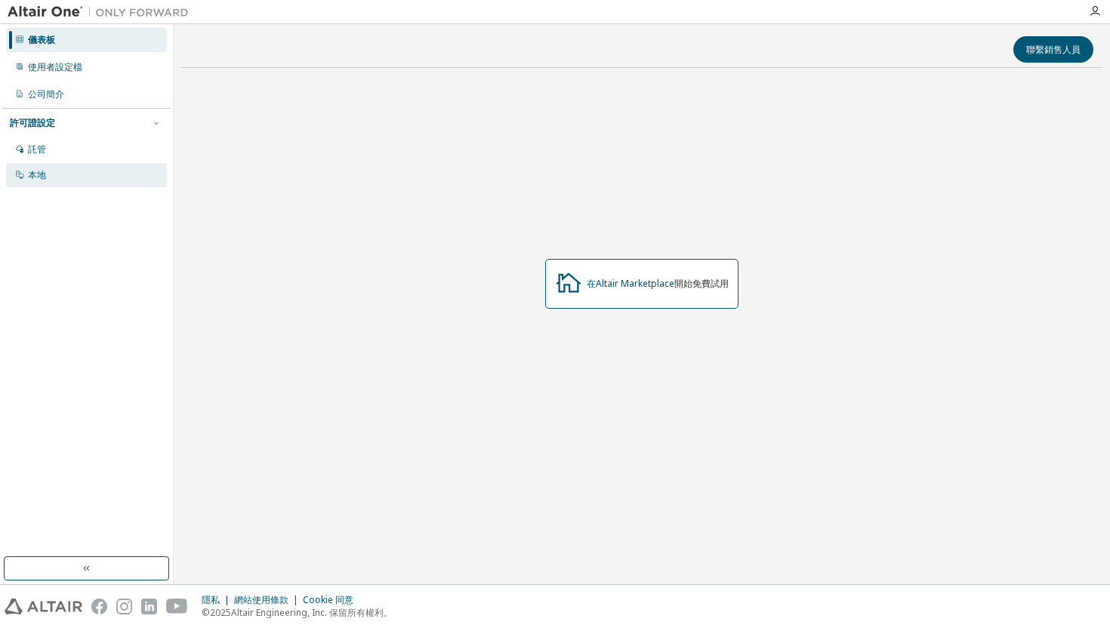
click at [71, 177] on div "本地" at bounding box center [86, 175] width 161 height 24
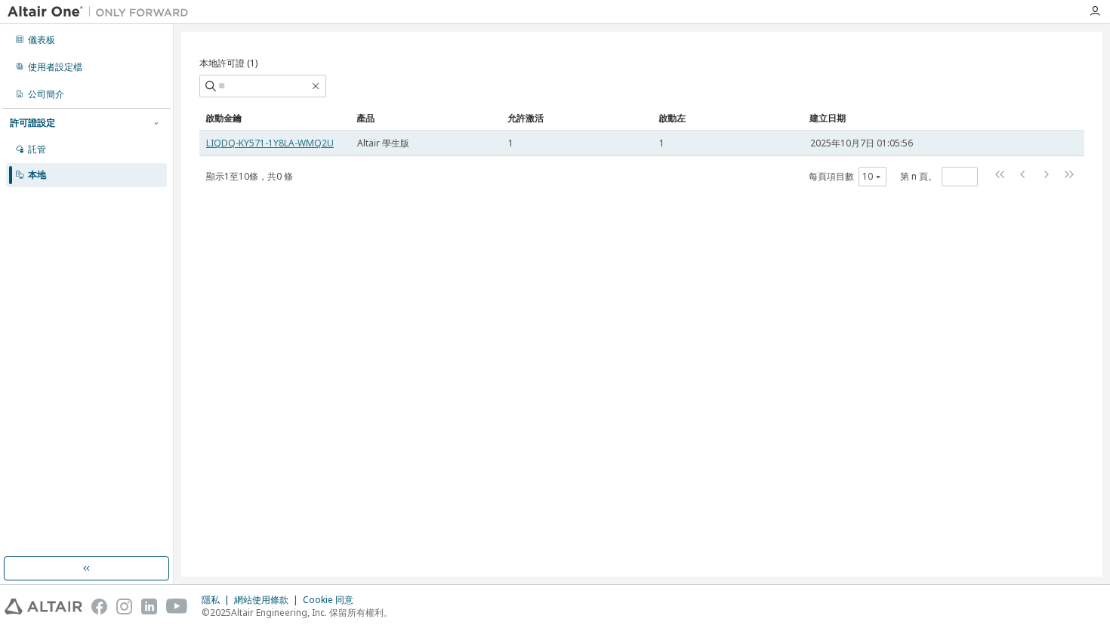
click at [253, 147] on font "LIQDQ-KY571-1Y8LA-WMQ2U" at bounding box center [270, 143] width 128 height 13
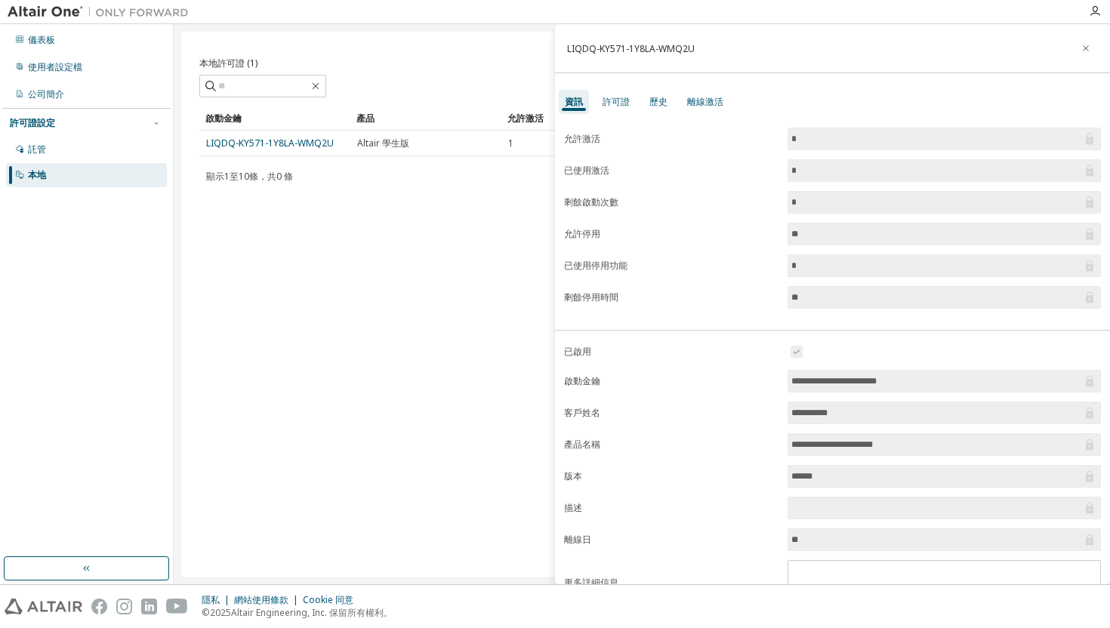
click at [515, 264] on div "本地許可證 (1) 清除 載入 節省 另存為 場地 操作員 價值 選擇過濾器 選擇操作數 新增條件 搜尋 啟動金鑰 產品 允許激活 啟動左 建立日期 LIQD…" at bounding box center [642, 304] width 922 height 545
click at [1081, 44] on icon "button" at bounding box center [1086, 48] width 11 height 12
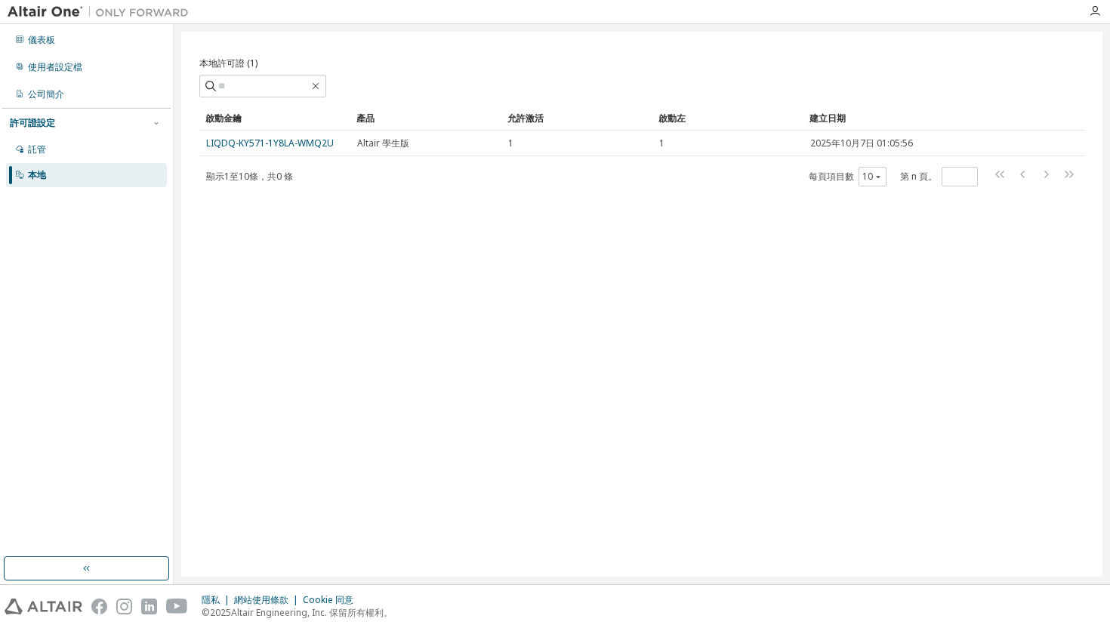
click at [676, 110] on div "啟動左" at bounding box center [728, 119] width 139 height 24
click at [679, 113] on font "啟動左" at bounding box center [672, 118] width 27 height 13
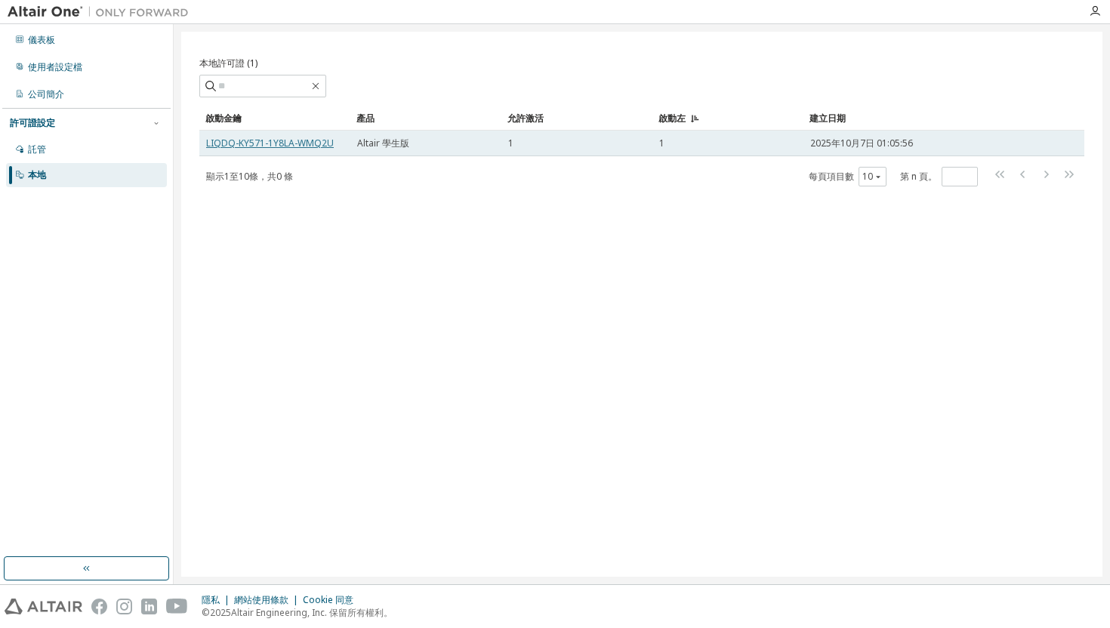
click at [311, 144] on font "LIQDQ-KY571-1Y8LA-WMQ2U" at bounding box center [270, 143] width 128 height 13
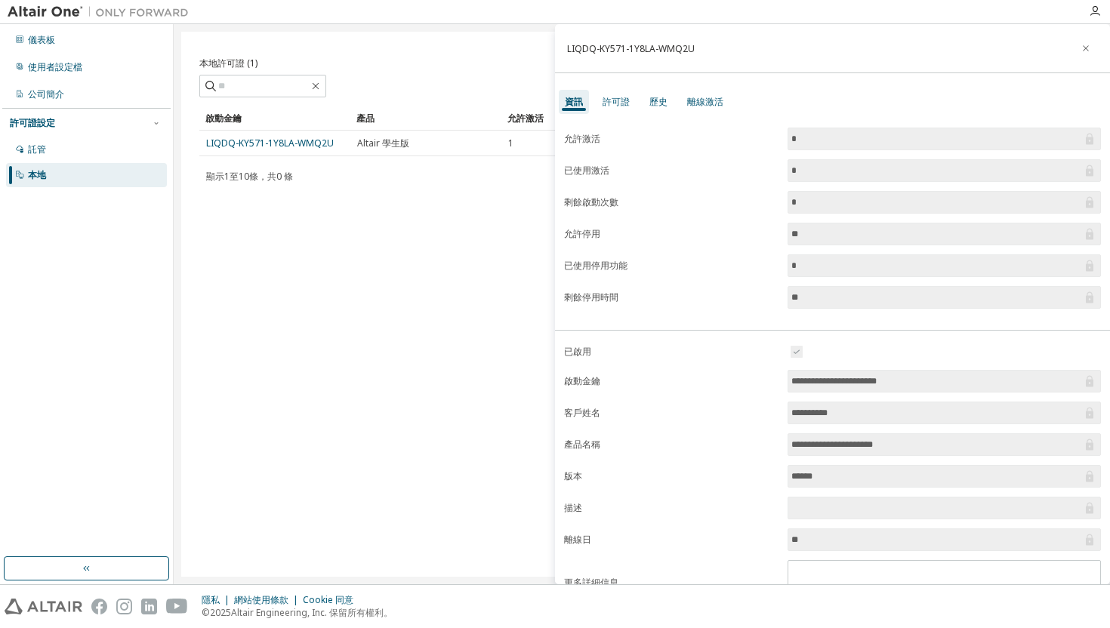
drag, startPoint x: 934, startPoint y: 381, endPoint x: 774, endPoint y: 379, distance: 159.4
click at [774, 379] on form "**********" at bounding box center [832, 474] width 537 height 263
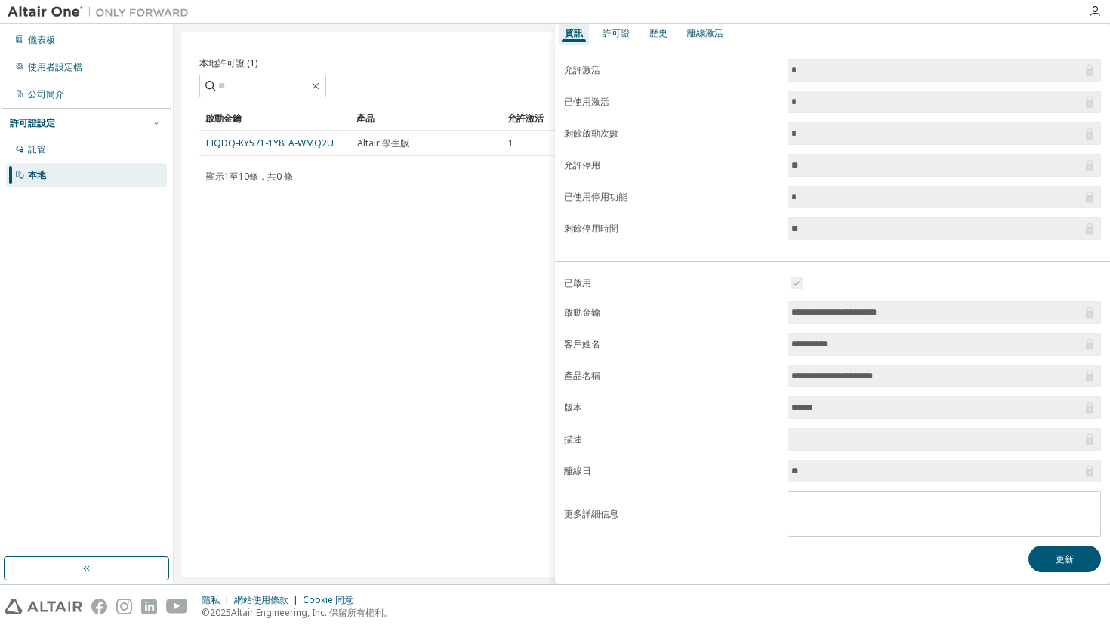
click at [331, 384] on div "本地許可證 (1) 清除 載入 節省 另存為 場地 操作員 價值 選擇過濾器 選擇操作數 新增條件 搜尋 啟動金鑰 產品 允許激活 啟動左 建立日期 LIQD…" at bounding box center [642, 304] width 922 height 545
click at [354, 249] on div "本地許可證 (1) 清除 載入 節省 另存為 場地 操作員 價值 選擇過濾器 選擇操作數 新增條件 搜尋 啟動金鑰 產品 允許激活 啟動左 建立日期 LIQD…" at bounding box center [642, 304] width 922 height 545
click at [370, 345] on div "本地許可證 (1) 清除 載入 節省 另存為 場地 操作員 價值 選擇過濾器 選擇操作數 新增條件 搜尋 啟動金鑰 產品 允許激活 啟動左 建立日期 LIQD…" at bounding box center [642, 304] width 922 height 545
click at [927, 306] on input "**********" at bounding box center [937, 312] width 291 height 15
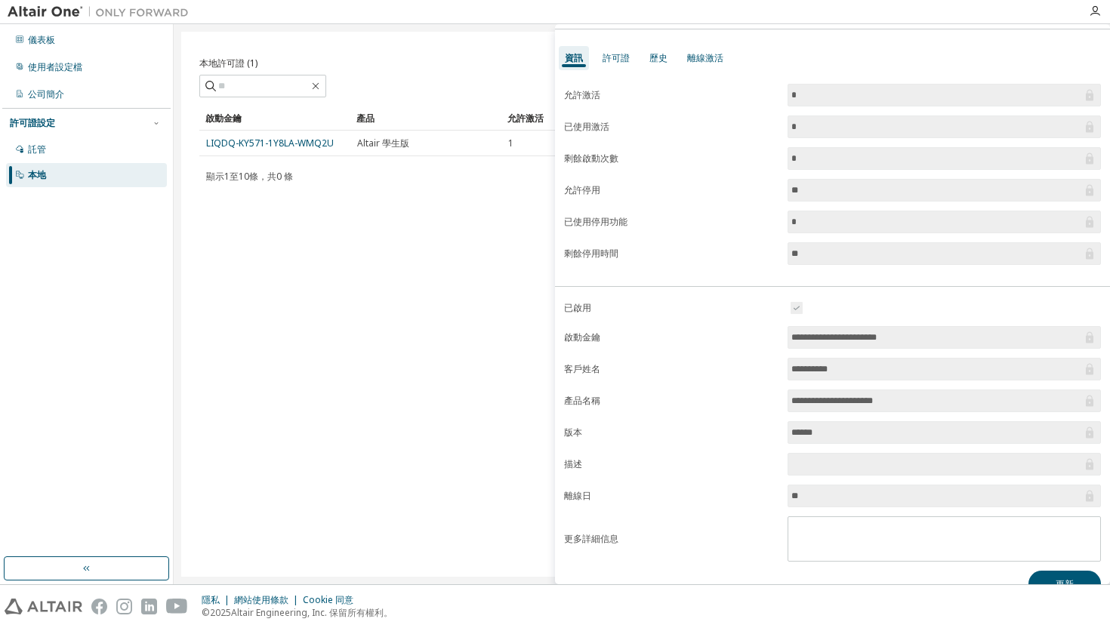
scroll to position [40, 0]
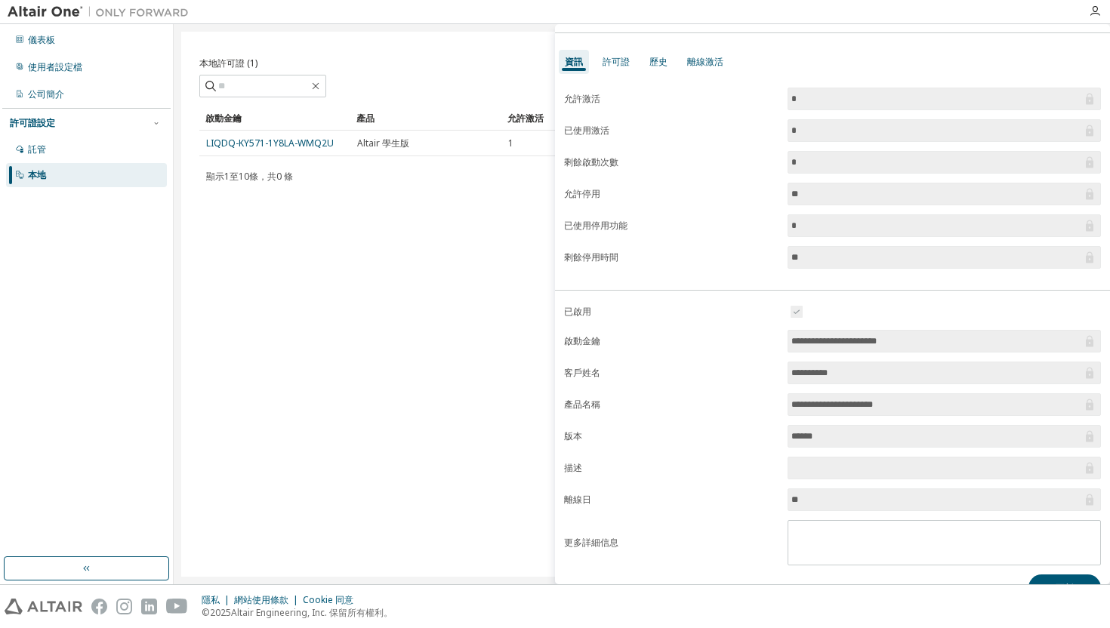
drag, startPoint x: 919, startPoint y: 342, endPoint x: 752, endPoint y: 344, distance: 167.7
click at [752, 344] on form "**********" at bounding box center [832, 434] width 537 height 263
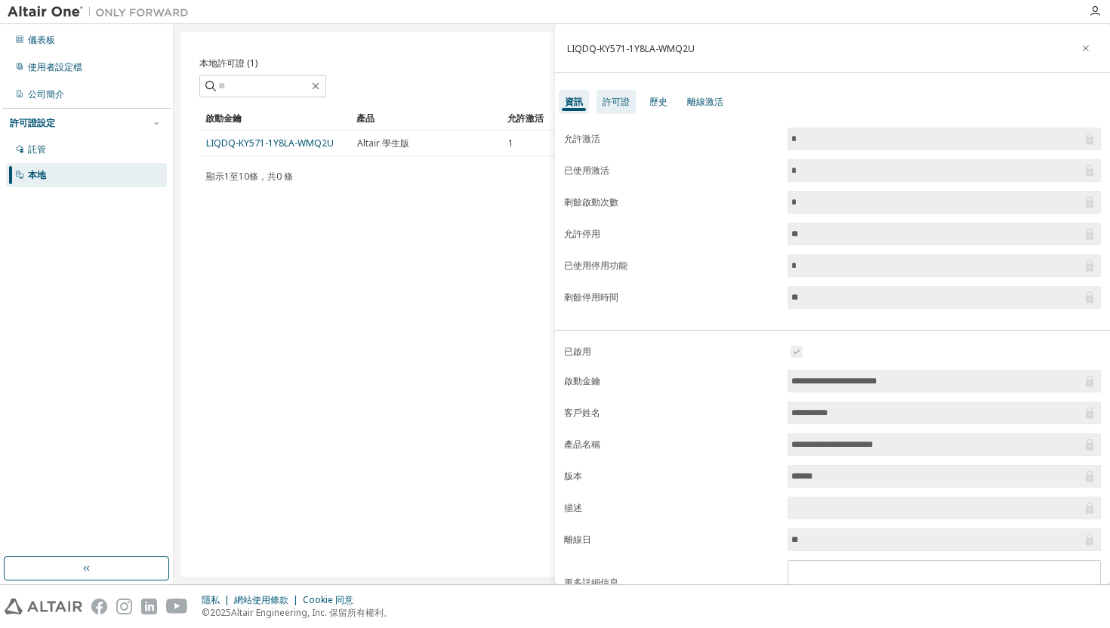
click at [616, 100] on font "許可證" at bounding box center [616, 101] width 27 height 13
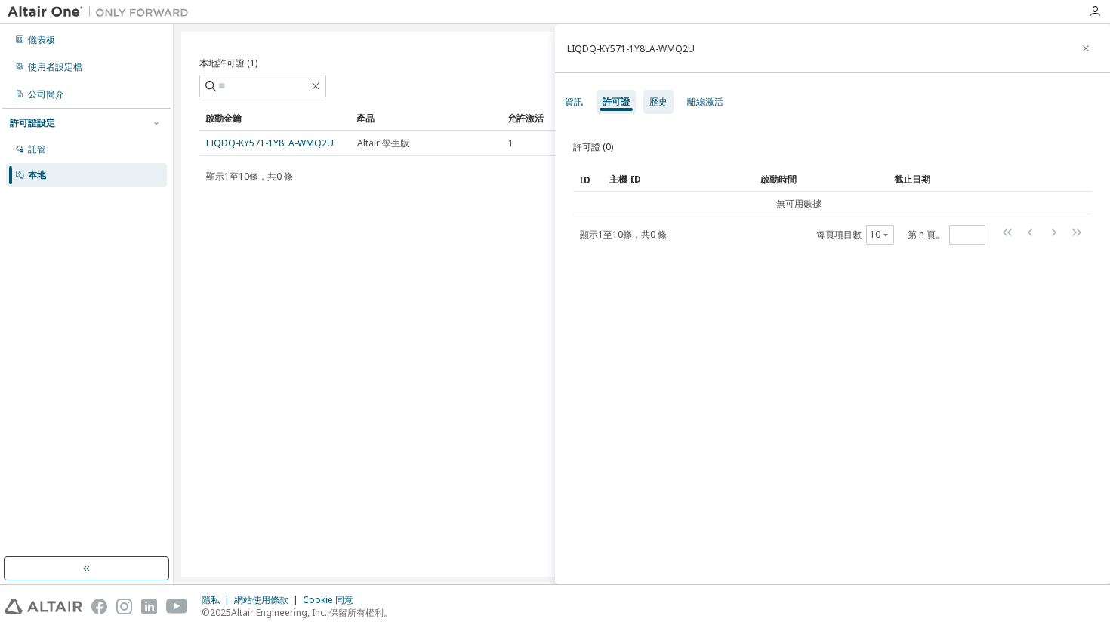
click at [662, 103] on font "歷史" at bounding box center [659, 101] width 18 height 13
click at [579, 96] on font "資訊" at bounding box center [574, 101] width 18 height 13
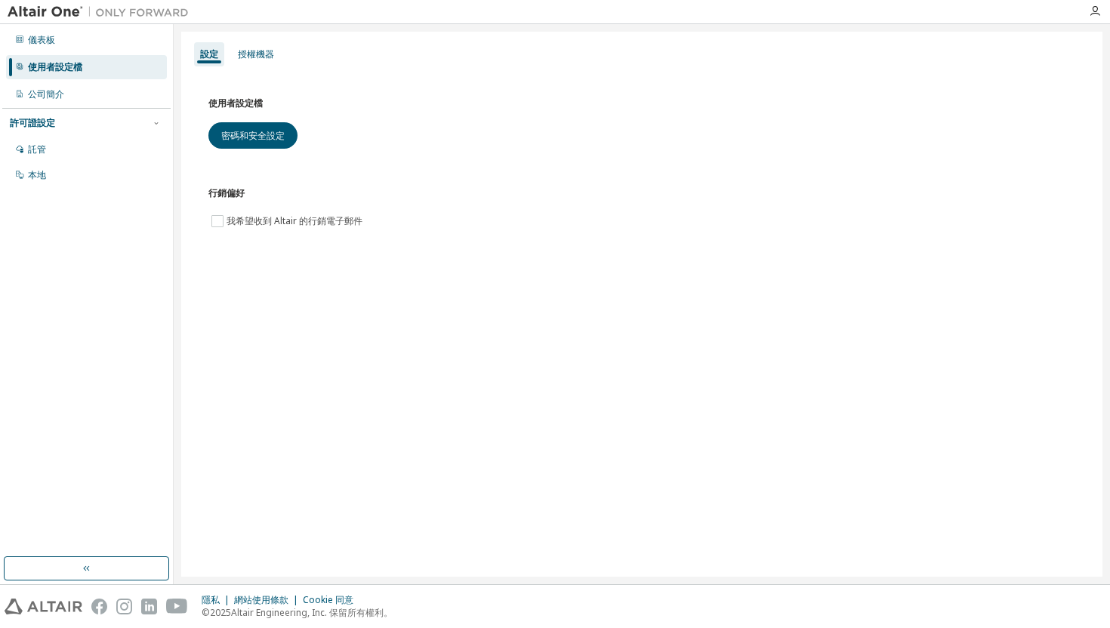
click at [342, 146] on div "使用者設定檔 密碼和安全設定" at bounding box center [641, 122] width 867 height 54
click at [285, 133] on button "密碼和安全設定" at bounding box center [252, 135] width 89 height 26
click at [268, 146] on button "密碼和安全設定" at bounding box center [252, 135] width 89 height 26
